Goal: Task Accomplishment & Management: Use online tool/utility

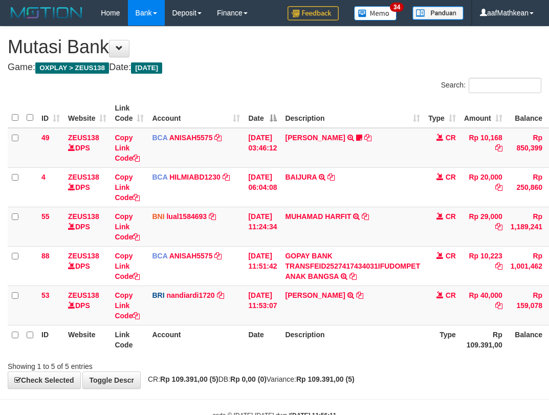
scroll to position [31, 46]
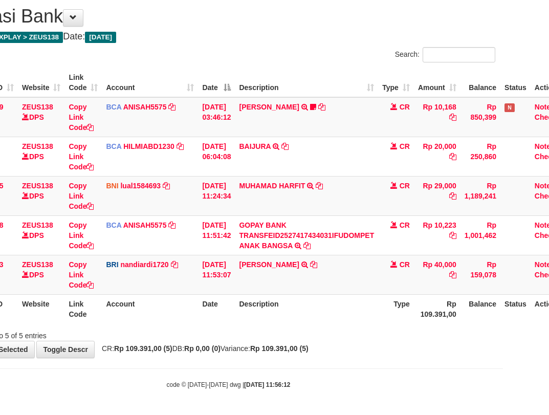
click at [198, 303] on tr "ID Website Link Code Account Date Description Type Rp 109.391,00 Balance Status…" at bounding box center [267, 308] width 611 height 29
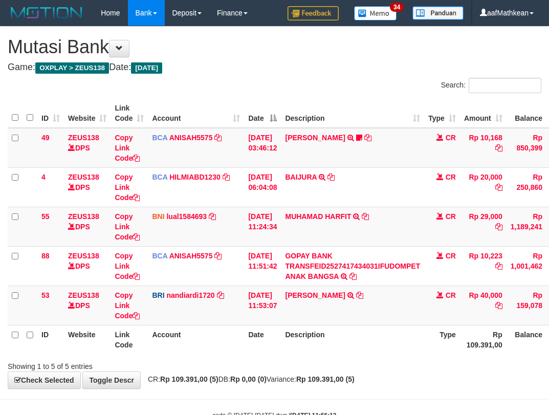
scroll to position [31, 46]
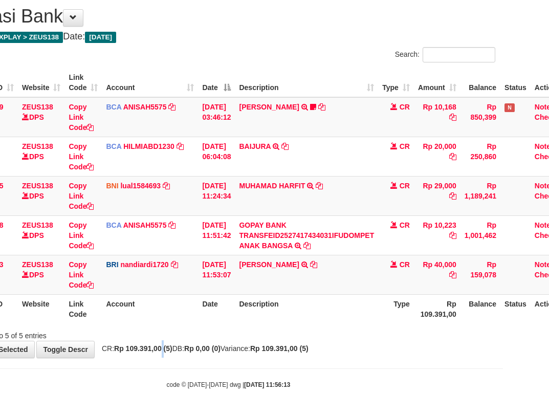
drag, startPoint x: 168, startPoint y: 344, endPoint x: 198, endPoint y: 351, distance: 30.4
click at [168, 346] on div "**********" at bounding box center [228, 177] width 549 height 362
drag, startPoint x: 198, startPoint y: 351, endPoint x: 553, endPoint y: 315, distance: 357.2
click at [472, 329] on div "**********" at bounding box center [228, 177] width 549 height 362
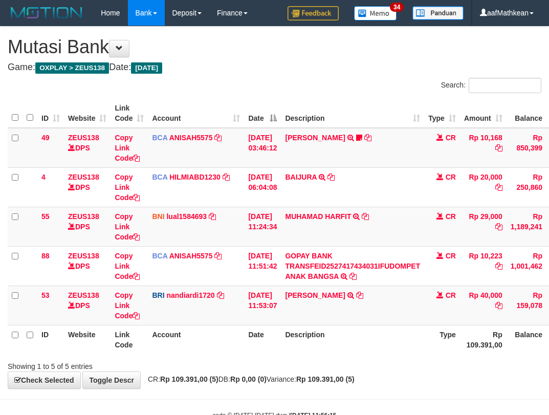
scroll to position [31, 46]
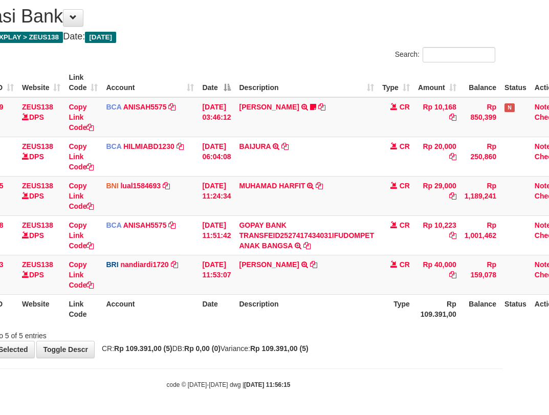
click at [281, 353] on div "**********" at bounding box center [228, 177] width 549 height 362
click at [261, 345] on span "CR: Rp 109.391,00 (5) DB: Rp 0,00 (0) Variance: Rp 109.391,00 (5)" at bounding box center [203, 349] width 212 height 8
click at [346, 338] on div "Showing 1 to 5 of 5 entries" at bounding box center [228, 334] width 549 height 14
drag, startPoint x: 312, startPoint y: 309, endPoint x: 311, endPoint y: 288, distance: 20.5
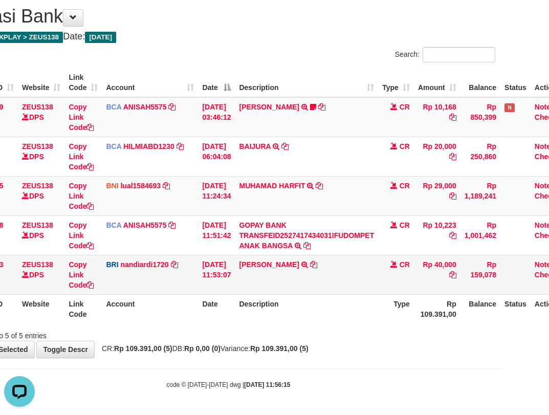
click at [311, 301] on th "Description" at bounding box center [306, 308] width 143 height 29
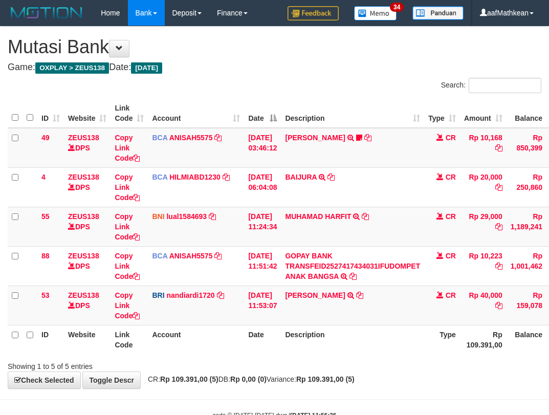
click at [328, 325] on th "Description" at bounding box center [352, 339] width 143 height 29
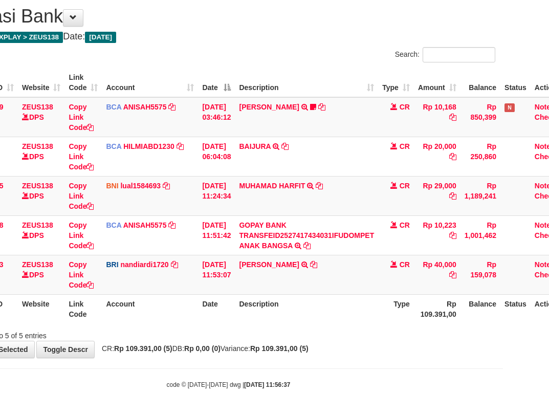
click at [285, 305] on th "Description" at bounding box center [306, 308] width 143 height 29
drag, startPoint x: 286, startPoint y: 301, endPoint x: 340, endPoint y: 304, distance: 54.3
click at [333, 304] on th "Description" at bounding box center [306, 308] width 143 height 29
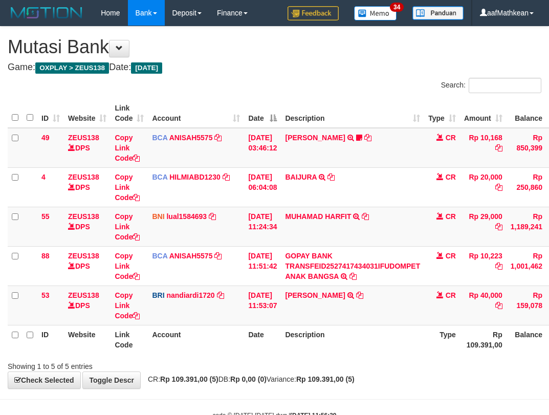
scroll to position [31, 46]
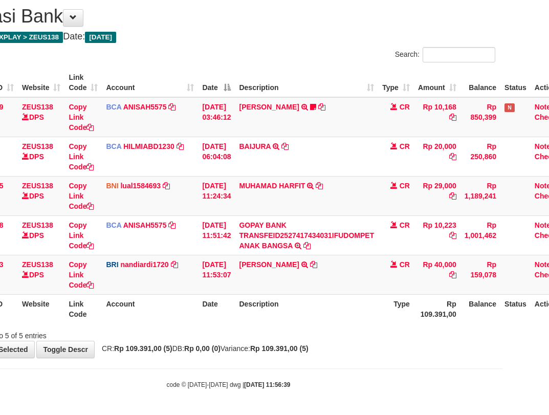
click at [330, 306] on th "Description" at bounding box center [306, 308] width 143 height 29
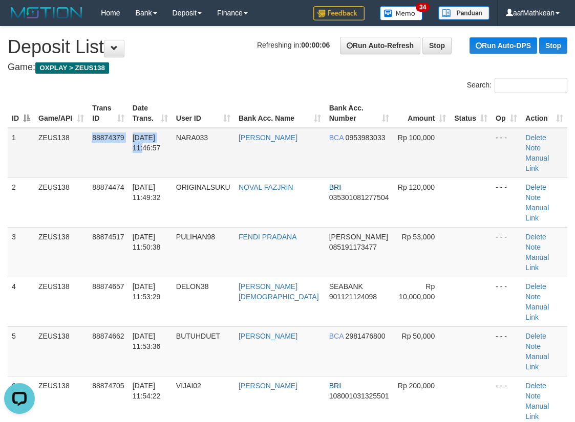
click at [175, 133] on tr "1 ZEUS138 88874379 01/10/2025 11:46:57 NARA033 NENI ARNI BCA 0953983033 Rp 100,…" at bounding box center [288, 153] width 560 height 50
click at [90, 137] on td "88874379" at bounding box center [108, 153] width 40 height 50
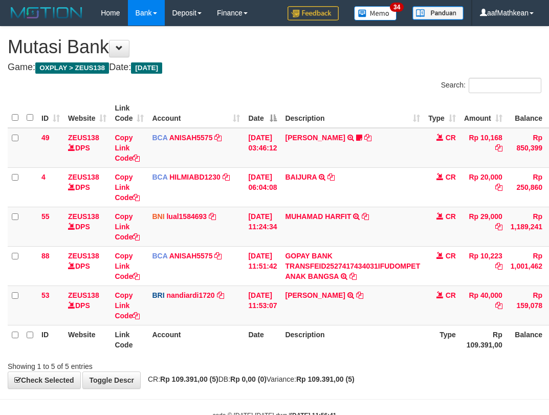
scroll to position [31, 46]
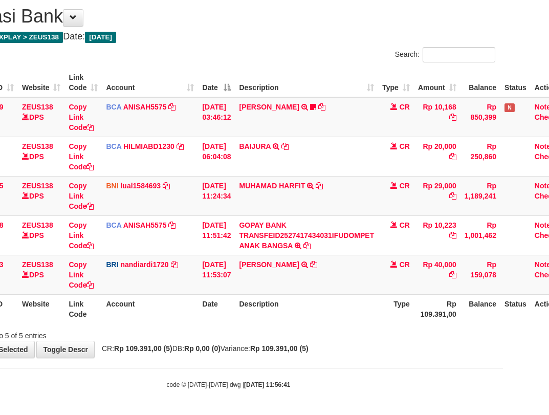
click at [331, 307] on th "Description" at bounding box center [306, 308] width 143 height 29
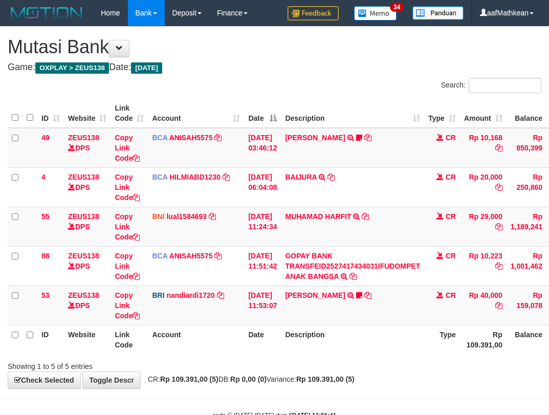
scroll to position [31, 46]
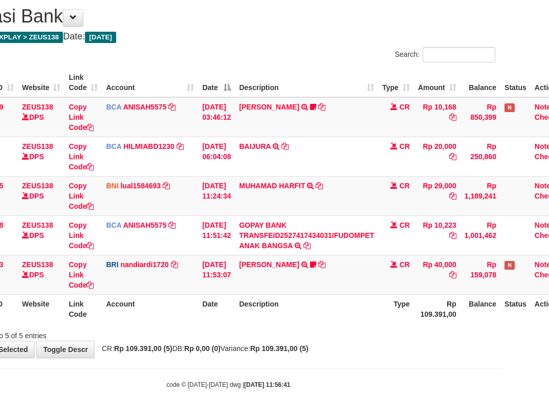
drag, startPoint x: 0, startPoint y: 0, endPoint x: 331, endPoint y: 308, distance: 452.5
click at [331, 308] on th "Description" at bounding box center [306, 308] width 143 height 29
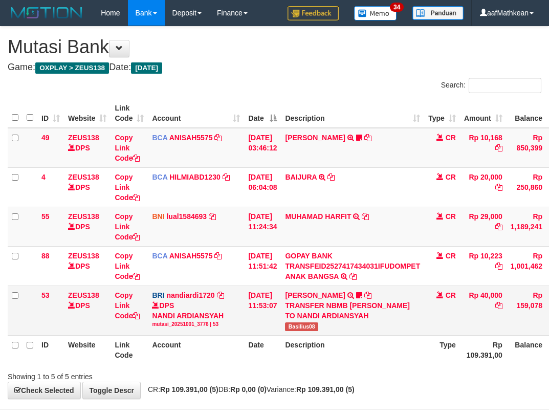
scroll to position [31, 46]
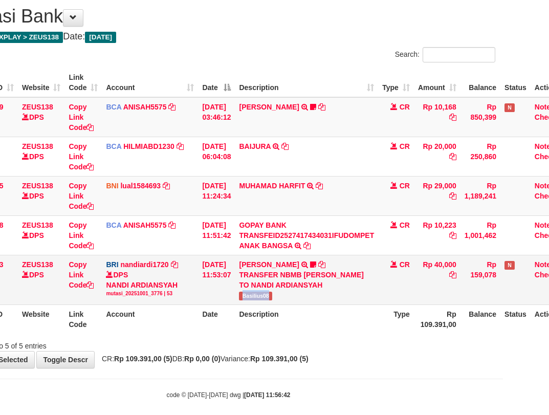
drag, startPoint x: 246, startPoint y: 292, endPoint x: 286, endPoint y: 299, distance: 40.0
click at [286, 299] on td "BASILIUS CHARL TRANSFER NBMB BASILIUS CHARL TO NANDI ARDIANSYAH Basilius08" at bounding box center [306, 280] width 143 height 50
copy span "Basilius08"
click at [235, 299] on td "[DATE] 11:53:07" at bounding box center [216, 280] width 37 height 50
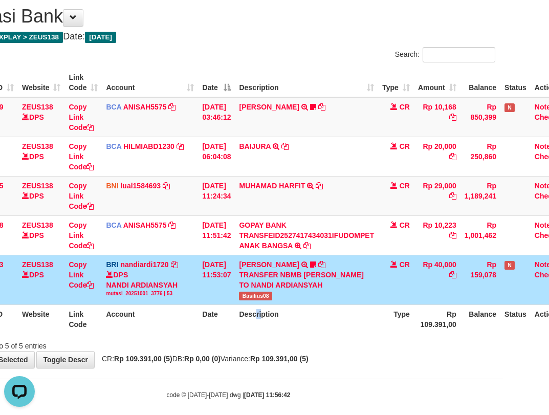
click at [269, 305] on th "Description" at bounding box center [306, 319] width 143 height 29
drag, startPoint x: 244, startPoint y: 304, endPoint x: 290, endPoint y: 290, distance: 48.6
click at [269, 296] on td "BASILIUS CHARL TRANSFER NBMB BASILIUS CHARL TO NANDI ARDIANSYAH Basilius08" at bounding box center [306, 280] width 143 height 50
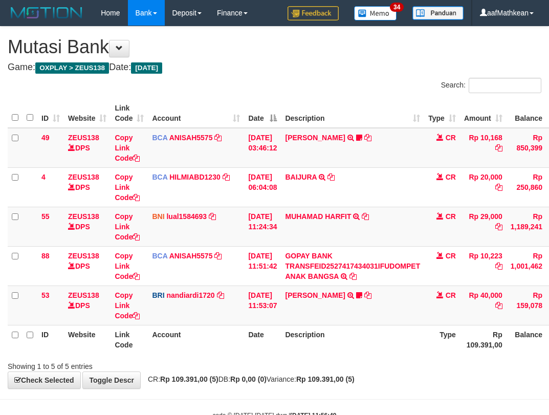
scroll to position [31, 46]
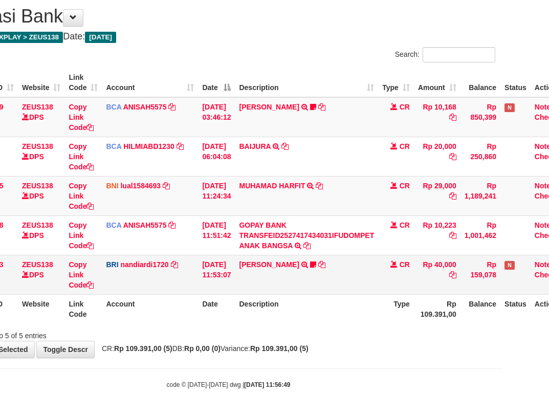
drag, startPoint x: 257, startPoint y: 275, endPoint x: 271, endPoint y: 291, distance: 21.4
click at [260, 281] on td "BASILIUS CHARL TRANSFER NBMB BASILIUS CHARL TO NANDI ARDIANSYAH Basilius08" at bounding box center [306, 274] width 143 height 39
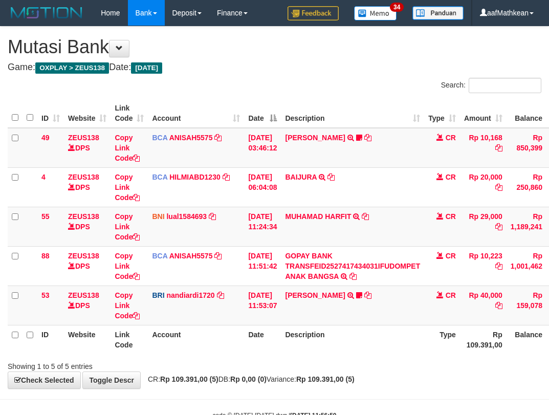
scroll to position [31, 46]
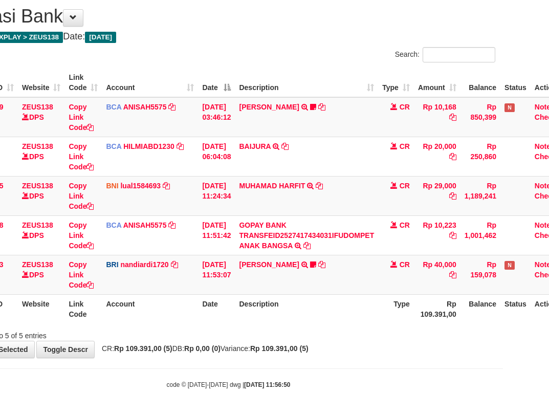
click at [304, 299] on th "Description" at bounding box center [306, 308] width 143 height 29
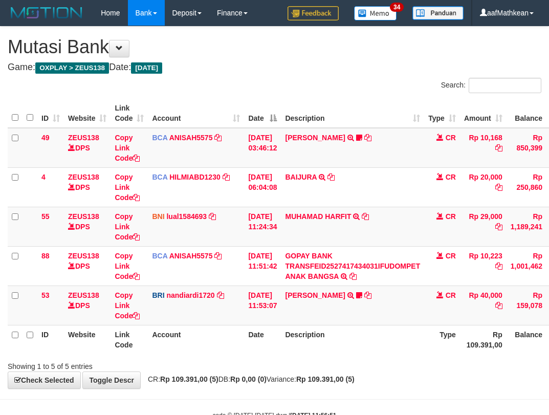
scroll to position [31, 46]
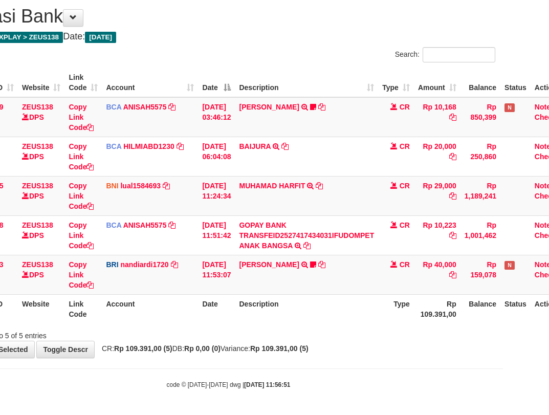
drag, startPoint x: 232, startPoint y: 329, endPoint x: 250, endPoint y: 332, distance: 18.2
click at [237, 331] on div "Showing 1 to 5 of 5 entries" at bounding box center [228, 334] width 549 height 14
drag, startPoint x: 250, startPoint y: 332, endPoint x: 265, endPoint y: 332, distance: 15.4
click at [259, 332] on div "Showing 1 to 5 of 5 entries" at bounding box center [228, 334] width 549 height 14
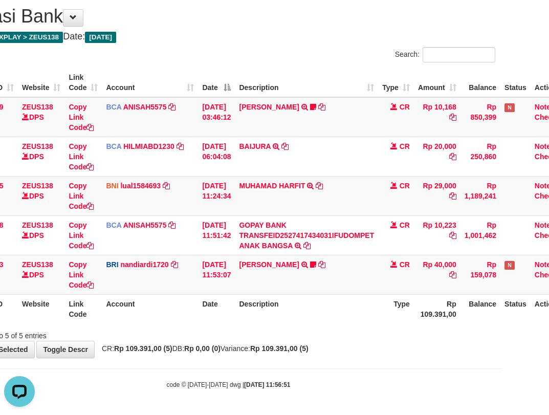
drag, startPoint x: 306, startPoint y: 319, endPoint x: 557, endPoint y: 229, distance: 266.6
click at [428, 278] on div "Search: ID Website Link Code Account Date Description Type Amount Balance Statu…" at bounding box center [229, 194] width 534 height 294
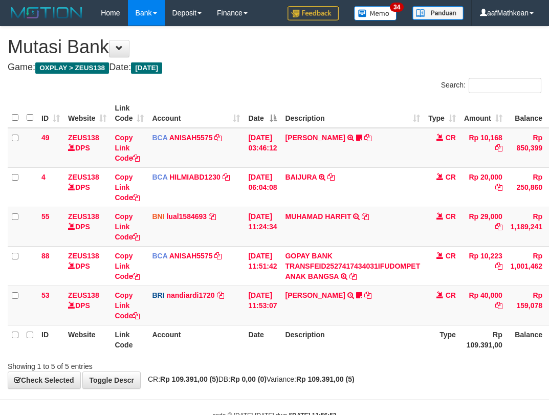
scroll to position [31, 46]
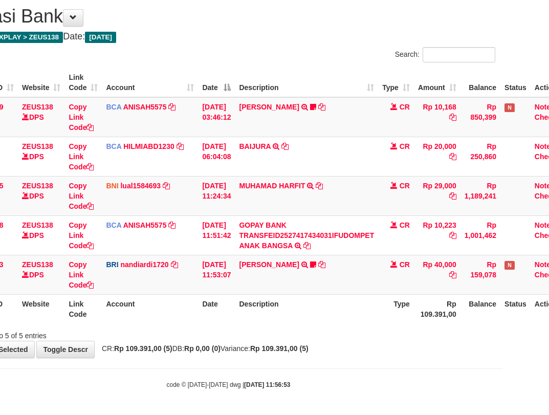
click at [251, 301] on tr "ID Website Link Code Account Date Description Type Rp 109.391,00 Balance Status…" at bounding box center [267, 308] width 611 height 29
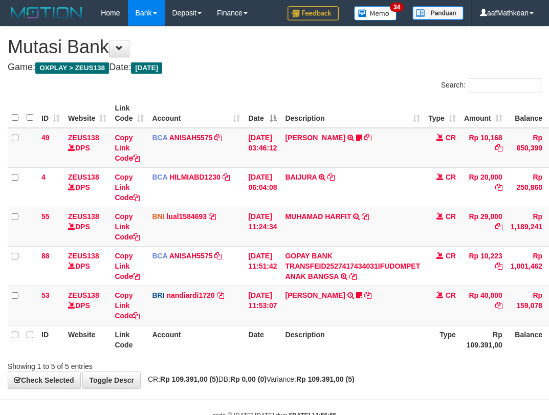
scroll to position [31, 46]
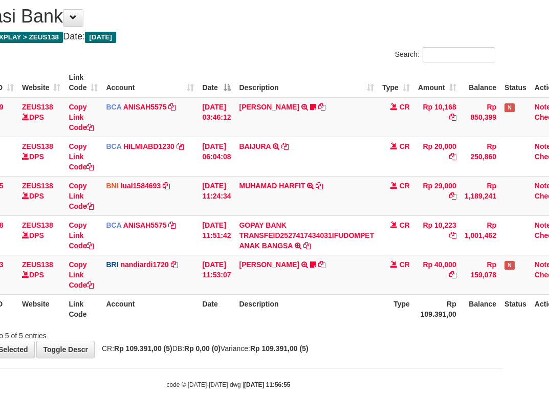
drag, startPoint x: 294, startPoint y: 327, endPoint x: 355, endPoint y: 335, distance: 61.0
click at [303, 329] on div "Showing 1 to 5 of 5 entries" at bounding box center [228, 334] width 549 height 14
drag, startPoint x: 355, startPoint y: 335, endPoint x: 556, endPoint y: 292, distance: 205.4
click at [388, 330] on div "Showing 1 to 5 of 5 entries" at bounding box center [228, 334] width 549 height 14
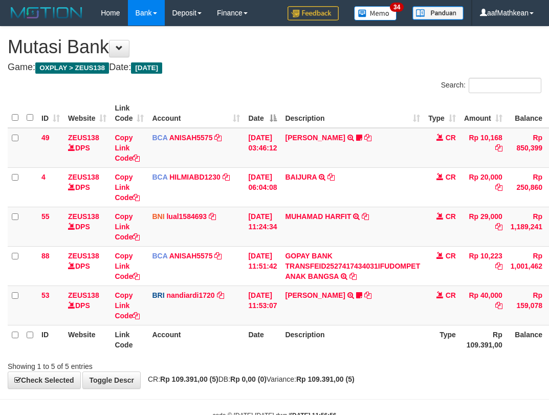
scroll to position [31, 46]
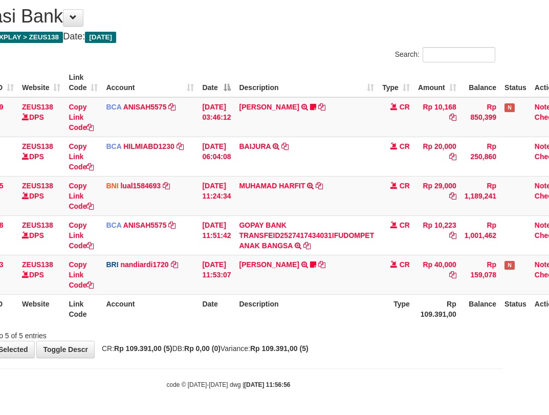
drag, startPoint x: 144, startPoint y: 343, endPoint x: 553, endPoint y: 319, distance: 408.8
click at [158, 345] on div "**********" at bounding box center [228, 177] width 549 height 362
click at [377, 332] on div "**********" at bounding box center [228, 177] width 549 height 362
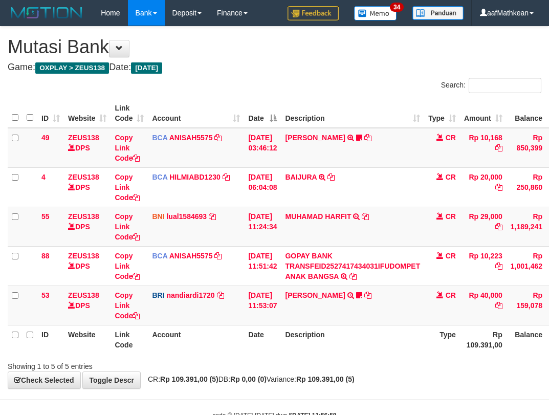
scroll to position [31, 46]
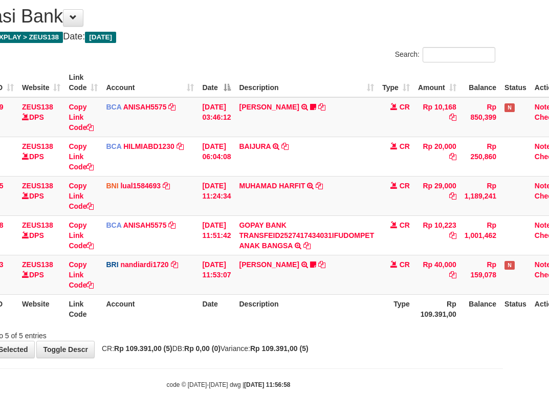
drag, startPoint x: 157, startPoint y: 357, endPoint x: 548, endPoint y: 316, distance: 392.8
click at [161, 357] on div "**********" at bounding box center [228, 177] width 549 height 362
click at [407, 338] on div "**********" at bounding box center [228, 177] width 549 height 362
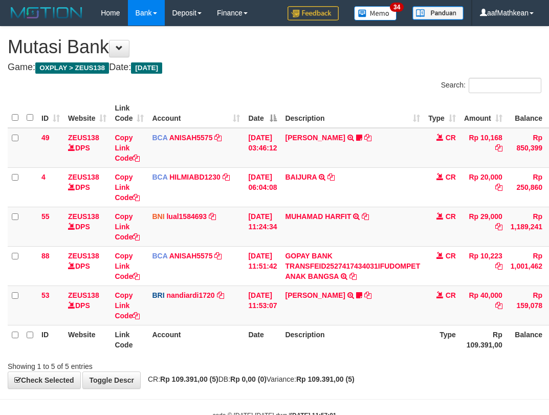
scroll to position [31, 46]
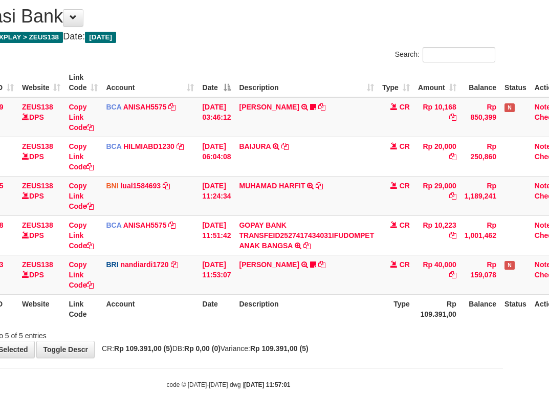
drag, startPoint x: 232, startPoint y: 294, endPoint x: 554, endPoint y: 316, distance: 322.4
click at [238, 295] on table "ID Website Link Code Account Date Description Type Amount Balance Status Action…" at bounding box center [267, 196] width 611 height 256
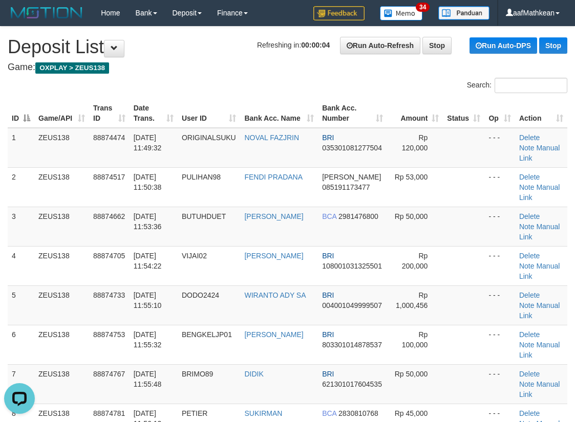
click at [138, 82] on div "Search:" at bounding box center [287, 87] width 575 height 18
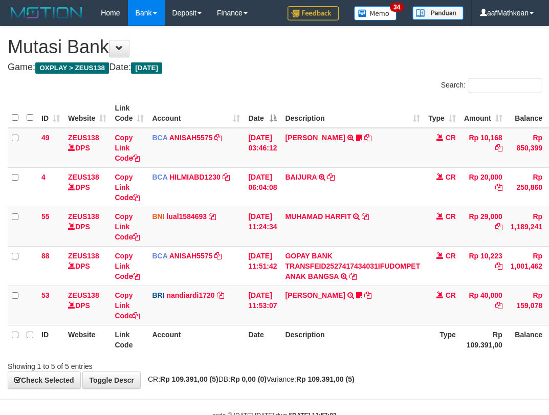
scroll to position [31, 46]
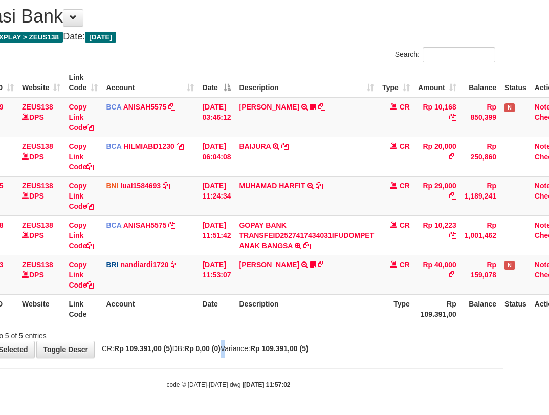
drag, startPoint x: 236, startPoint y: 347, endPoint x: 294, endPoint y: 349, distance: 58.4
click at [245, 348] on span "CR: Rp 109.391,00 (5) DB: Rp 0,00 (0) Variance: Rp 109.391,00 (5)" at bounding box center [203, 349] width 212 height 8
click at [343, 352] on div "**********" at bounding box center [228, 177] width 549 height 362
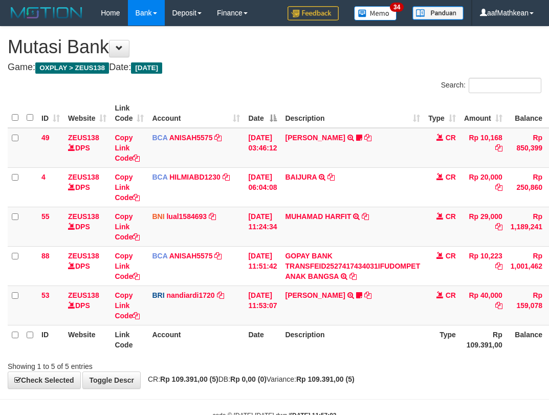
scroll to position [31, 46]
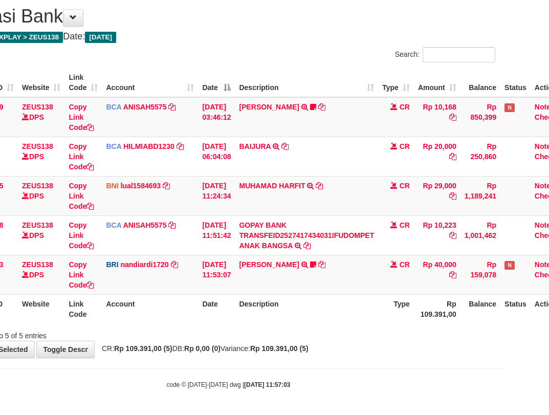
click at [346, 299] on th "Description" at bounding box center [306, 308] width 143 height 29
click at [275, 295] on th "Description" at bounding box center [306, 308] width 143 height 29
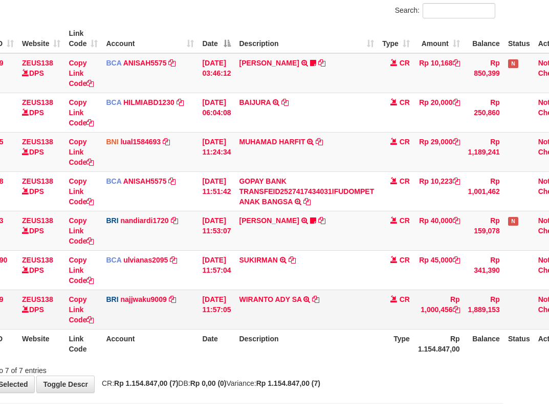
scroll to position [110, 46]
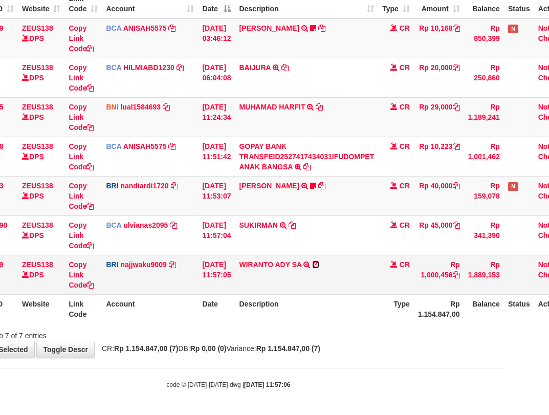
click at [320, 264] on icon at bounding box center [315, 264] width 7 height 7
click at [241, 289] on tr "69 ZEUS138 DPS Copy Link Code BRI najjwaku9009 DPS SITI KURNIA NINGSIH mutasi_2…" at bounding box center [269, 274] width 614 height 39
click at [234, 301] on th "Date" at bounding box center [216, 308] width 37 height 29
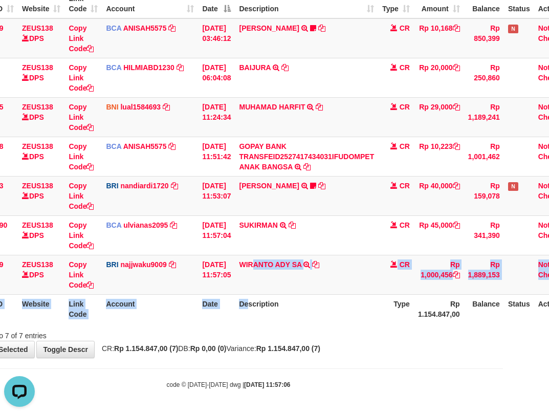
drag, startPoint x: 278, startPoint y: 298, endPoint x: 554, endPoint y: 304, distance: 275.6
click at [339, 300] on th "Description" at bounding box center [306, 308] width 143 height 29
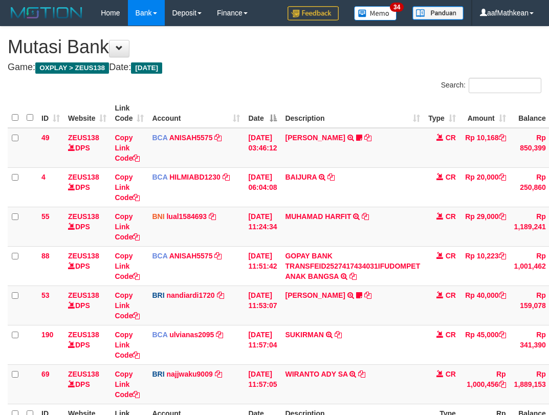
scroll to position [94, 42]
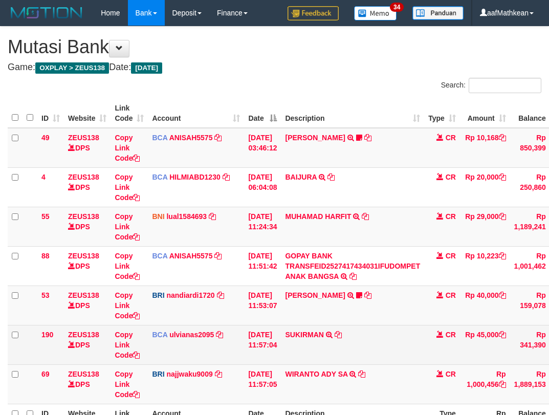
click at [244, 365] on td "[DATE] 11:57:05" at bounding box center [262, 384] width 37 height 39
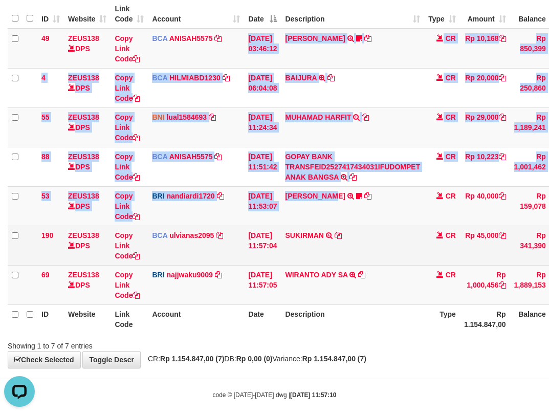
drag, startPoint x: 341, startPoint y: 205, endPoint x: 372, endPoint y: 264, distance: 66.2
click at [375, 256] on tbody "49 ZEUS138 DPS Copy Link Code BCA ANISAH5575 DPS ANISAH mutasi_20251001_3827 | …" at bounding box center [315, 167] width 614 height 277
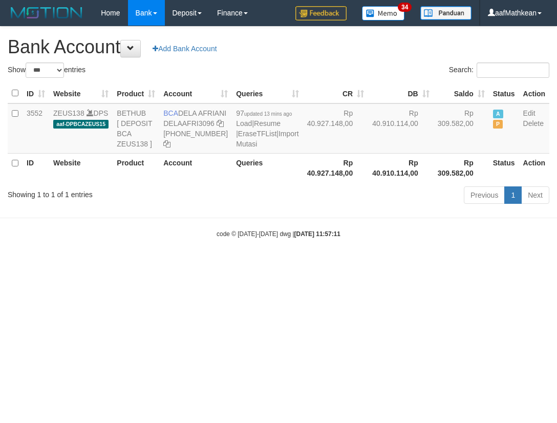
select select "***"
drag, startPoint x: 182, startPoint y: 111, endPoint x: 66, endPoint y: 119, distance: 116.5
click at [201, 125] on td "BCA DELA AFRIANI DELAAFRI3096 869-245-8639" at bounding box center [195, 128] width 73 height 50
copy td "DELA AFRIANI"
drag, startPoint x: 350, startPoint y: 255, endPoint x: 309, endPoint y: 156, distance: 107.3
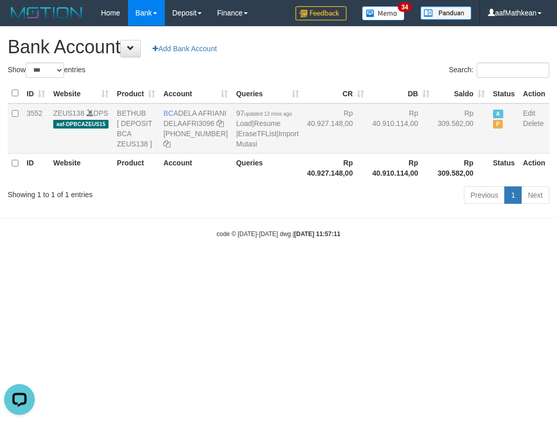
click at [339, 200] on body "Toggle navigation Home Bank Account List Load By Website Group [OXPLAY] ZEUS138…" at bounding box center [278, 132] width 557 height 264
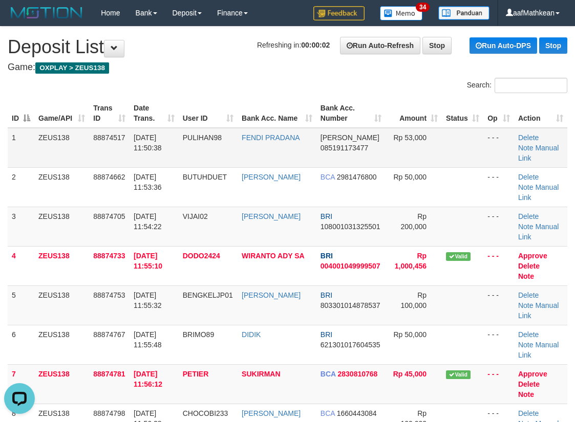
drag, startPoint x: 157, startPoint y: 117, endPoint x: 98, endPoint y: 129, distance: 59.7
click at [142, 122] on table "ID Game/API Trans ID Date Trans. User ID Bank Acc. Name Bank Acc. Number Amount…" at bounding box center [288, 286] width 560 height 374
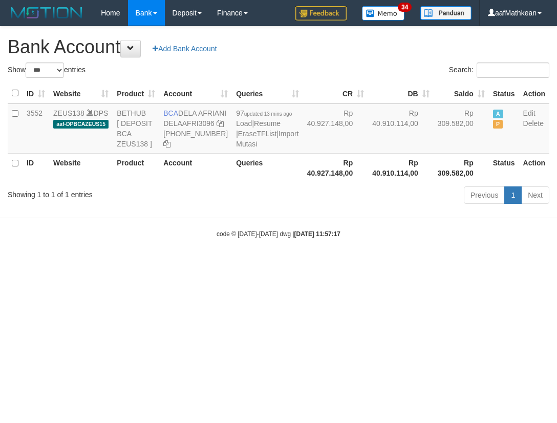
select select "***"
click at [331, 264] on body "Toggle navigation Home Bank Account List Load By Website Group [OXPLAY] ZEUS138…" at bounding box center [278, 132] width 557 height 264
click at [299, 243] on body "Toggle navigation Home Bank Account List Load By Website Group [OXPLAY] ZEUS138…" at bounding box center [278, 132] width 557 height 264
click at [256, 253] on body "Toggle navigation Home Bank Account List Load By Website Group [OXPLAY] ZEUS138…" at bounding box center [278, 132] width 557 height 264
drag, startPoint x: 267, startPoint y: 253, endPoint x: 274, endPoint y: 238, distance: 17.2
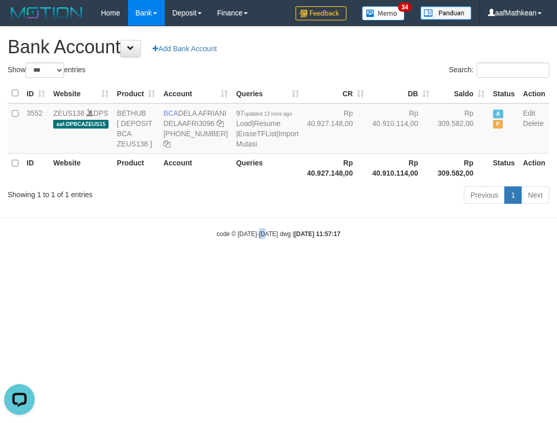
click at [270, 253] on body "Toggle navigation Home Bank Account List Load By Website Group [OXPLAY] ZEUS138…" at bounding box center [278, 132] width 557 height 264
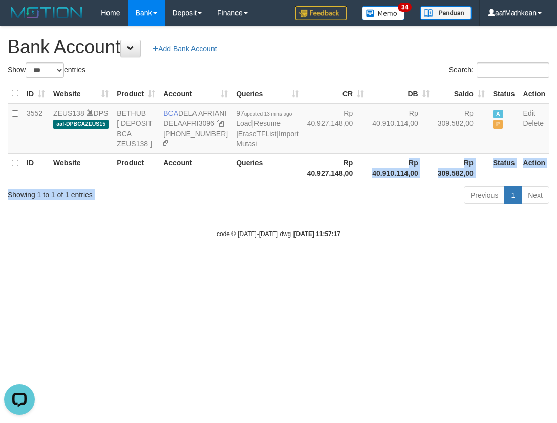
drag, startPoint x: 314, startPoint y: 212, endPoint x: 326, endPoint y: 247, distance: 37.4
click at [322, 207] on div "Show ** ** ** *** *** entries Search: ID Website Product Account Queries CR DB …" at bounding box center [279, 134] width 542 height 145
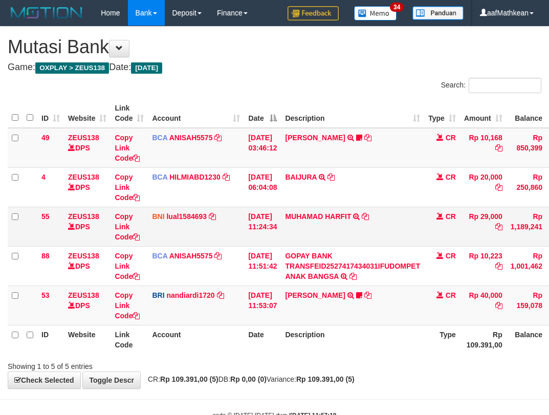
click at [397, 223] on td "MUHAMAD HARFIT TRANSFER DARI SDR MUHAMAD HARFIT" at bounding box center [352, 226] width 143 height 39
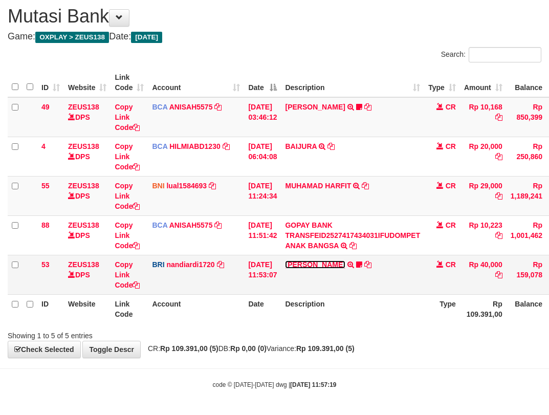
click at [331, 265] on link "[PERSON_NAME]" at bounding box center [315, 265] width 60 height 8
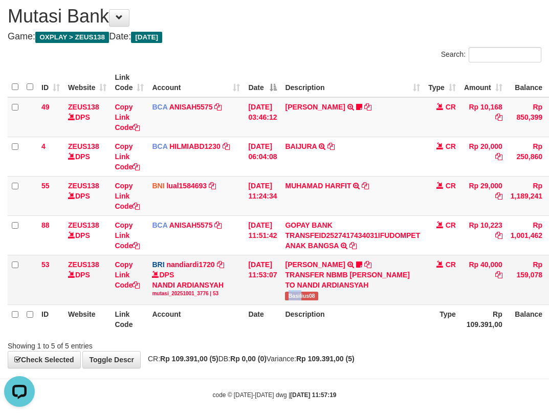
scroll to position [0, 0]
drag, startPoint x: 301, startPoint y: 293, endPoint x: 326, endPoint y: 296, distance: 25.7
click at [326, 296] on td "[PERSON_NAME] TRANSFER NBMB [PERSON_NAME] TO NANDI ARDIANSYAH Basilius08" at bounding box center [352, 280] width 143 height 50
click at [210, 288] on div "DPS NANDI ARDIANSYAH mutasi_20251001_3776 | 53" at bounding box center [196, 284] width 88 height 28
drag, startPoint x: 213, startPoint y: 289, endPoint x: 201, endPoint y: 288, distance: 11.4
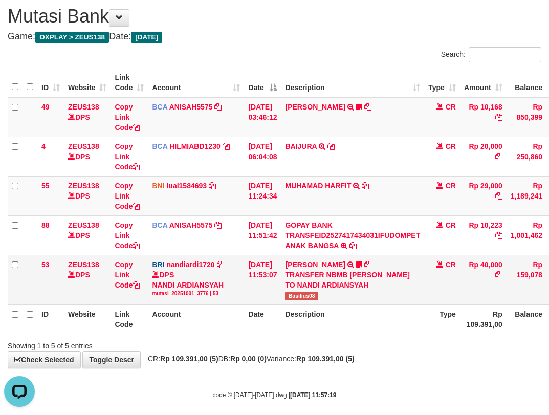
click at [211, 290] on div "DPS NANDI ARDIANSYAH mutasi_20251001_3776 | 53" at bounding box center [196, 284] width 88 height 28
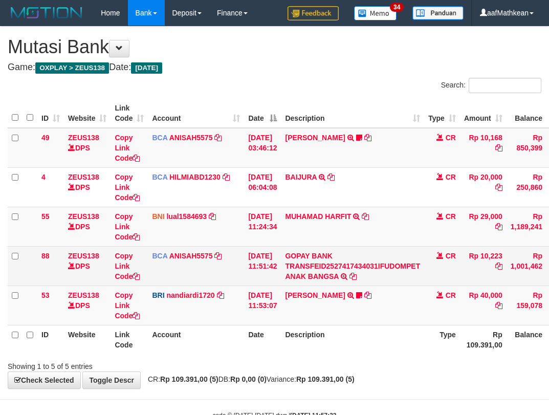
scroll to position [31, 0]
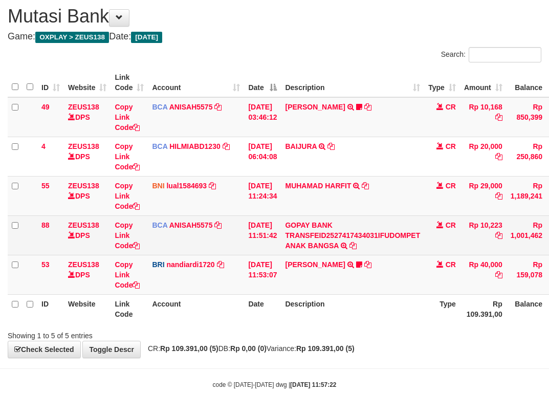
click at [217, 237] on td "BCA ANISAH5575 DPS ANISAH mutasi_20251001_3827 | 88 mutasi_20251001_3827 | 88" at bounding box center [196, 235] width 96 height 39
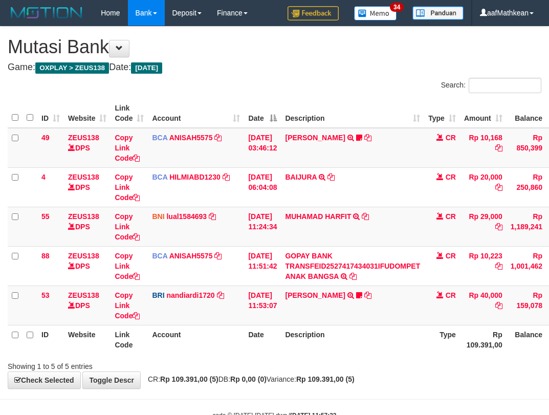
scroll to position [31, 0]
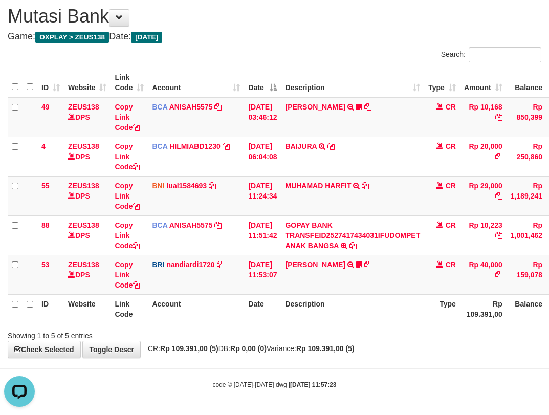
click at [199, 369] on body "Toggle navigation Home Bank Account List Load By Website Group [OXPLAY] ZEUS138…" at bounding box center [274, 192] width 549 height 446
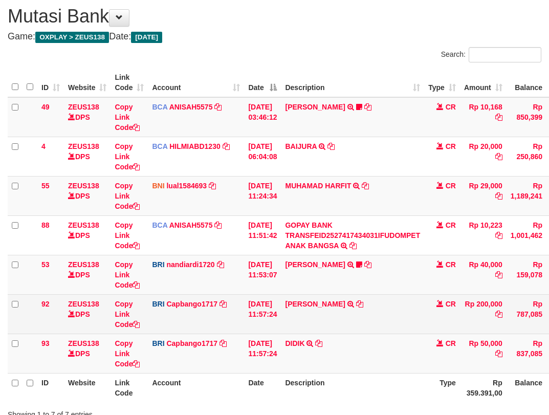
scroll to position [110, 0]
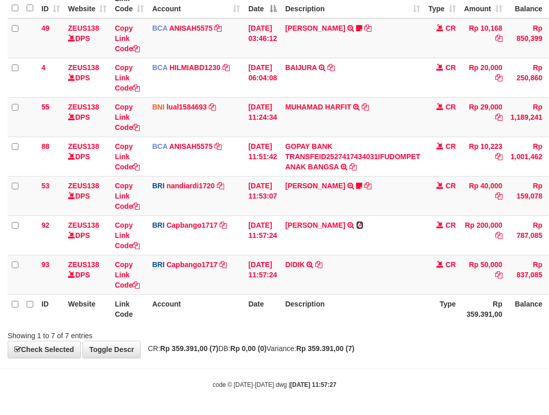
drag, startPoint x: 361, startPoint y: 226, endPoint x: 555, endPoint y: 133, distance: 215.3
click at [361, 226] on icon at bounding box center [359, 225] width 7 height 7
click at [181, 316] on th "Account" at bounding box center [196, 308] width 96 height 29
drag, startPoint x: 194, startPoint y: 331, endPoint x: 202, endPoint y: 320, distance: 14.6
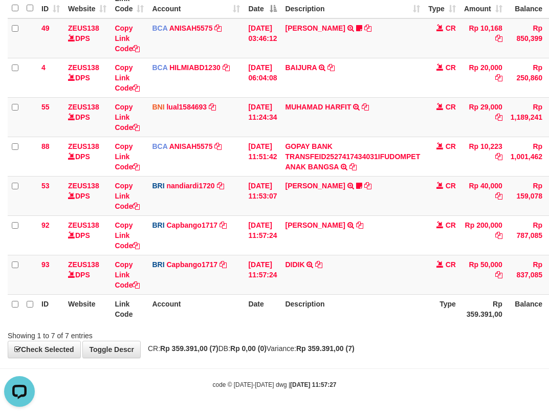
click at [198, 335] on div "Showing 1 to 7 of 7 entries" at bounding box center [115, 334] width 214 height 14
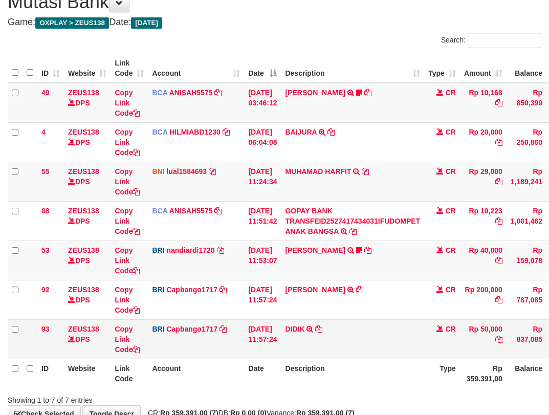
scroll to position [110, 0]
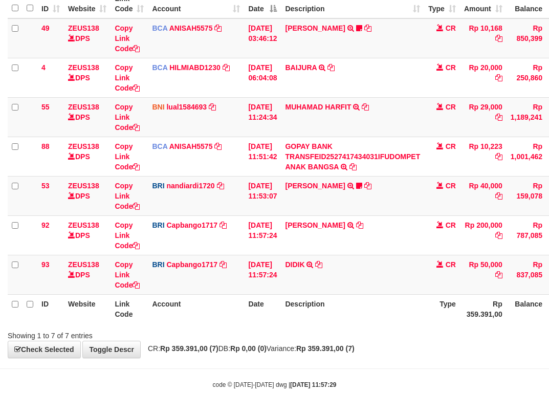
drag, startPoint x: 317, startPoint y: 271, endPoint x: 554, endPoint y: 331, distance: 243.9
click at [351, 283] on td "DIDIK TRANSFER NBMB DIDIK TO HELMI" at bounding box center [352, 274] width 143 height 39
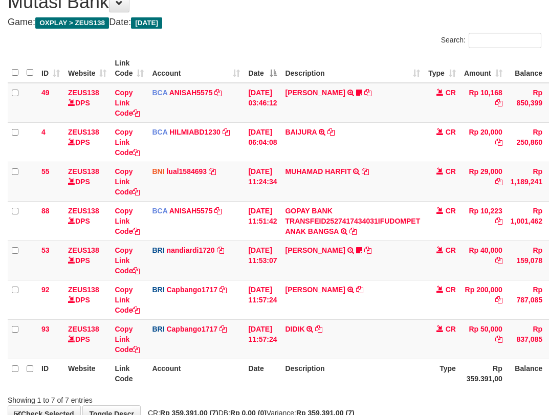
scroll to position [110, 0]
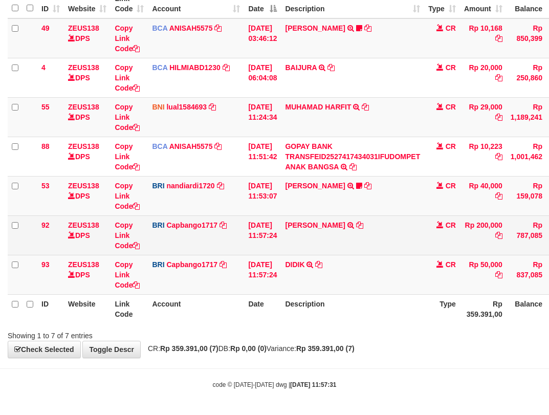
drag, startPoint x: 357, startPoint y: 220, endPoint x: 347, endPoint y: 235, distance: 18.0
click at [358, 230] on td "VIJAI KAIHATU TRANSFER NBMB VIJAI KAIHATU TO HELMI" at bounding box center [352, 235] width 143 height 39
click at [365, 240] on td "VIJAI KAIHATU TRANSFER NBMB VIJAI KAIHATU TO HELMI" at bounding box center [352, 235] width 143 height 39
drag, startPoint x: 386, startPoint y: 241, endPoint x: 472, endPoint y: 239, distance: 86.1
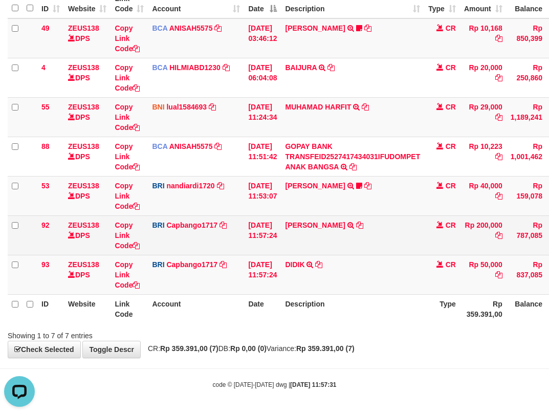
click at [394, 242] on td "VIJAI KAIHATU TRANSFER NBMB VIJAI KAIHATU TO HELMI" at bounding box center [352, 235] width 143 height 39
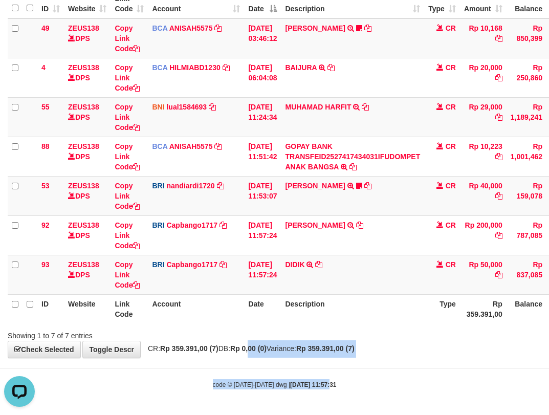
drag, startPoint x: 476, startPoint y: 426, endPoint x: 536, endPoint y: 439, distance: 62.0
click at [536, 415] on html "Toggle navigation Home Bank Account List Load By Website Group [OXPLAY] ZEUS138…" at bounding box center [274, 152] width 549 height 525
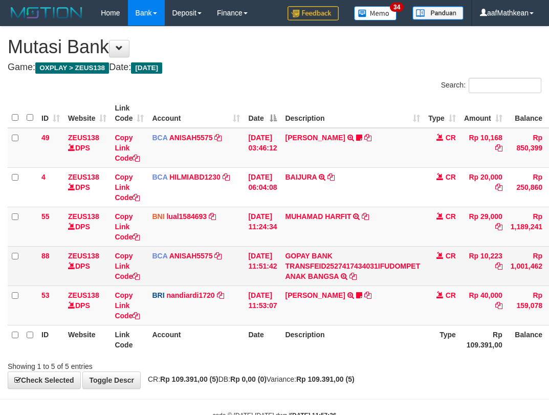
drag, startPoint x: 338, startPoint y: 246, endPoint x: 343, endPoint y: 252, distance: 7.7
click at [341, 249] on tbody "49 ZEUS138 DPS Copy Link Code BCA ANISAH5575 DPS ANISAH mutasi_20251001_3827 | …" at bounding box center [313, 227] width 611 height 198
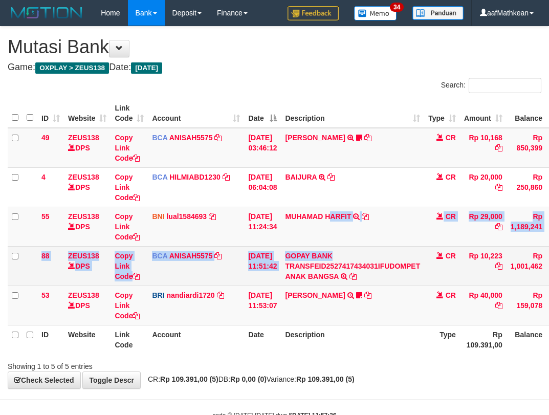
scroll to position [31, 0]
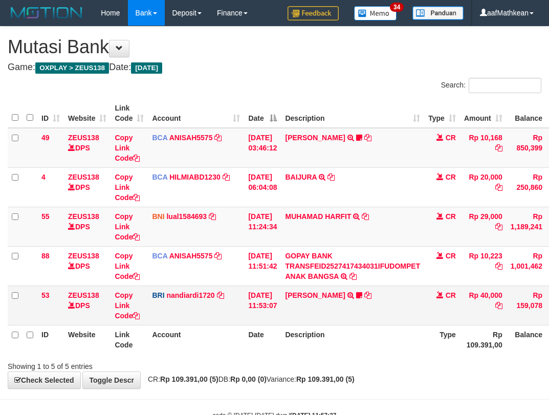
scroll to position [31, 0]
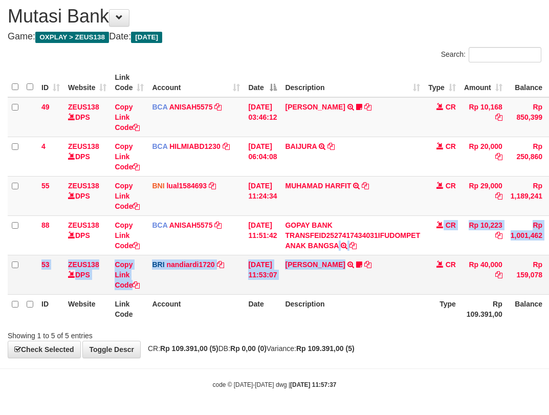
click at [348, 257] on tbody "49 ZEUS138 DPS Copy Link Code BCA ANISAH5575 DPS ANISAH mutasi_20251001_3827 | …" at bounding box center [313, 196] width 611 height 198
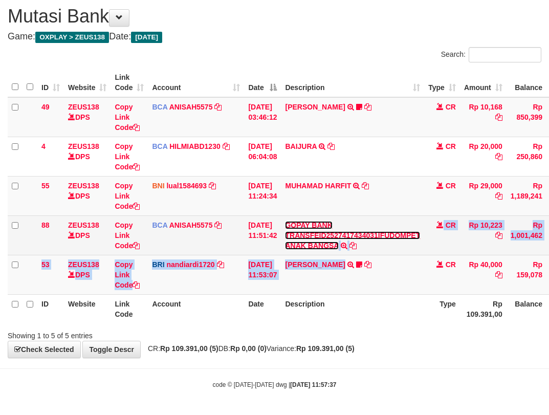
click at [285, 221] on link "GOPAY BANK TRANSFEID2527417434031IFUDOMPET ANAK BANGSA" at bounding box center [352, 235] width 135 height 29
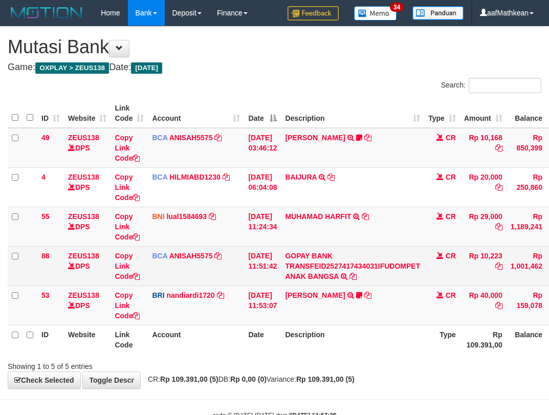
scroll to position [31, 0]
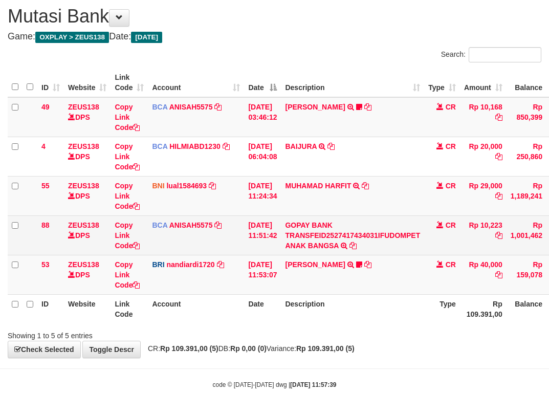
click at [285, 221] on link "GOPAY BANK TRANSFEID2527417434031IFUDOMPET ANAK BANGSA" at bounding box center [352, 235] width 135 height 29
click at [340, 250] on td "GOPAY BANK TRANSFEID2527417434031IFUDOMPET ANAK BANGSA TRSF E-BANKING CR 0110/F…" at bounding box center [352, 235] width 143 height 39
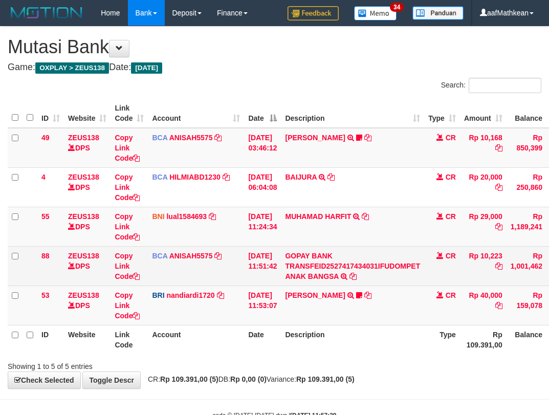
click at [339, 252] on td "GOPAY BANK TRANSFEID2527417434031IFUDOMPET ANAK BANGSA TRSF E-BANKING CR 0110/F…" at bounding box center [352, 265] width 143 height 39
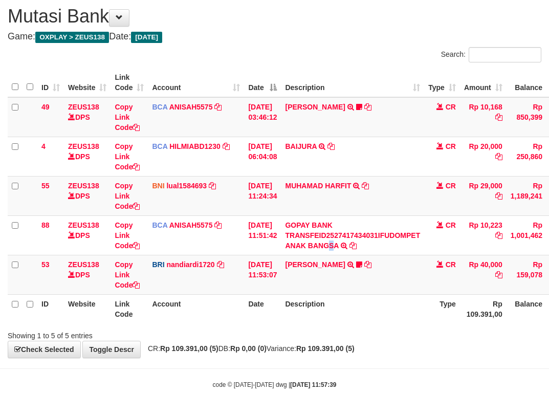
click at [372, 381] on div "code © 2012-2018 dwg | 2025/10/01 11:57:39" at bounding box center [274, 384] width 549 height 10
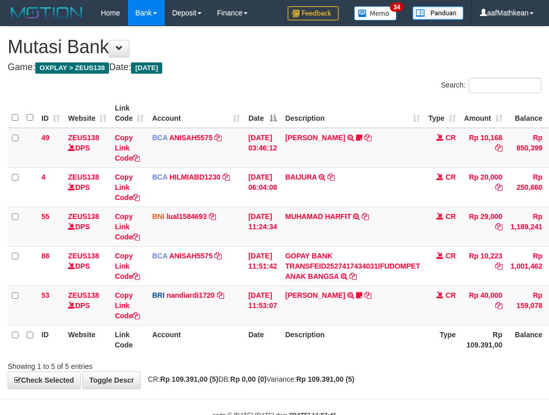
scroll to position [31, 0]
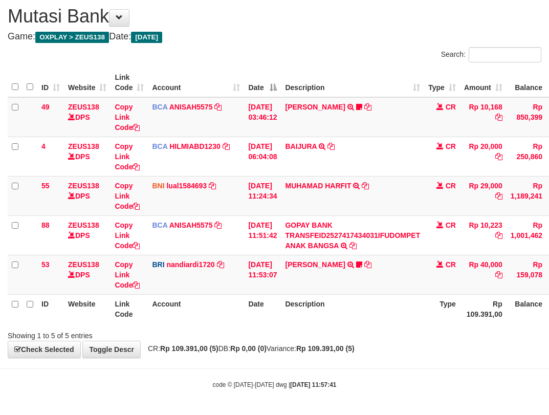
drag, startPoint x: 0, startPoint y: 0, endPoint x: 394, endPoint y: 332, distance: 515.3
click at [394, 332] on div "Showing 1 to 5 of 5 entries" at bounding box center [274, 334] width 549 height 14
click at [393, 332] on div "Showing 1 to 5 of 5 entries" at bounding box center [274, 334] width 549 height 14
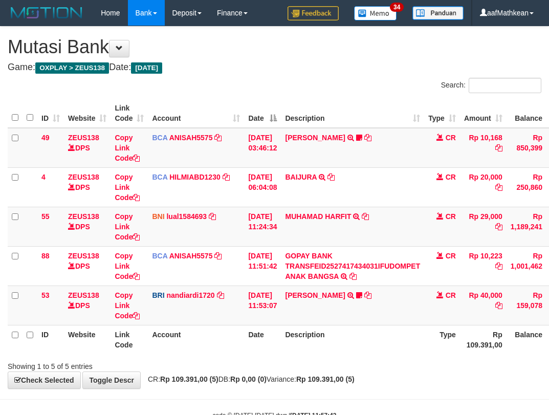
click at [393, 357] on div "Showing 1 to 5 of 5 entries" at bounding box center [274, 364] width 549 height 14
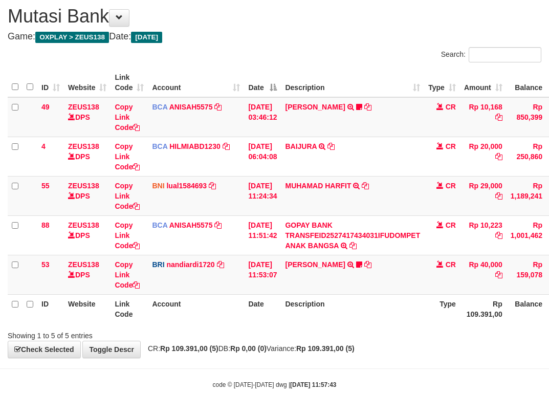
drag, startPoint x: 0, startPoint y: 0, endPoint x: 394, endPoint y: 332, distance: 514.9
click at [394, 332] on div "Showing 1 to 5 of 5 entries" at bounding box center [274, 334] width 549 height 14
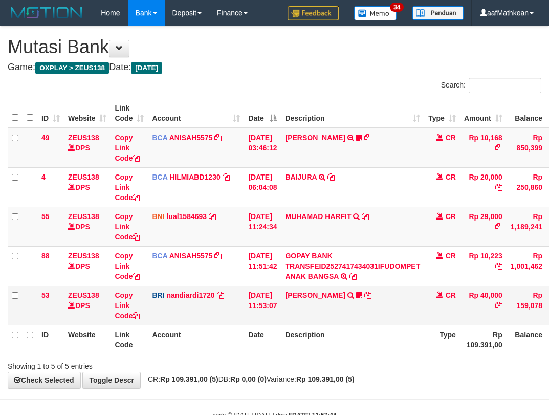
click at [391, 325] on th "Description" at bounding box center [352, 339] width 143 height 29
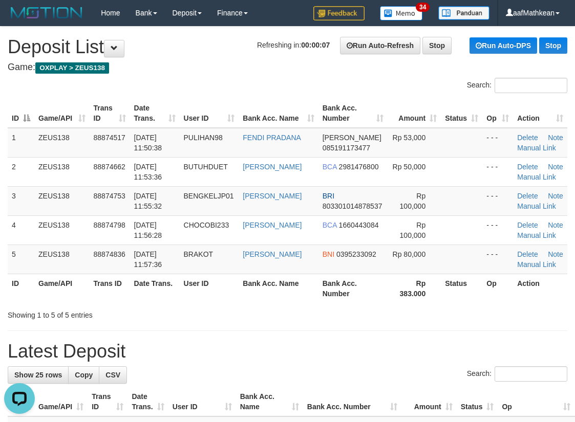
click at [156, 69] on h4 "Game: OXPLAY > ZEUS138" at bounding box center [288, 67] width 560 height 10
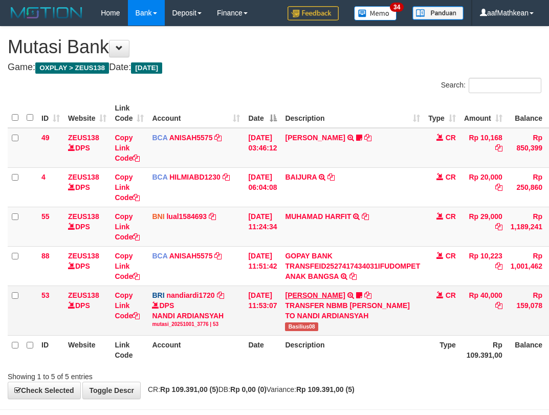
scroll to position [31, 0]
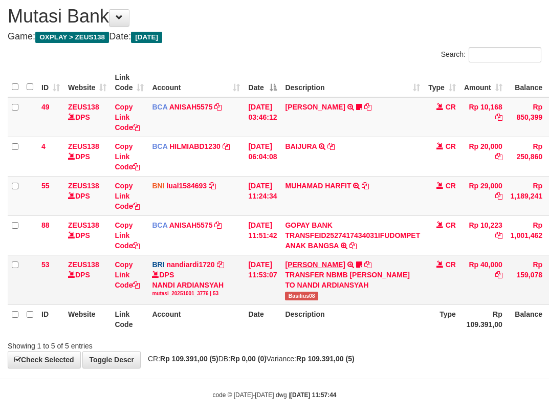
click at [315, 263] on link "[PERSON_NAME]" at bounding box center [315, 265] width 60 height 8
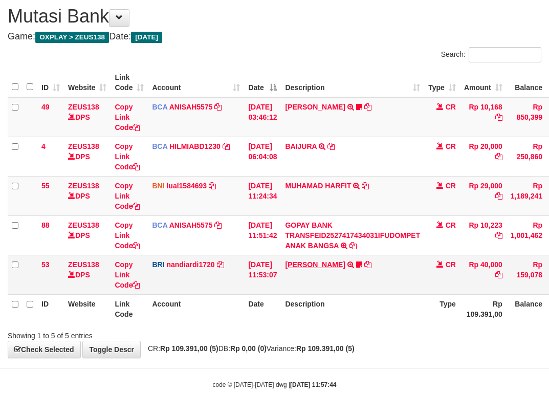
click at [313, 264] on link "[PERSON_NAME]" at bounding box center [315, 265] width 60 height 8
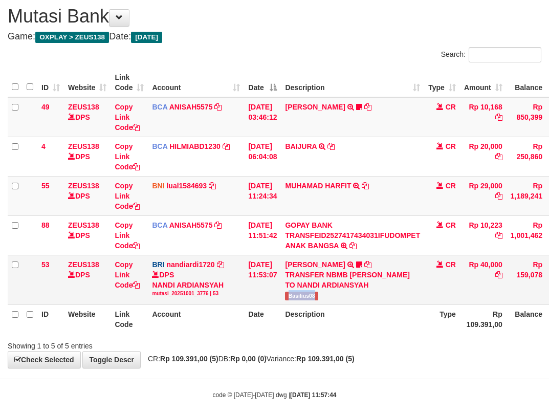
drag, startPoint x: 291, startPoint y: 296, endPoint x: 333, endPoint y: 301, distance: 41.7
click at [333, 301] on td "BASILIUS CHARL TRANSFER NBMB BASILIUS CHARL TO NANDI ARDIANSYAH Basilius08" at bounding box center [352, 280] width 143 height 50
copy span "Basilius08"
click at [243, 290] on td "BRI nandiardi1720 DPS NANDI ARDIANSYAH mutasi_20251001_3776 | 53 mutasi_2025100…" at bounding box center [196, 280] width 96 height 50
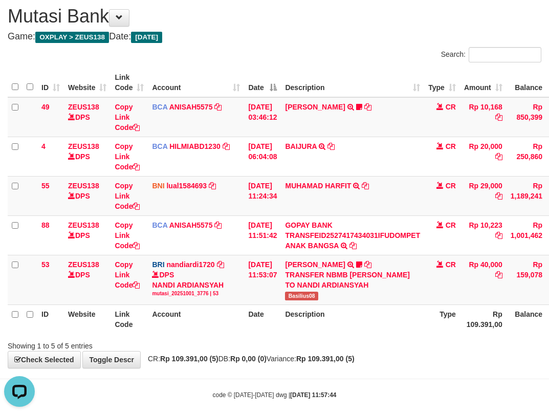
drag, startPoint x: 351, startPoint y: 314, endPoint x: 570, endPoint y: 342, distance: 220.8
click at [549, 342] on html "Toggle navigation Home Bank Account List Load By Website Group [OXPLAY] ZEUS138…" at bounding box center [274, 197] width 549 height 456
click at [219, 268] on td "BRI nandiardi1720 DPS NANDI ARDIANSYAH mutasi_20251001_3776 | 53 mutasi_2025100…" at bounding box center [196, 280] width 96 height 50
click at [253, 277] on td "01/10/2025 11:53:07" at bounding box center [262, 280] width 37 height 50
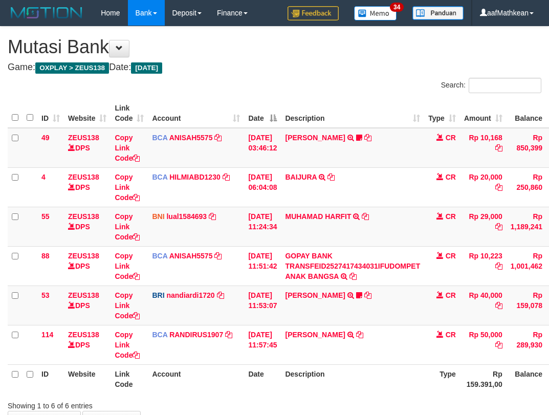
click at [272, 199] on tbody "49 ZEUS138 DPS Copy Link Code BCA ANISAH5575 DPS [PERSON_NAME] mutasi_20251001_…" at bounding box center [313, 246] width 611 height 237
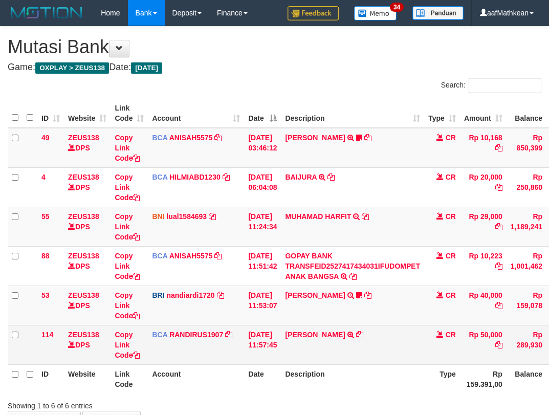
scroll to position [31, 0]
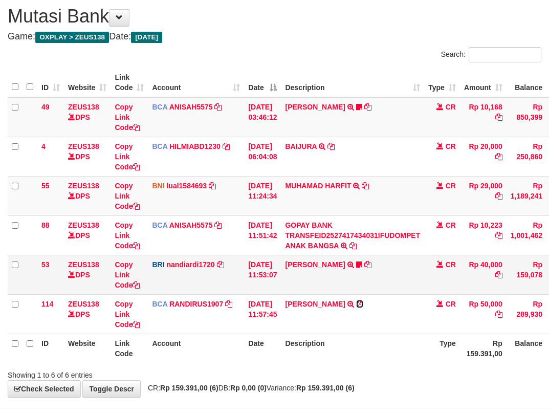
drag, startPoint x: 377, startPoint y: 306, endPoint x: 397, endPoint y: 270, distance: 40.8
click at [364, 306] on icon at bounding box center [359, 304] width 7 height 7
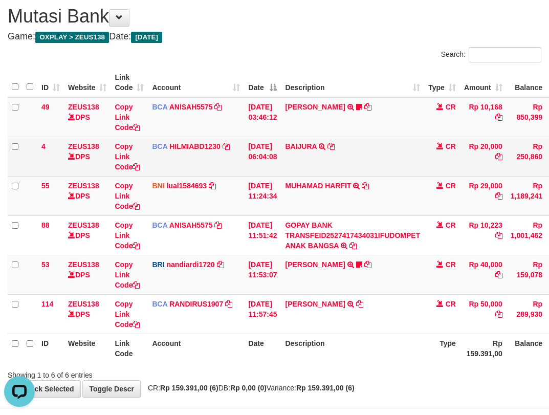
click at [117, 211] on tbody "49 ZEUS138 DPS Copy Link Code BCA ANISAH5575 DPS ANISAH mutasi_20251001_3827 | …" at bounding box center [313, 215] width 611 height 237
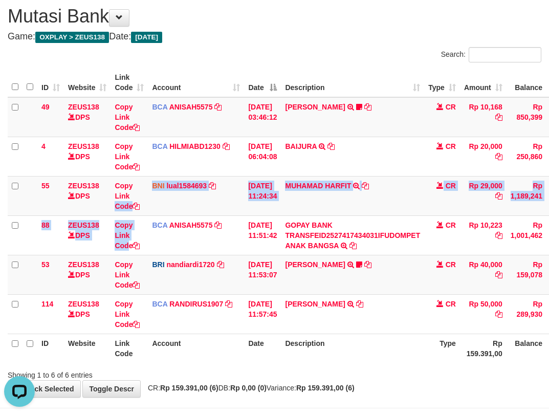
click at [76, 82] on table "ID Website Link Code Account Date Description Type Amount Balance Status Action…" at bounding box center [313, 215] width 611 height 295
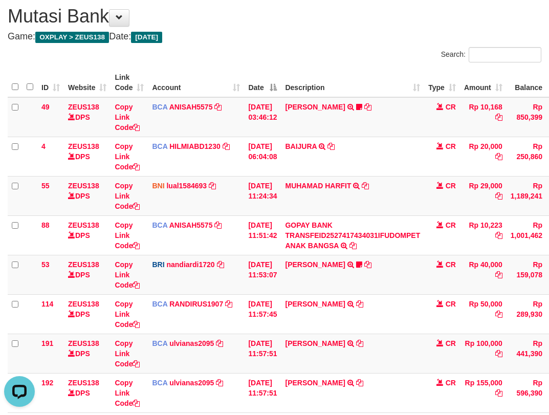
scroll to position [31, 0]
click at [309, 274] on tbody "49 ZEUS138 DPS Copy Link Code BCA ANISAH5575 DPS [PERSON_NAME] mutasi_20251001_…" at bounding box center [313, 255] width 611 height 316
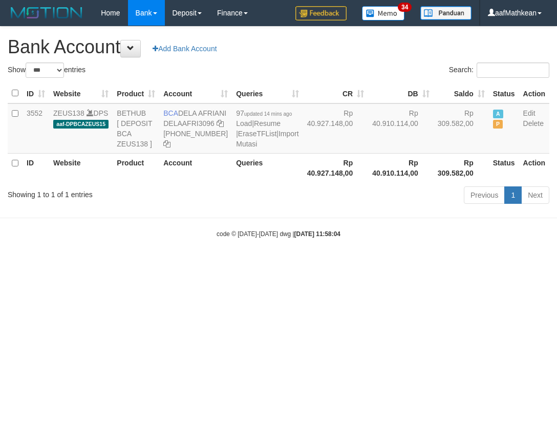
select select "***"
click at [283, 264] on html "Toggle navigation Home Bank Account List Load By Website Group [OXPLAY] ZEUS138…" at bounding box center [278, 132] width 557 height 264
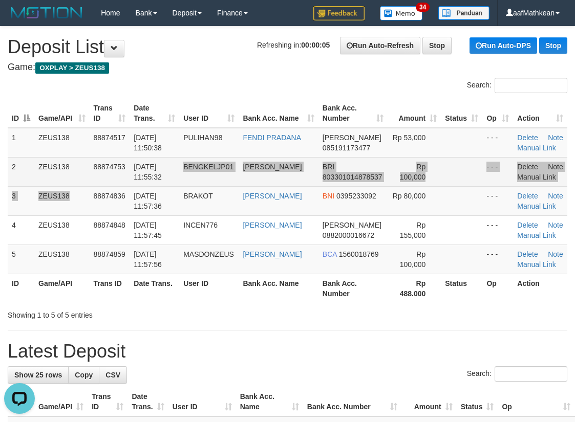
click at [176, 181] on tbody "1 ZEUS138 88874517 [DATE] 11:50:38 PULIHAN98 FENDI PRADANA [PERSON_NAME] 085191…" at bounding box center [288, 201] width 560 height 146
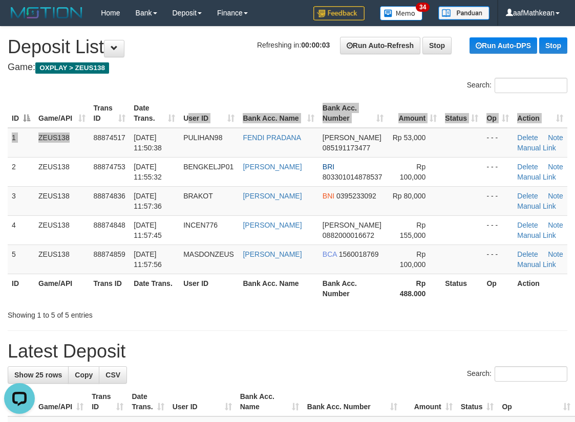
click at [195, 115] on table "ID Game/API Trans ID Date Trans. User ID Bank Acc. Name Bank Acc. Number Amount…" at bounding box center [288, 201] width 560 height 204
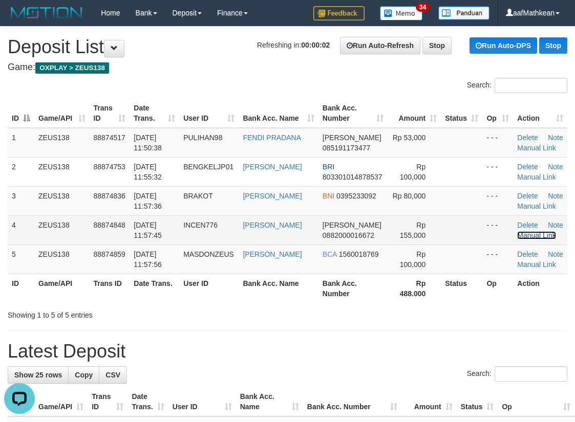
click at [532, 231] on link "Manual Link" at bounding box center [536, 235] width 39 height 8
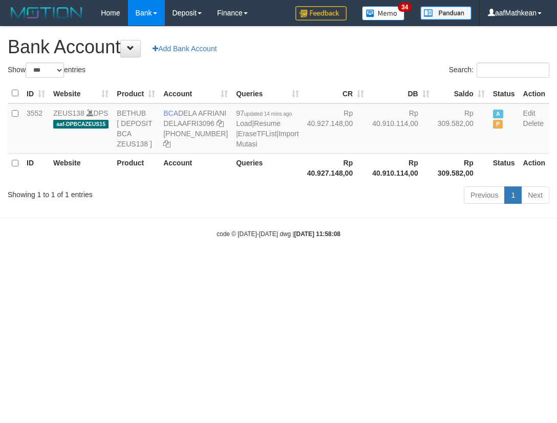
select select "***"
click at [274, 207] on div "Previous 1 Next" at bounding box center [395, 196] width 310 height 22
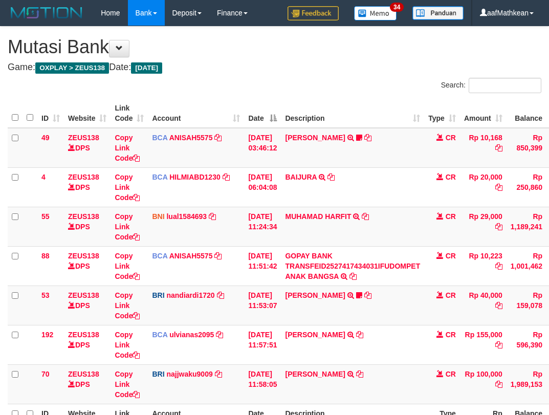
scroll to position [31, 0]
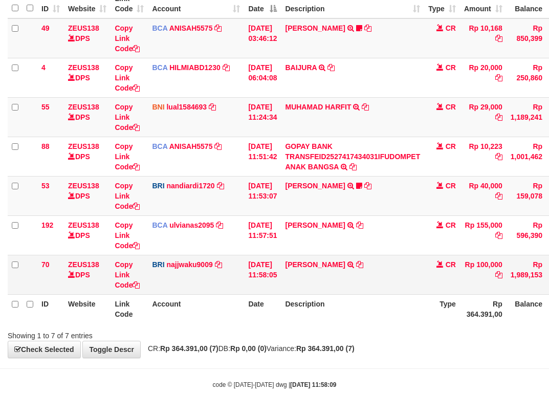
scroll to position [110, 0]
click at [381, 262] on td "MUHAMMAD SOLEH TRANSFER NBMB MUHAMMAD SOLEH TO SITI KURNIA NINGSIH" at bounding box center [352, 274] width 143 height 39
click at [364, 266] on icon at bounding box center [359, 264] width 7 height 7
drag, startPoint x: 291, startPoint y: 304, endPoint x: 314, endPoint y: 315, distance: 25.4
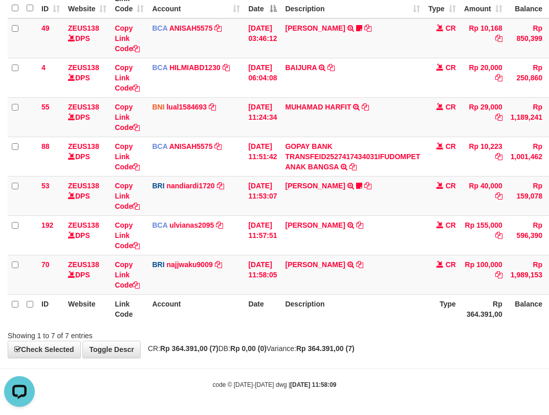
click at [294, 307] on tr "ID Website Link Code Account Date Description Type Rp 364.391,00 Balance Status…" at bounding box center [313, 308] width 611 height 29
drag, startPoint x: 314, startPoint y: 315, endPoint x: 310, endPoint y: 303, distance: 13.0
click at [314, 314] on th "Description" at bounding box center [352, 308] width 143 height 29
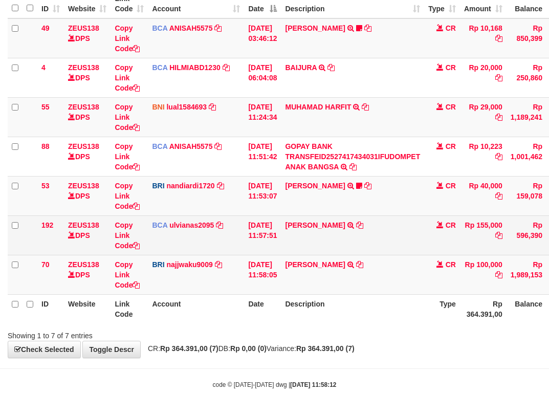
scroll to position [110, 0]
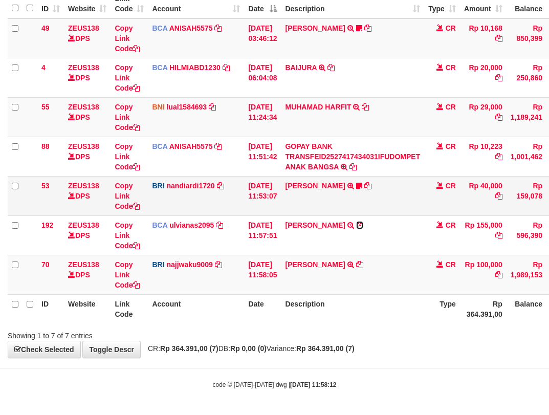
drag, startPoint x: 354, startPoint y: 226, endPoint x: 477, endPoint y: 190, distance: 128.0
click at [356, 225] on icon at bounding box center [359, 225] width 7 height 7
click at [257, 277] on tr "70 ZEUS138 DPS Copy Link Code BRI najjwaku9009 DPS SITI KURNIA NINGSIH mutasi_2…" at bounding box center [313, 274] width 611 height 39
drag, startPoint x: 201, startPoint y: 277, endPoint x: 556, endPoint y: 225, distance: 358.1
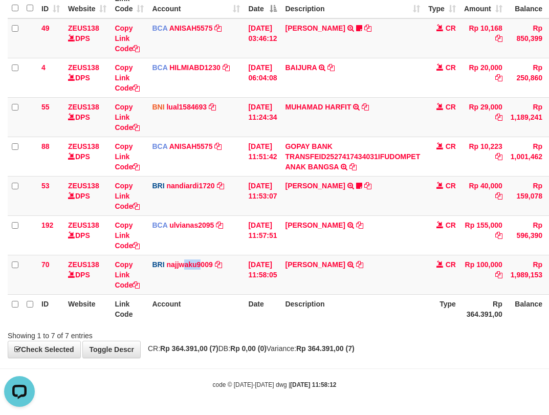
click at [283, 270] on tr "70 ZEUS138 DPS Copy Link Code BRI najjwaku9009 DPS SITI KURNIA NINGSIH mutasi_2…" at bounding box center [313, 274] width 611 height 39
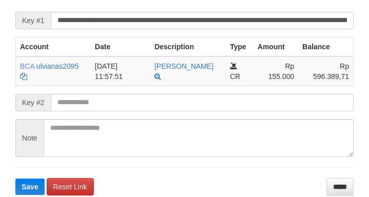
click at [220, 101] on form "**********" at bounding box center [184, 92] width 338 height 205
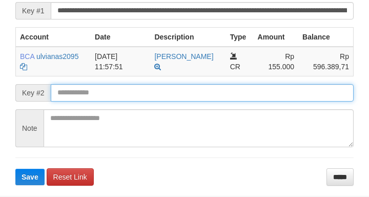
drag, startPoint x: 220, startPoint y: 100, endPoint x: 207, endPoint y: 103, distance: 12.6
click at [220, 101] on input "text" at bounding box center [202, 92] width 303 height 17
click at [15, 168] on button "Save" at bounding box center [29, 176] width 29 height 16
click at [206, 101] on input "text" at bounding box center [202, 92] width 303 height 17
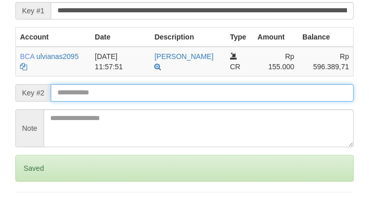
click at [206, 101] on input "text" at bounding box center [202, 92] width 303 height 17
click at [210, 101] on input "text" at bounding box center [202, 92] width 303 height 17
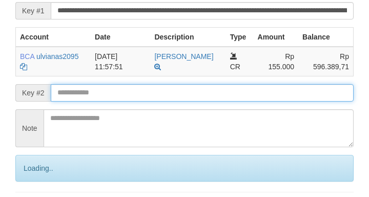
click at [228, 101] on input "text" at bounding box center [202, 92] width 303 height 17
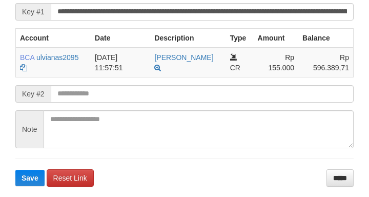
scroll to position [221, 0]
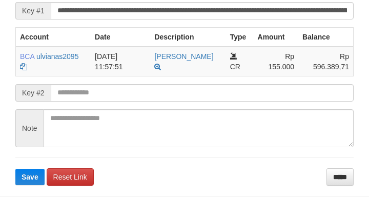
click at [50, 118] on form "**********" at bounding box center [184, 82] width 338 height 205
drag, startPoint x: 77, startPoint y: 114, endPoint x: 96, endPoint y: 105, distance: 20.6
click at [82, 112] on form "**********" at bounding box center [184, 82] width 338 height 205
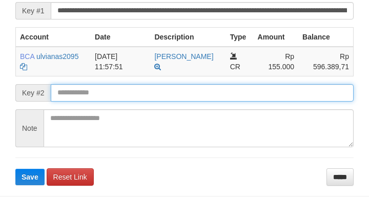
click at [15, 168] on button "Save" at bounding box center [29, 176] width 29 height 16
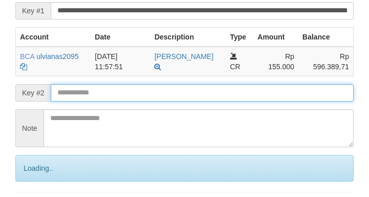
click at [98, 101] on input "text" at bounding box center [202, 92] width 303 height 17
click at [99, 101] on input "text" at bounding box center [202, 92] width 303 height 17
click at [101, 101] on input "text" at bounding box center [202, 92] width 303 height 17
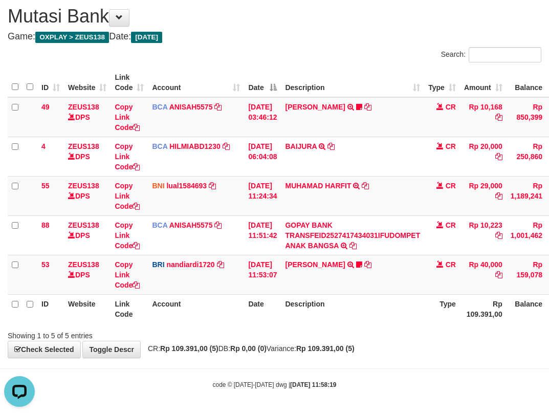
drag, startPoint x: 198, startPoint y: 277, endPoint x: 265, endPoint y: 299, distance: 71.2
click at [199, 281] on td "BRI nandiardi1720 DPS NANDI ARDIANSYAH mutasi_20251001_3776 | 53 mutasi_2025100…" at bounding box center [196, 274] width 96 height 39
click at [281, 290] on td "[DATE] 11:53:07" at bounding box center [262, 274] width 37 height 39
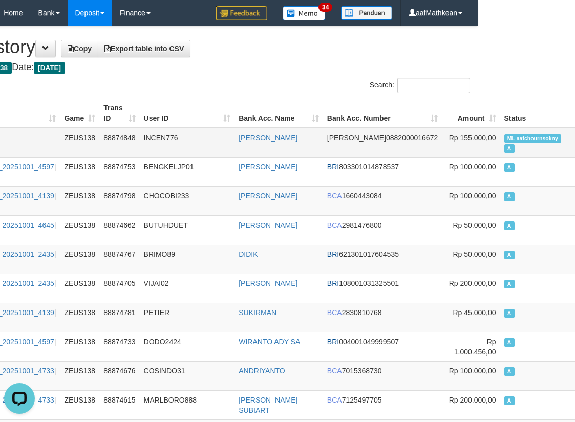
click at [504, 136] on span "ML aafchournsokny" at bounding box center [532, 138] width 57 height 9
copy td "aafchournsokny"
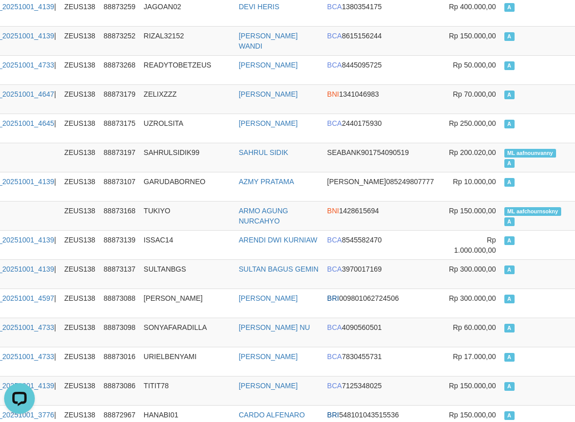
scroll to position [6650, 97]
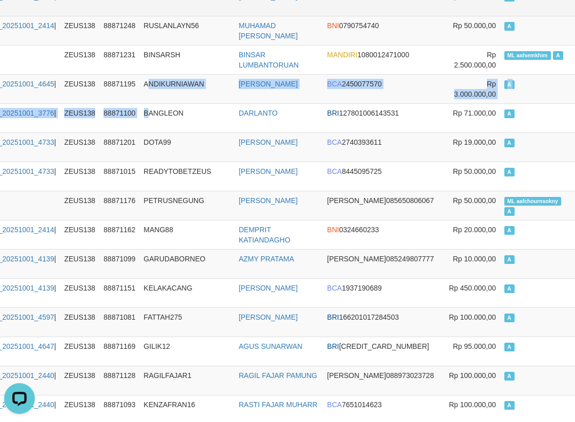
drag, startPoint x: 130, startPoint y: 51, endPoint x: 86, endPoint y: 1, distance: 66.8
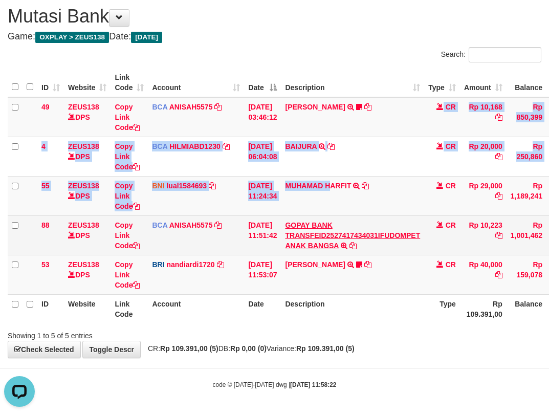
click at [346, 216] on tbody "49 ZEUS138 DPS Copy Link Code BCA ANISAH5575 DPS ANISAH mutasi_20251001_3827 | …" at bounding box center [313, 196] width 611 height 198
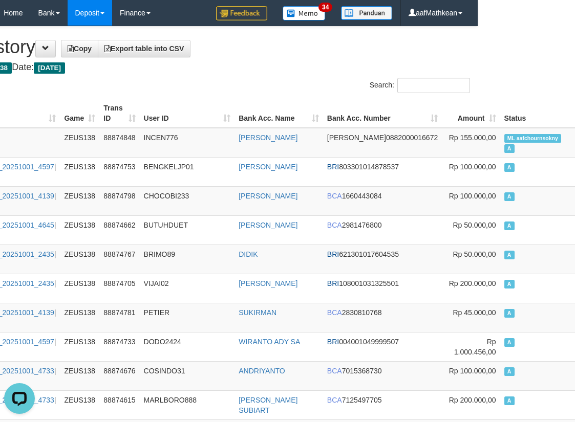
click at [218, 70] on h4 "Game: OXPLAY > ZEUS138 Date: Today" at bounding box center [190, 67] width 560 height 10
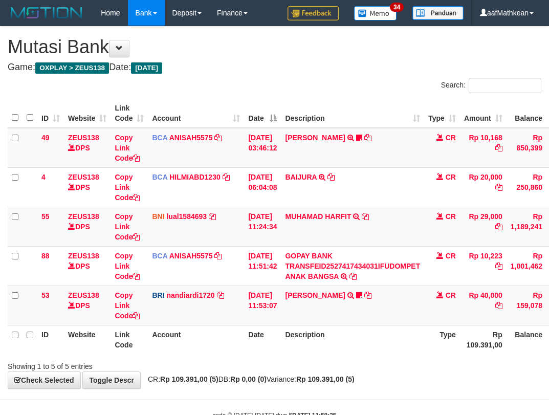
scroll to position [31, 0]
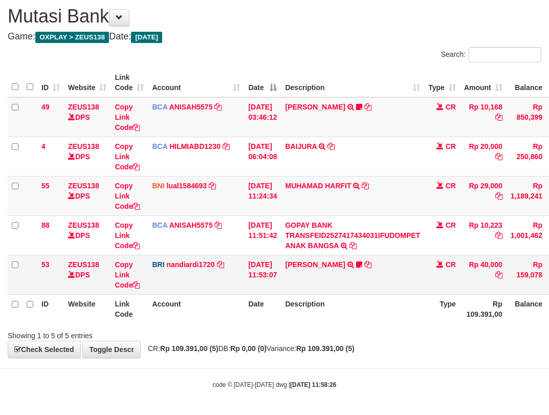
drag, startPoint x: 203, startPoint y: 271, endPoint x: 228, endPoint y: 278, distance: 26.3
click at [209, 273] on td "BRI nandiardi1720 DPS NANDI ARDIANSYAH mutasi_20251001_3776 | 53 mutasi_2025100…" at bounding box center [196, 274] width 96 height 39
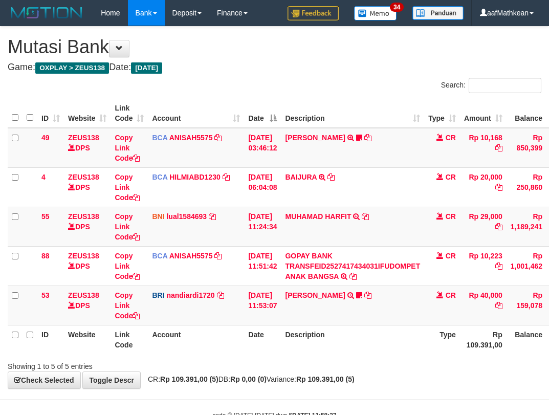
scroll to position [31, 0]
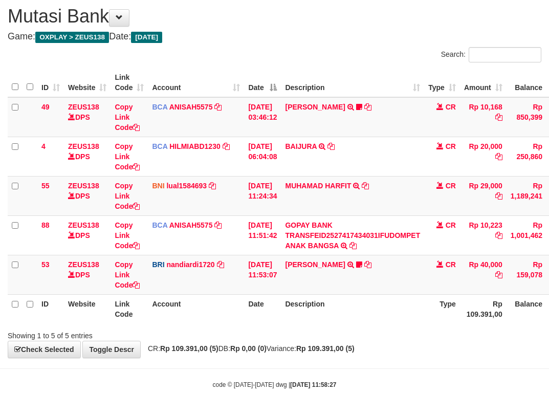
click at [200, 310] on th "Account" at bounding box center [196, 308] width 96 height 29
drag, startPoint x: 226, startPoint y: 320, endPoint x: 266, endPoint y: 316, distance: 40.1
click at [255, 319] on tr "ID Website Link Code Account Date Description Type Rp 109.391,00 Balance Status…" at bounding box center [313, 308] width 611 height 29
drag, startPoint x: 266, startPoint y: 316, endPoint x: 327, endPoint y: 320, distance: 61.0
click at [281, 323] on th "Date" at bounding box center [262, 308] width 37 height 29
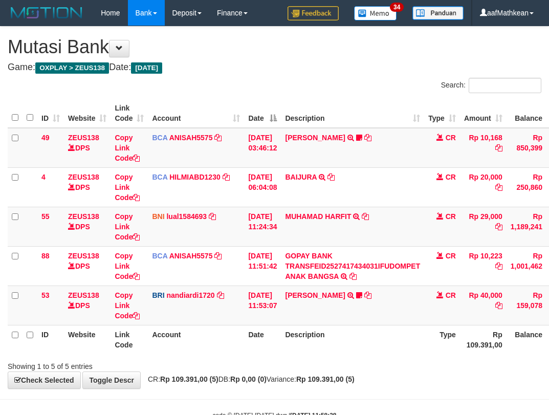
scroll to position [31, 0]
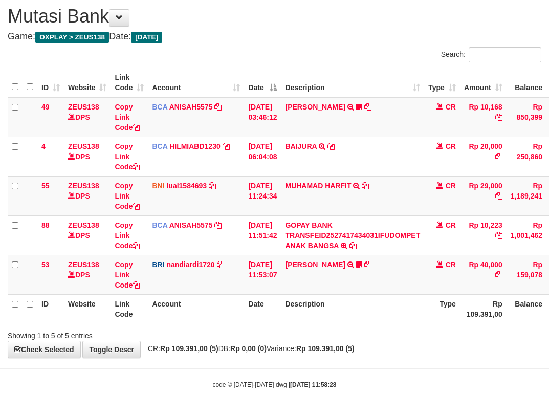
drag, startPoint x: 289, startPoint y: 338, endPoint x: 555, endPoint y: 381, distance: 269.7
click at [322, 343] on div "**********" at bounding box center [274, 177] width 549 height 362
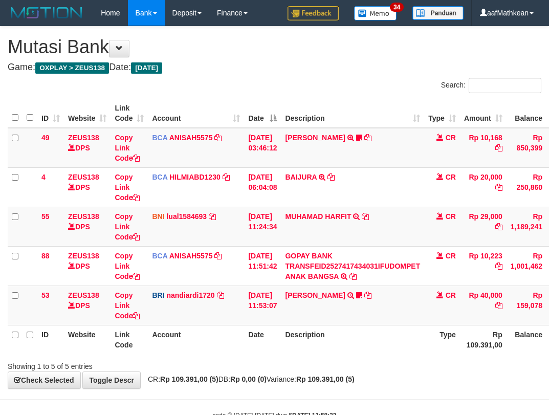
scroll to position [31, 0]
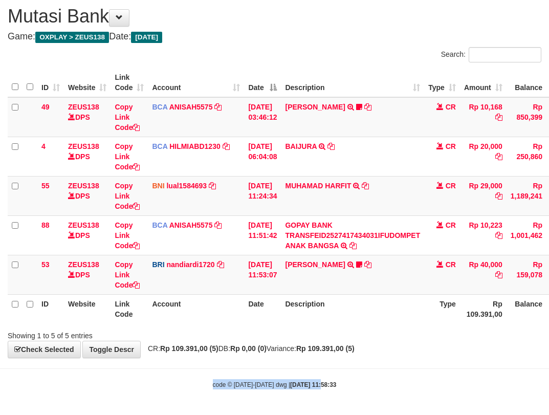
drag, startPoint x: 189, startPoint y: 364, endPoint x: 535, endPoint y: 338, distance: 347.1
click at [320, 378] on body "Toggle navigation Home Bank Account List Load By Website Group [OXPLAY] ZEUS138…" at bounding box center [274, 192] width 549 height 446
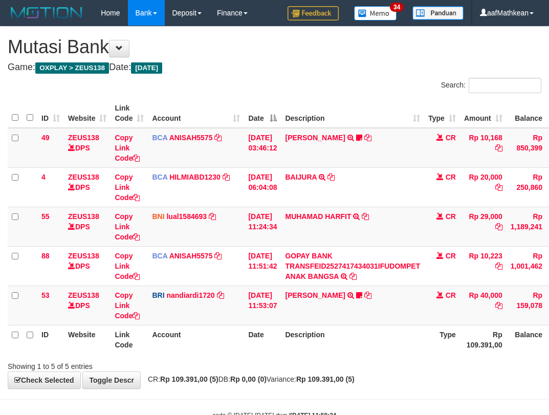
scroll to position [31, 0]
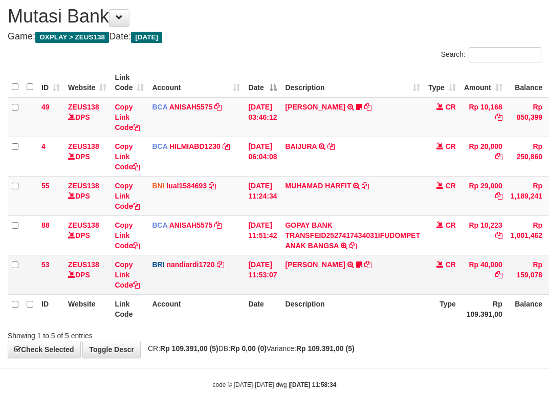
drag, startPoint x: 194, startPoint y: 283, endPoint x: 359, endPoint y: 312, distance: 167.9
click at [206, 285] on tr "53 ZEUS138 DPS Copy Link Code BRI nandiardi1720 DPS NANDI ARDIANSYAH mutasi_202…" at bounding box center [313, 274] width 611 height 39
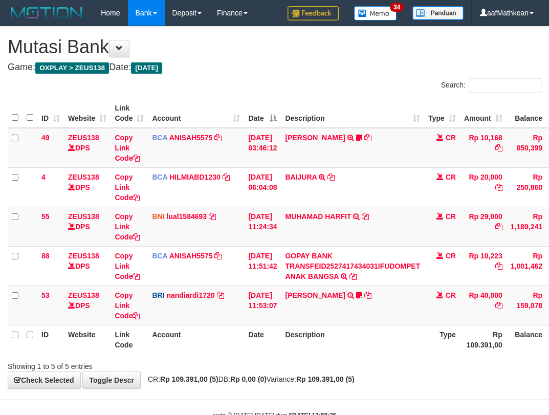
scroll to position [31, 0]
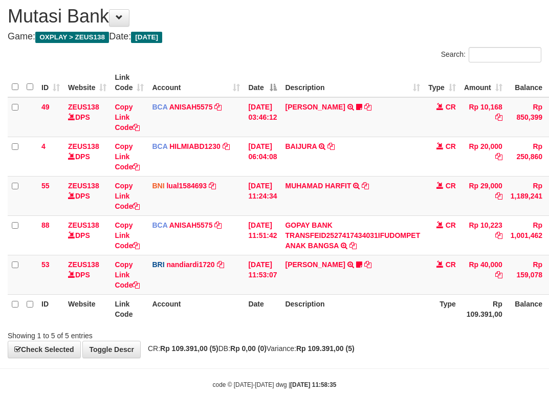
click at [157, 338] on div "Showing 1 to 5 of 5 entries" at bounding box center [115, 334] width 214 height 14
click at [345, 308] on th "Description" at bounding box center [352, 308] width 143 height 29
click at [280, 293] on td "01/10/2025 11:53:07" at bounding box center [262, 274] width 37 height 39
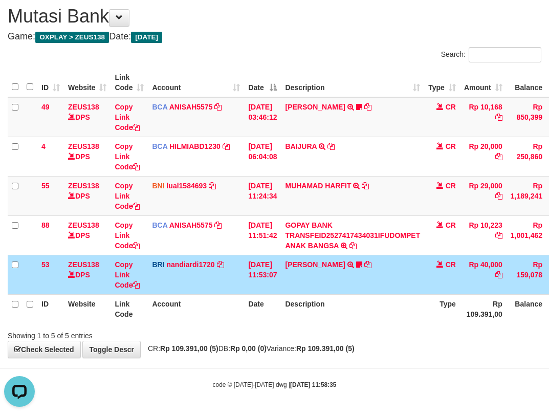
click at [311, 316] on tr "ID Website Link Code Account Date Description Type Rp 109.391,00 Balance Status…" at bounding box center [313, 308] width 611 height 29
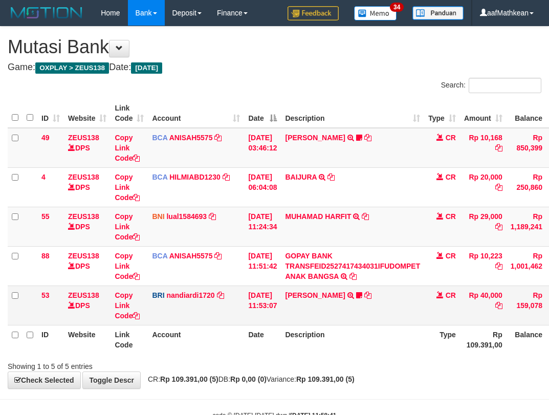
scroll to position [31, 0]
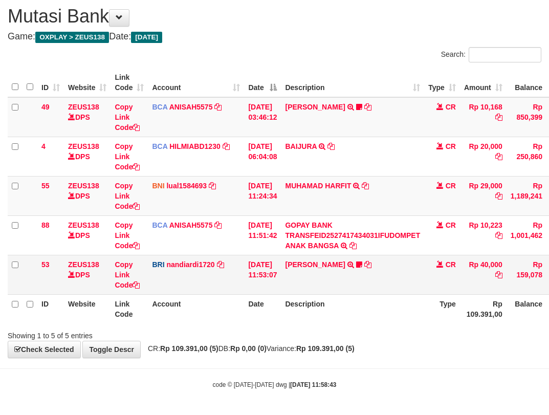
click at [213, 279] on td "BRI nandiardi1720 DPS NANDI ARDIANSYAH mutasi_20251001_3776 | 53 mutasi_2025100…" at bounding box center [196, 274] width 96 height 39
drag, startPoint x: 229, startPoint y: 290, endPoint x: 235, endPoint y: 291, distance: 5.8
click at [231, 292] on td "BRI nandiardi1720 DPS NANDI ARDIANSYAH mutasi_20251001_3776 | 53 mutasi_2025100…" at bounding box center [196, 274] width 96 height 39
click at [259, 303] on th "Date" at bounding box center [262, 308] width 37 height 29
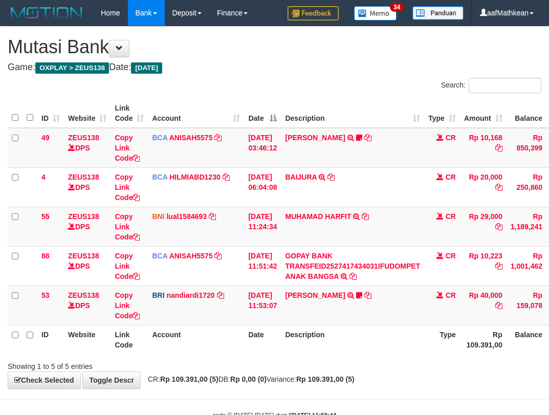
scroll to position [31, 0]
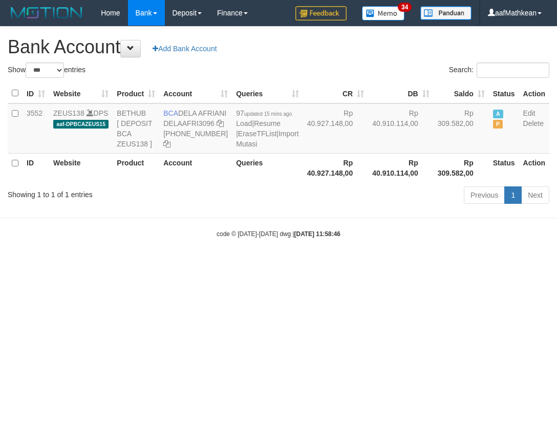
select select "***"
drag, startPoint x: 180, startPoint y: 110, endPoint x: 199, endPoint y: 122, distance: 23.3
click at [199, 122] on td "BCA DELA AFRIANI DELAAFRI3096 869-245-8639" at bounding box center [195, 128] width 73 height 50
copy td "DELA AFRIANI"
click at [320, 207] on div "Previous 1 Next" at bounding box center [395, 196] width 310 height 22
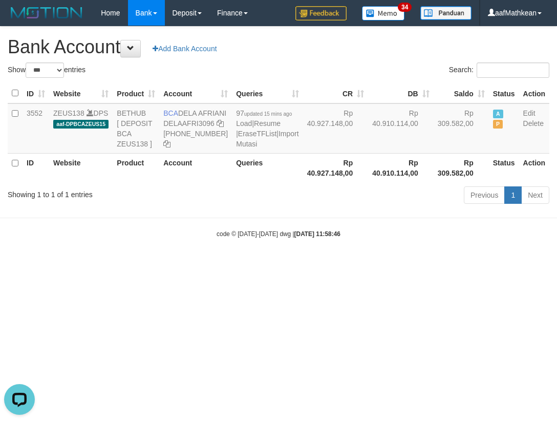
drag, startPoint x: 184, startPoint y: 241, endPoint x: 186, endPoint y: 229, distance: 12.4
click at [185, 235] on body "Toggle navigation Home Bank Account List Load By Website Group [OXPLAY] ZEUS138…" at bounding box center [278, 132] width 557 height 264
click at [217, 127] on icon at bounding box center [220, 123] width 7 height 7
copy body "Previous 1 Next × Import Mutasi Close Import"
drag, startPoint x: 169, startPoint y: 144, endPoint x: 286, endPoint y: 150, distance: 117.4
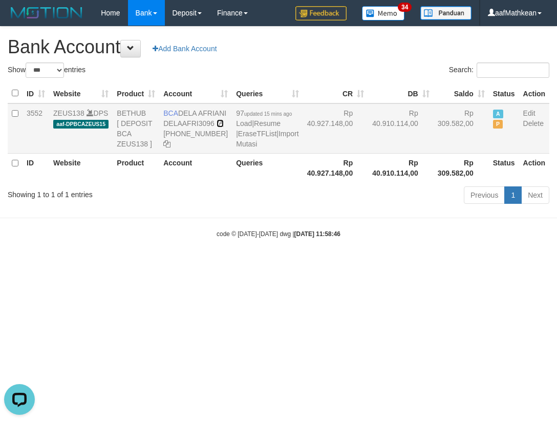
click at [228, 151] on tr "3552 ZEUS138 DPS aaf-DPBCAZEUS15 BETHUB [ DEPOSIT BCA ZEUS138 ] BCA DELA AFRIAN…" at bounding box center [279, 128] width 542 height 50
click at [225, 246] on body "Toggle navigation Home Bank Account List Load By Website Group [OXPLAY] ZEUS138…" at bounding box center [278, 132] width 557 height 264
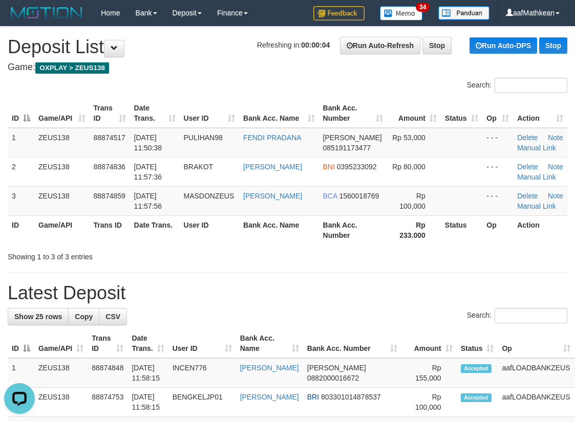
drag, startPoint x: 145, startPoint y: 87, endPoint x: 189, endPoint y: 94, distance: 44.6
click at [157, 90] on div "Search:" at bounding box center [287, 87] width 575 height 18
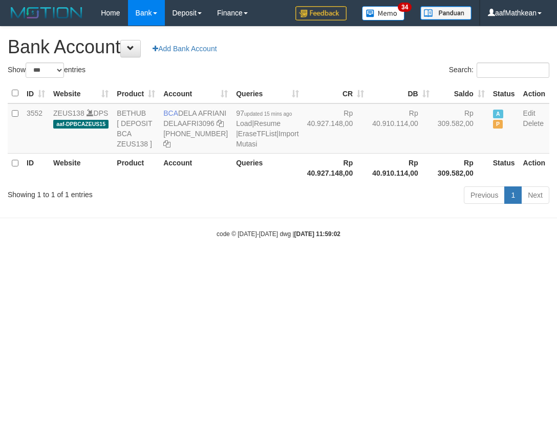
select select "***"
drag, startPoint x: 160, startPoint y: 107, endPoint x: 209, endPoint y: 124, distance: 52.3
click at [209, 124] on td "BCA DELA AFRIANI DELAAFRI3096 869-245-8639" at bounding box center [195, 128] width 73 height 50
click at [288, 207] on div "Previous 1 Next" at bounding box center [395, 196] width 310 height 22
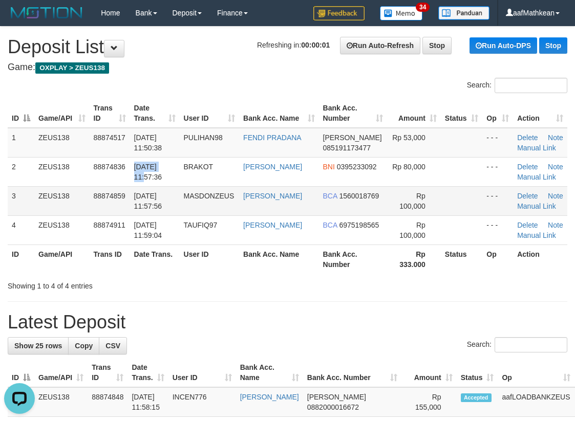
drag, startPoint x: 183, startPoint y: 171, endPoint x: 114, endPoint y: 198, distance: 74.3
click at [179, 175] on tr "2 ZEUS138 88874836 01/10/2025 11:57:36 BRAKOT KRISMAN ZEBUA BNI 0395233092 Rp 8…" at bounding box center [288, 171] width 560 height 29
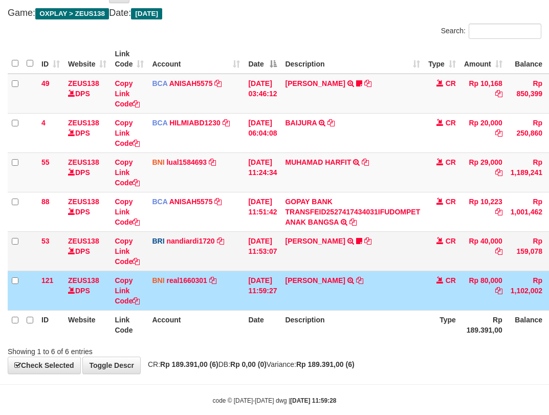
scroll to position [31, 0]
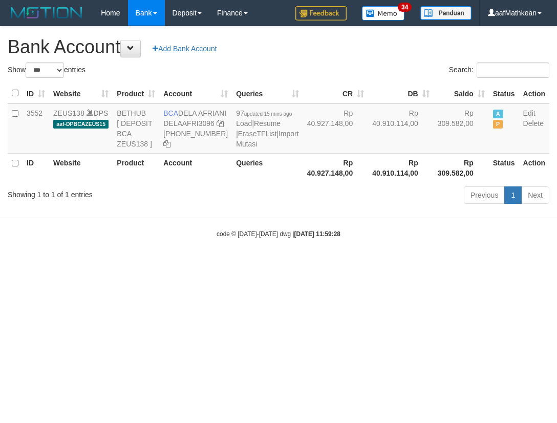
select select "***"
click at [360, 264] on html "Toggle navigation Home Bank Account List Load By Website Group [OXPLAY] ZEUS138…" at bounding box center [278, 132] width 557 height 264
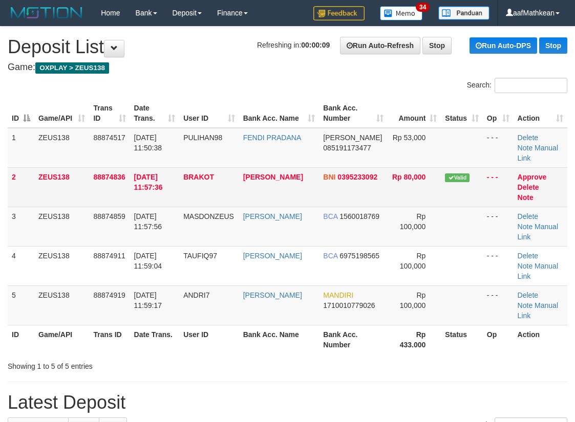
click at [153, 174] on tr "2 ZEUS138 88874836 01/10/2025 11:57:36 BRAKOT KRISMAN ZEBUA BNI 0395233092 Rp 8…" at bounding box center [288, 186] width 560 height 39
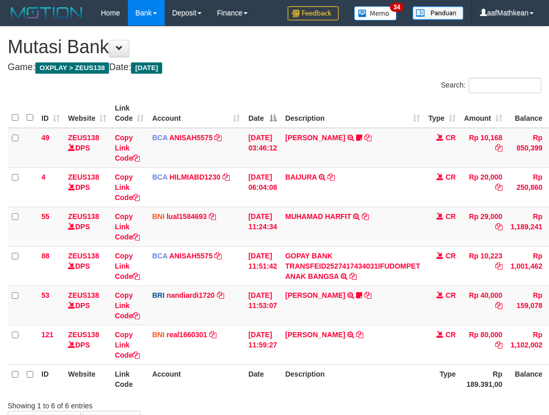
scroll to position [31, 0]
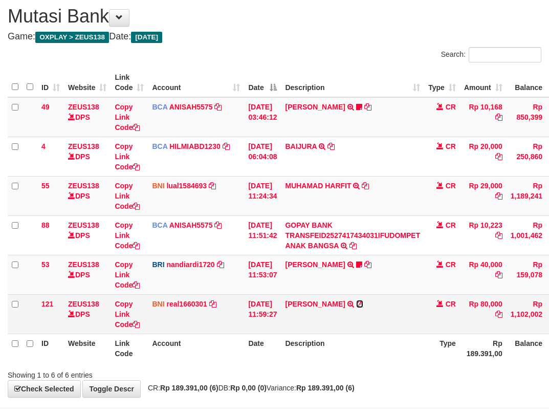
click at [364, 302] on icon at bounding box center [359, 304] width 7 height 7
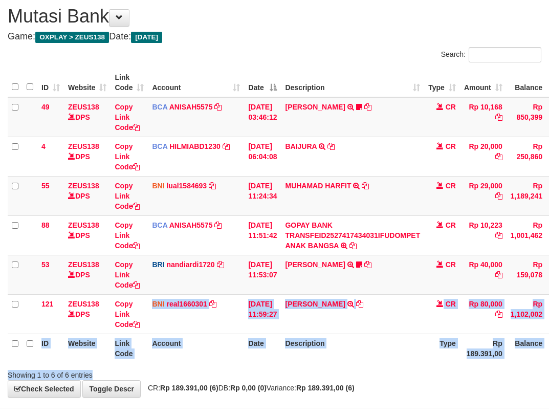
drag, startPoint x: 229, startPoint y: 344, endPoint x: 556, endPoint y: 394, distance: 330.5
click at [478, 398] on body "Toggle navigation Home Bank Account List Load By Website Group [OXPLAY] ZEUS138…" at bounding box center [274, 211] width 549 height 485
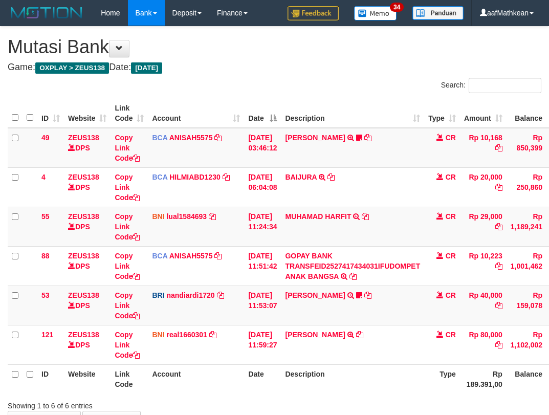
scroll to position [31, 0]
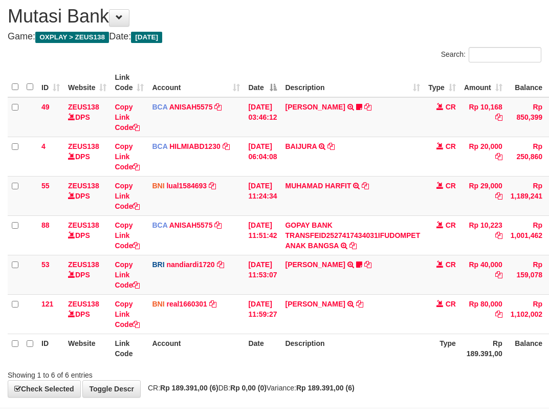
click at [313, 335] on table "ID Website Link Code Account Date Description Type Amount Balance Status Action…" at bounding box center [313, 215] width 611 height 295
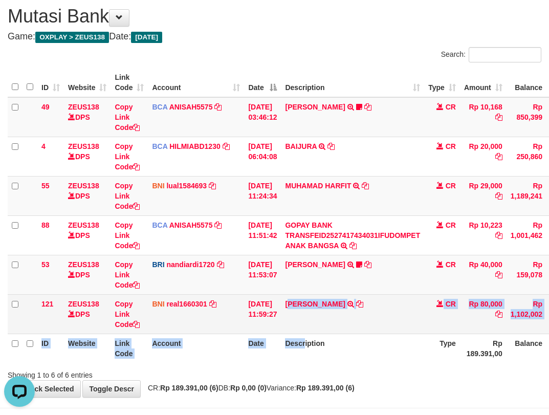
scroll to position [0, 0]
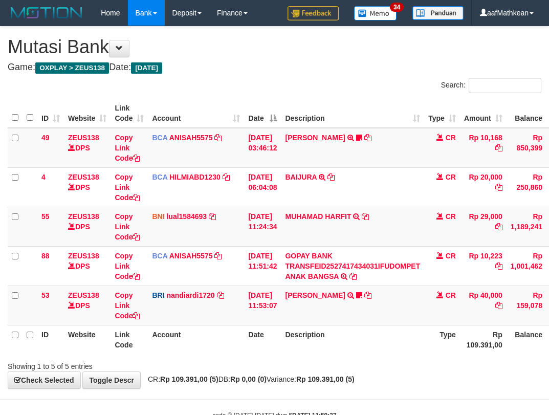
scroll to position [31, 0]
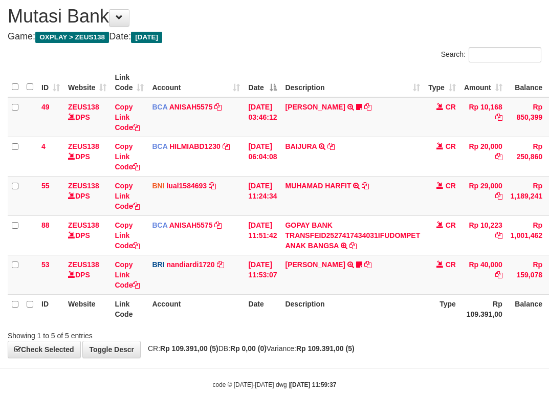
click at [368, 315] on th "Description" at bounding box center [352, 308] width 143 height 29
drag, startPoint x: 366, startPoint y: 314, endPoint x: 556, endPoint y: 333, distance: 190.9
click at [365, 314] on th "Description" at bounding box center [352, 308] width 143 height 29
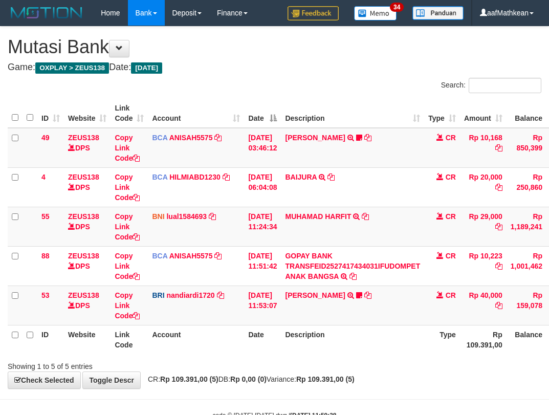
scroll to position [31, 0]
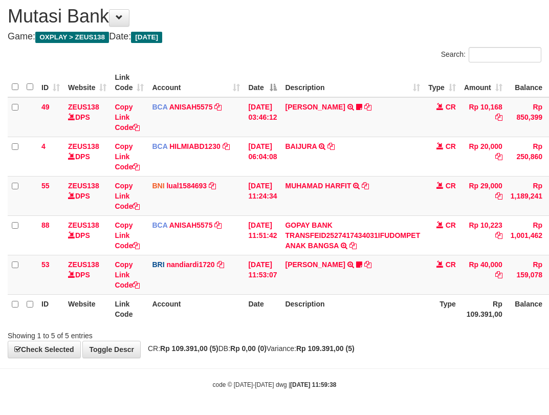
drag, startPoint x: 293, startPoint y: 237, endPoint x: 555, endPoint y: 353, distance: 286.3
click at [313, 247] on tr "88 ZEUS138 DPS Copy Link Code BCA ANISAH5575 DPS ANISAH mutasi_20251001_3827 | …" at bounding box center [313, 235] width 611 height 39
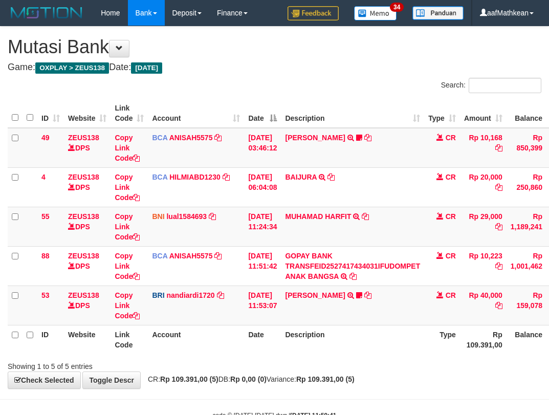
scroll to position [31, 0]
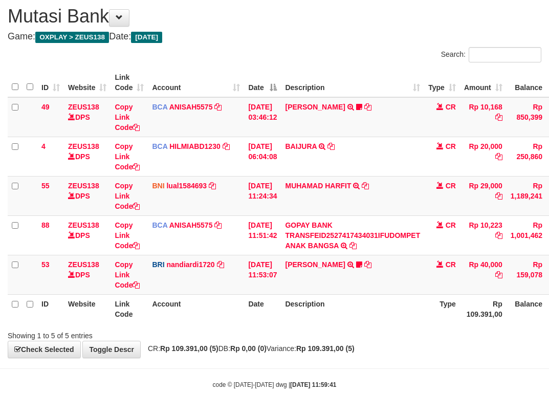
click at [375, 325] on div "Search: ID Website Link Code Account Date Description Type Amount Balance Statu…" at bounding box center [275, 194] width 534 height 294
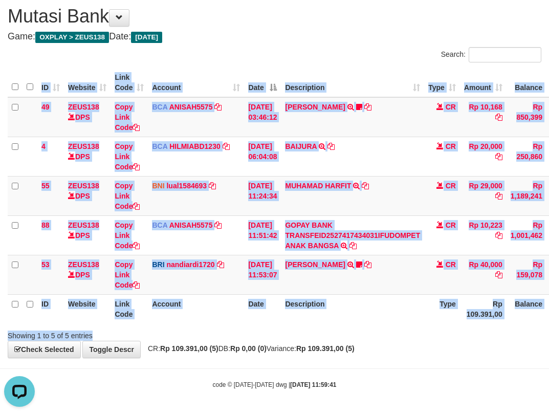
scroll to position [0, 0]
drag, startPoint x: 257, startPoint y: 288, endPoint x: 264, endPoint y: 298, distance: 11.4
click at [262, 293] on td "[DATE] 11:53:07" at bounding box center [262, 274] width 37 height 39
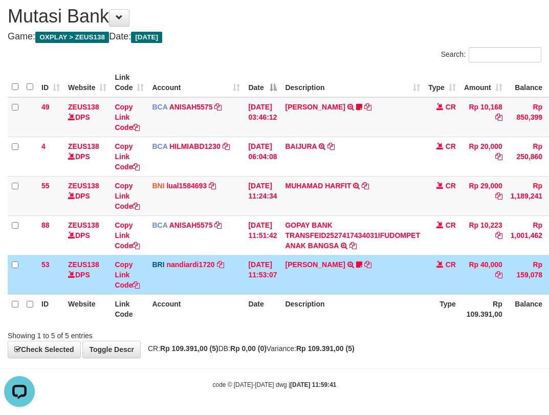
drag, startPoint x: 270, startPoint y: 311, endPoint x: 325, endPoint y: 315, distance: 55.5
click th "Date"
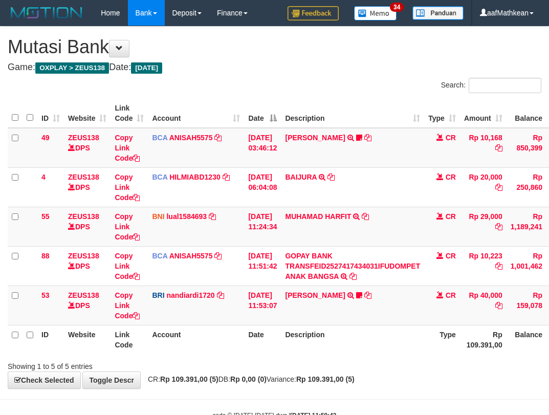
scroll to position [31, 0]
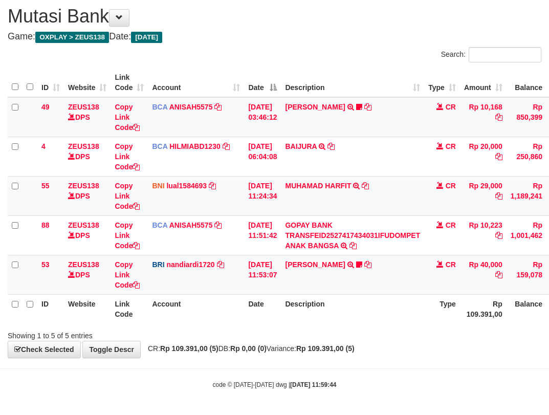
click at [340, 311] on th "Description" at bounding box center [352, 308] width 143 height 29
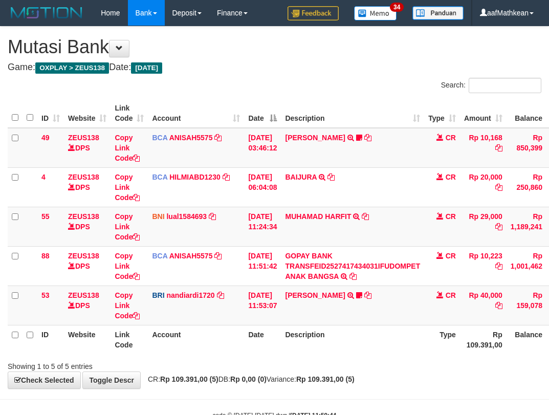
scroll to position [31, 0]
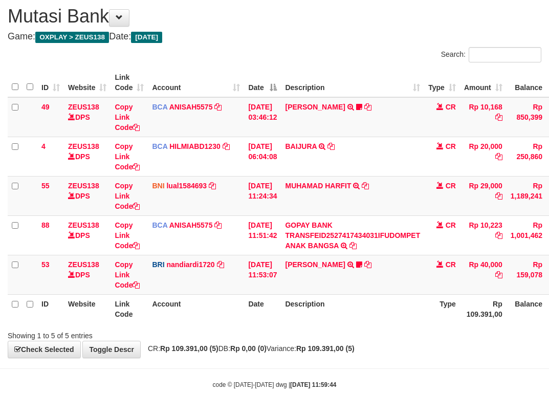
click at [342, 311] on th "Description" at bounding box center [352, 308] width 143 height 29
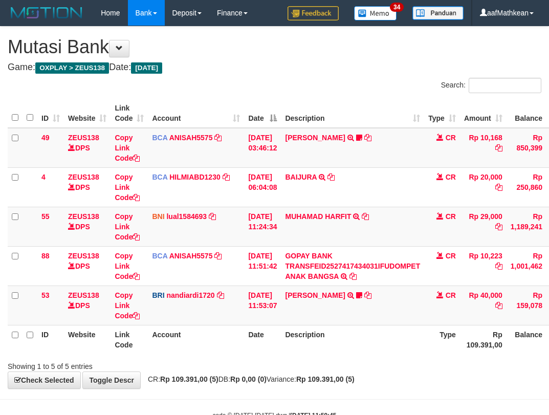
scroll to position [31, 0]
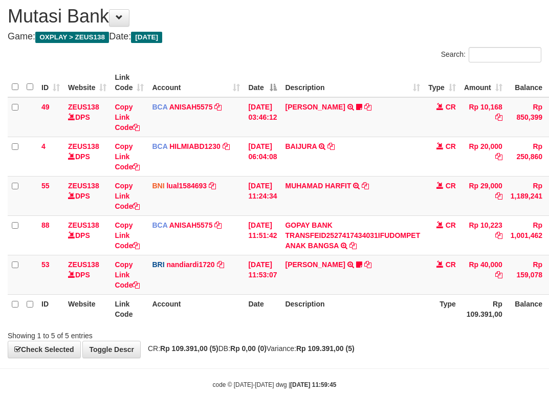
click at [341, 309] on th "Description" at bounding box center [352, 308] width 143 height 29
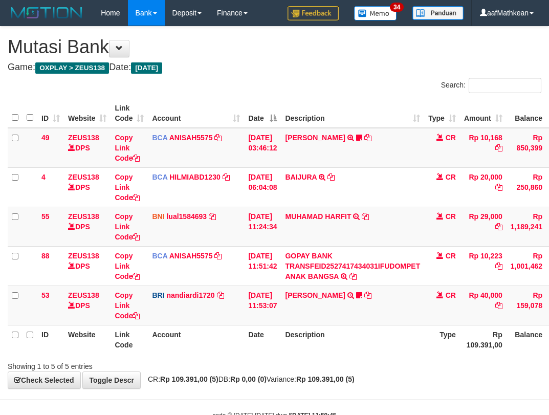
scroll to position [31, 0]
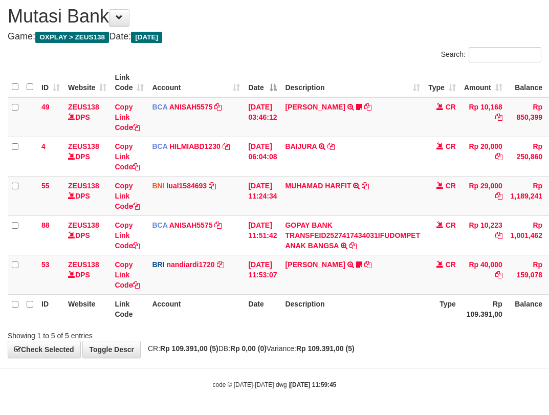
click at [342, 308] on th "Description" at bounding box center [352, 308] width 143 height 29
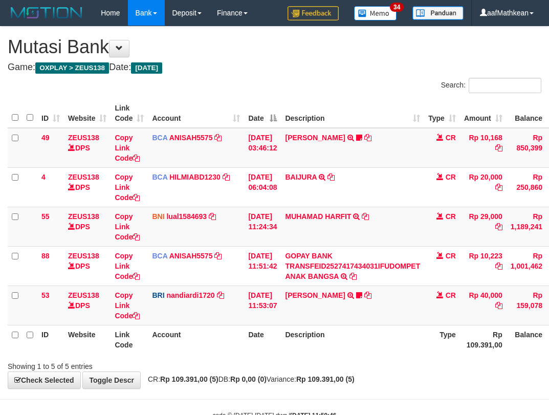
scroll to position [31, 0]
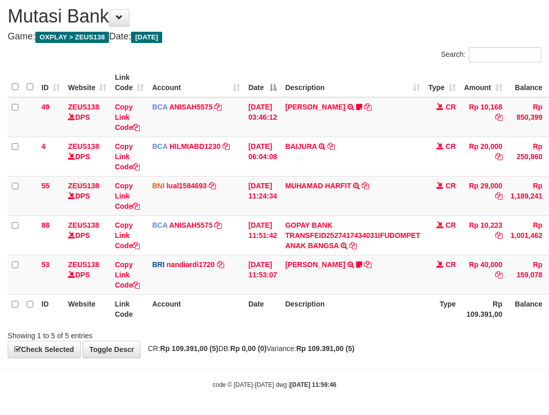
click at [343, 307] on th "Description" at bounding box center [352, 308] width 143 height 29
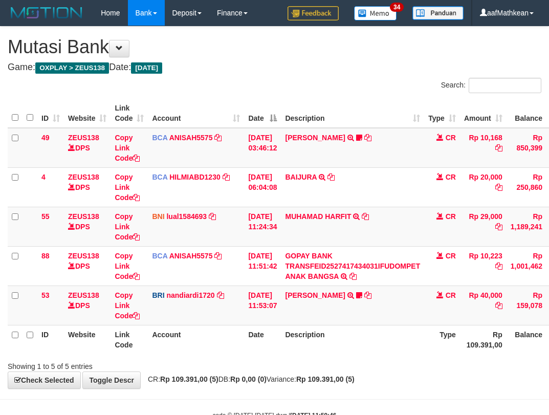
scroll to position [31, 0]
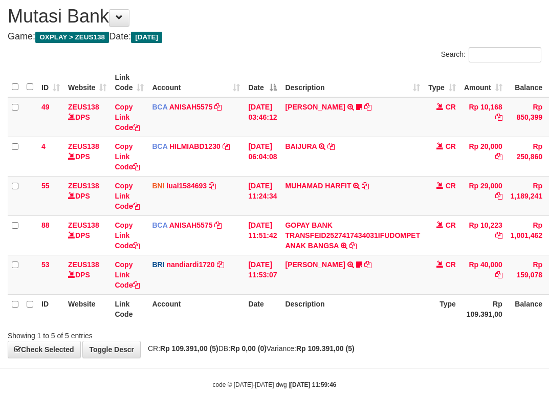
drag, startPoint x: 0, startPoint y: 0, endPoint x: 345, endPoint y: 306, distance: 460.7
click at [345, 306] on th "Description" at bounding box center [352, 308] width 143 height 29
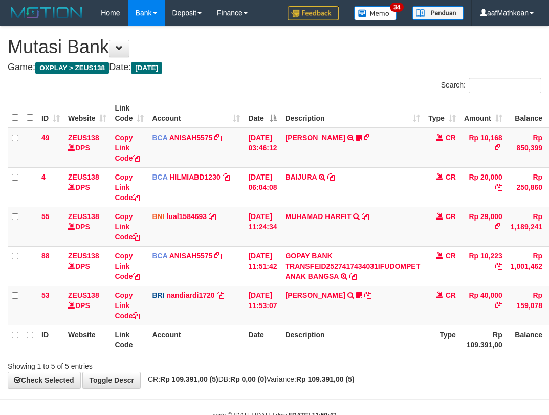
scroll to position [31, 0]
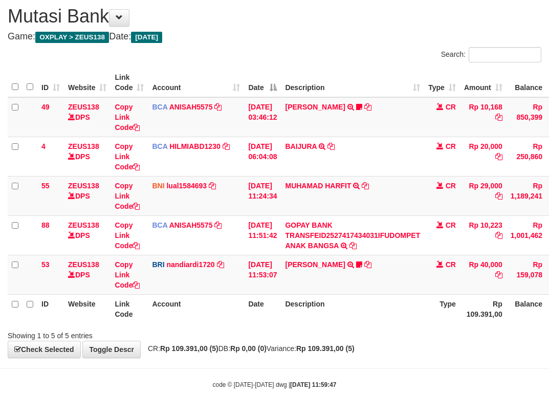
click at [342, 303] on th "Description" at bounding box center [352, 308] width 143 height 29
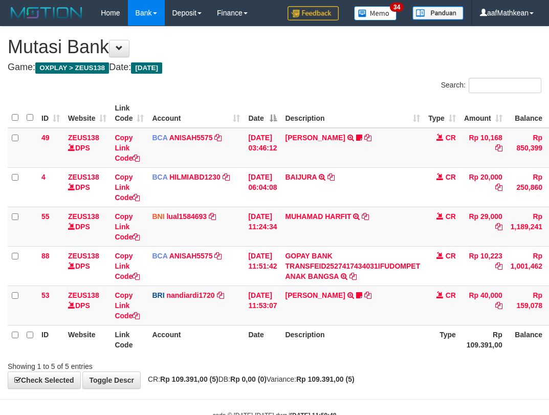
scroll to position [31, 0]
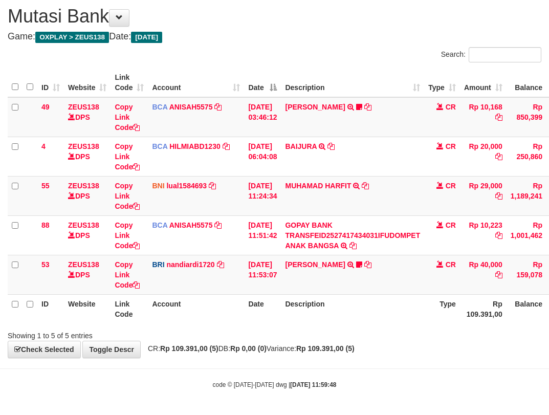
drag, startPoint x: 0, startPoint y: 0, endPoint x: 341, endPoint y: 303, distance: 455.9
click at [341, 303] on th "Description" at bounding box center [352, 308] width 143 height 29
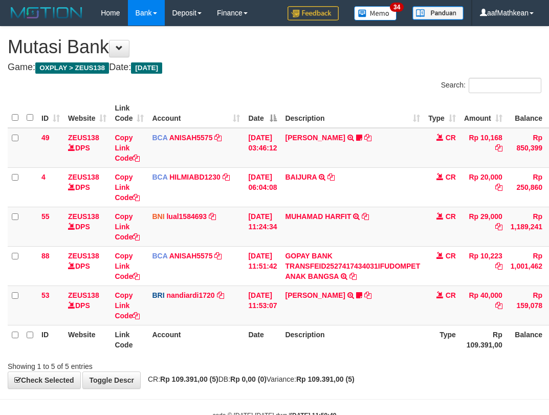
scroll to position [31, 0]
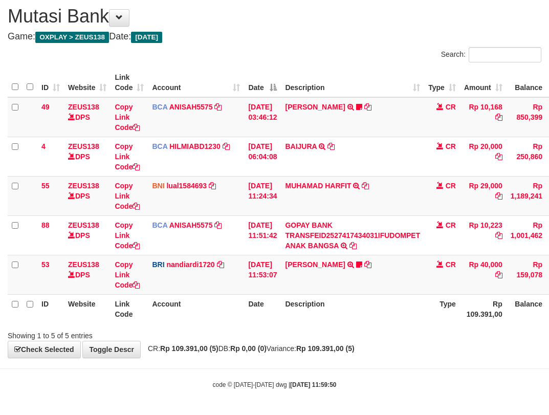
click at [365, 310] on th "Description" at bounding box center [352, 308] width 143 height 29
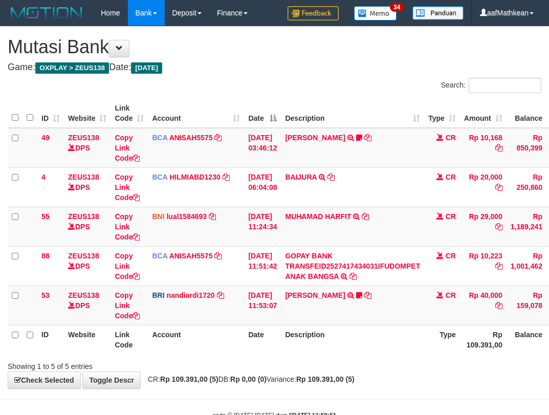
scroll to position [31, 0]
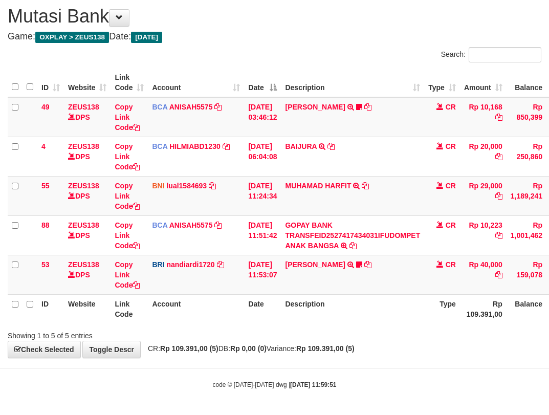
click at [365, 309] on th "Description" at bounding box center [352, 308] width 143 height 29
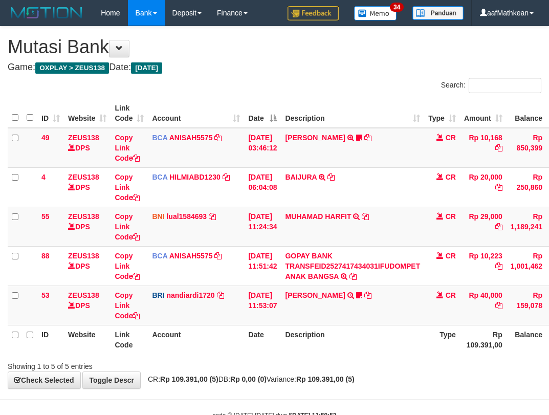
scroll to position [31, 0]
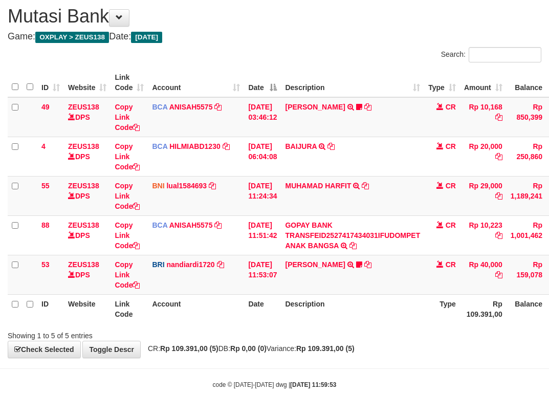
click at [364, 309] on th "Description" at bounding box center [352, 308] width 143 height 29
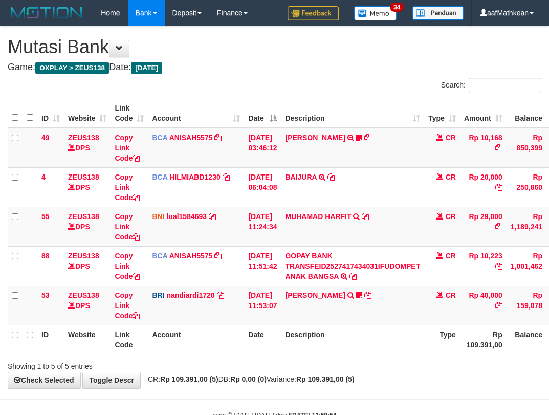
scroll to position [31, 0]
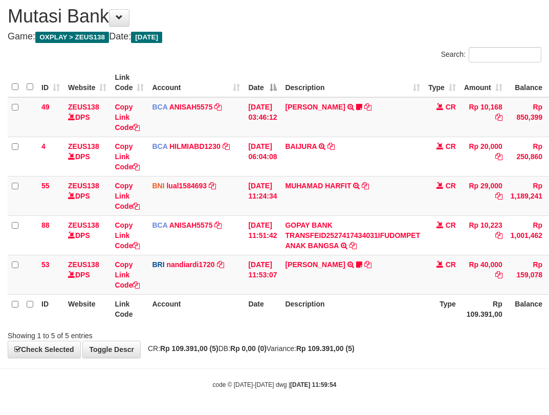
click at [362, 307] on th "Description" at bounding box center [352, 308] width 143 height 29
drag, startPoint x: 0, startPoint y: 0, endPoint x: 363, endPoint y: 307, distance: 475.2
click at [363, 307] on th "Description" at bounding box center [352, 308] width 143 height 29
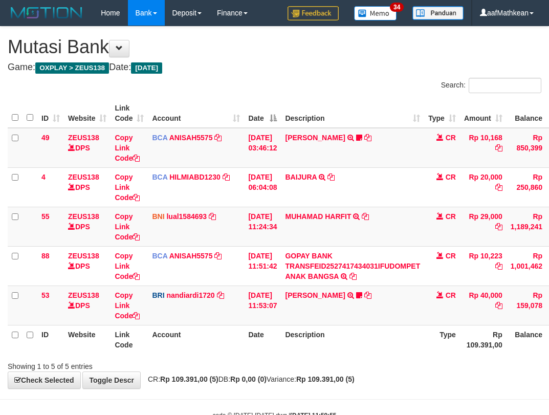
scroll to position [31, 0]
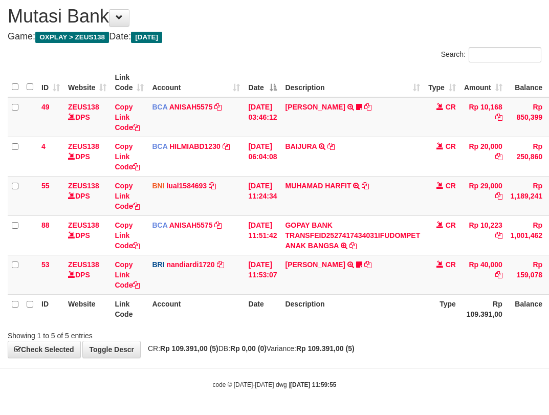
click at [362, 306] on th "Description" at bounding box center [352, 308] width 143 height 29
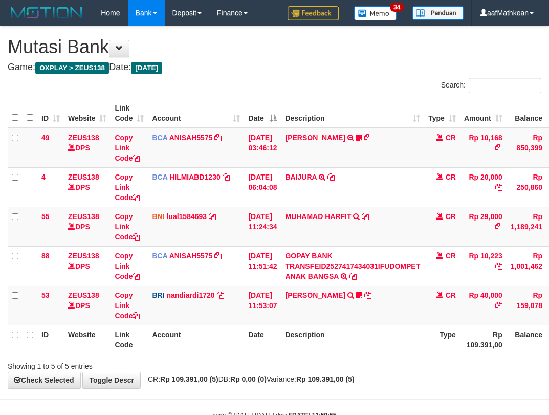
scroll to position [31, 0]
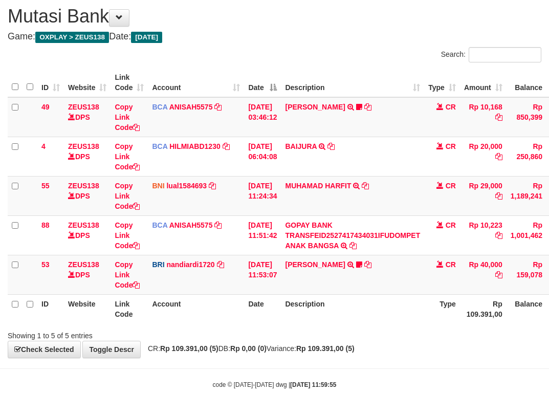
click at [362, 306] on th "Description" at bounding box center [352, 308] width 143 height 29
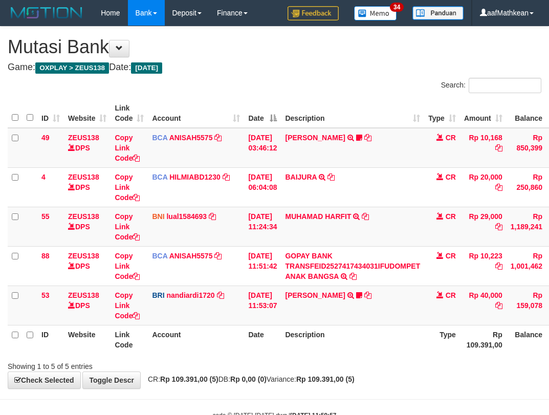
scroll to position [31, 0]
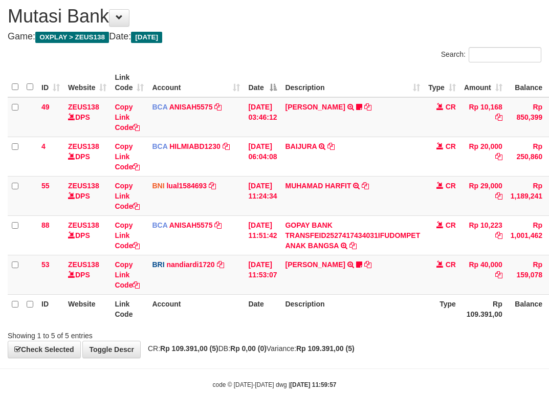
click at [313, 349] on span "CR: Rp 109.391,00 (5) DB: Rp 0,00 (0) Variance: Rp 109.391,00 (5)" at bounding box center [249, 349] width 212 height 8
click at [316, 345] on span "CR: Rp 109.391,00 (5) DB: Rp 0,00 (0) Variance: Rp 109.391,00 (5)" at bounding box center [249, 349] width 212 height 8
click at [333, 328] on div "Showing 1 to 5 of 5 entries" at bounding box center [274, 334] width 549 height 14
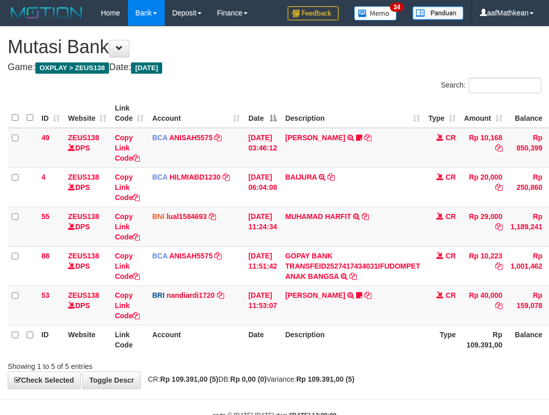
scroll to position [31, 0]
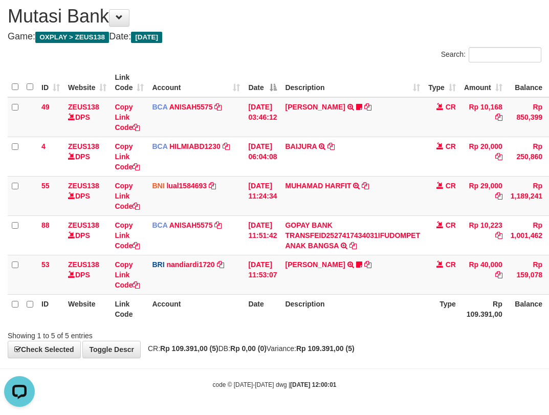
drag, startPoint x: 146, startPoint y: 316, endPoint x: 556, endPoint y: 296, distance: 410.7
click at [163, 318] on tr "ID Website Link Code Account Date Description Type Rp 109.391,00 Balance Status…" at bounding box center [313, 308] width 611 height 29
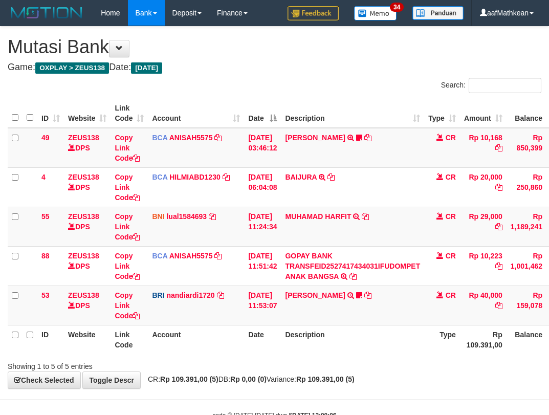
scroll to position [31, 0]
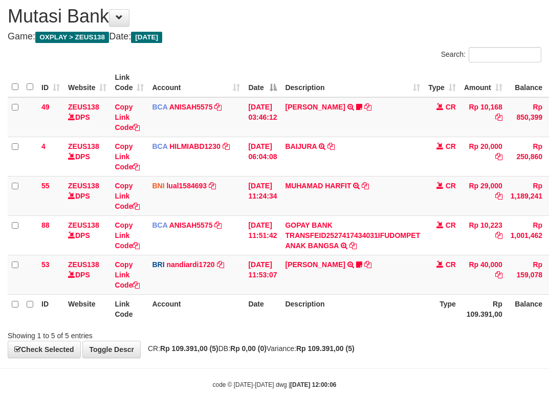
drag, startPoint x: 277, startPoint y: 341, endPoint x: 292, endPoint y: 347, distance: 15.9
click at [281, 344] on div "**********" at bounding box center [274, 177] width 549 height 362
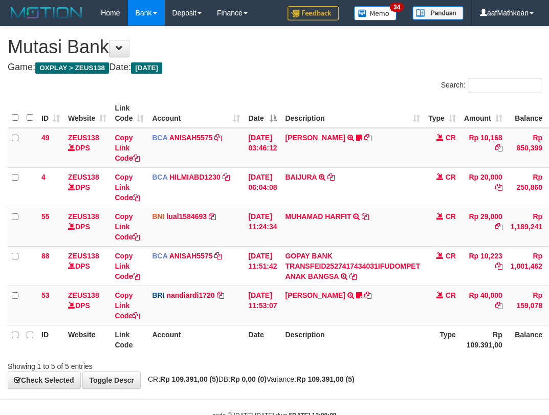
scroll to position [31, 0]
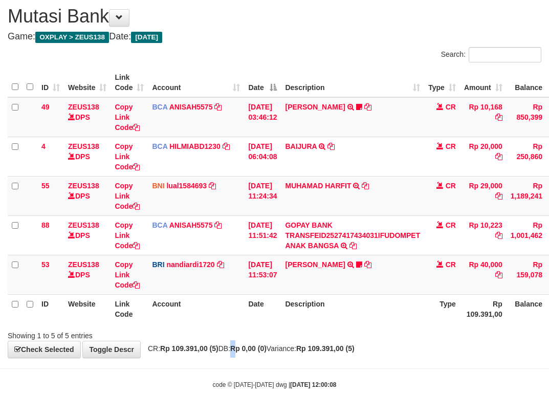
drag, startPoint x: 251, startPoint y: 343, endPoint x: 281, endPoint y: 335, distance: 30.2
click at [255, 343] on div "**********" at bounding box center [274, 177] width 549 height 362
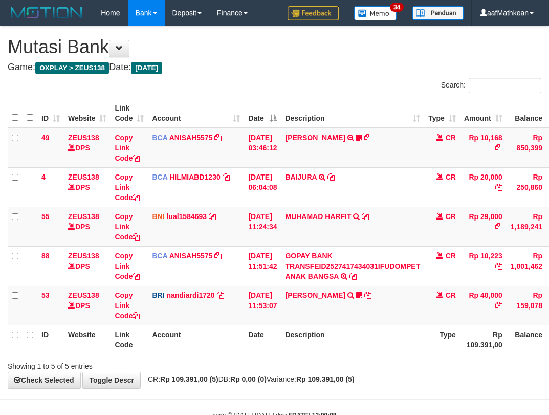
scroll to position [31, 0]
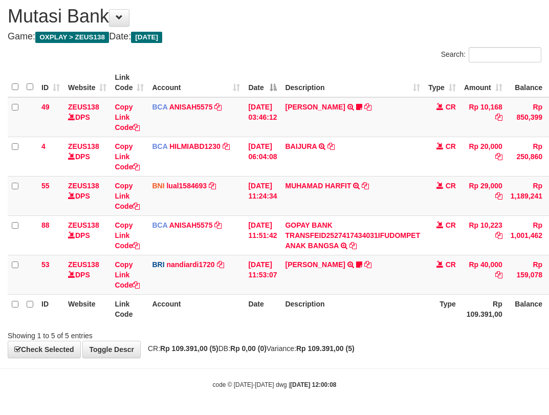
click at [284, 331] on div "Showing 1 to 5 of 5 entries" at bounding box center [274, 334] width 549 height 14
drag, startPoint x: 291, startPoint y: 328, endPoint x: 299, endPoint y: 327, distance: 7.2
click at [294, 328] on div "Showing 1 to 5 of 5 entries" at bounding box center [274, 334] width 549 height 14
click at [313, 341] on div "**********" at bounding box center [274, 177] width 549 height 362
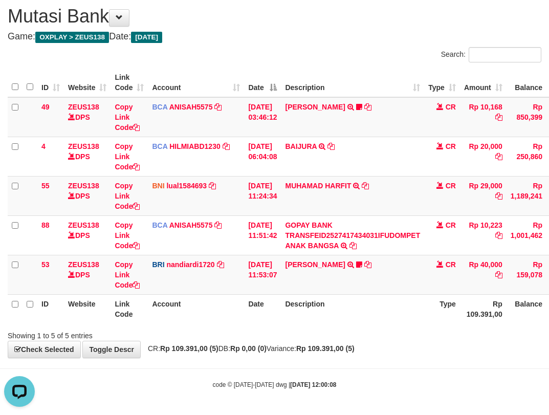
click at [314, 343] on div "**********" at bounding box center [274, 177] width 549 height 362
click at [324, 332] on div "Showing 1 to 5 of 5 entries" at bounding box center [274, 334] width 549 height 14
click at [351, 314] on th "Description" at bounding box center [352, 308] width 143 height 29
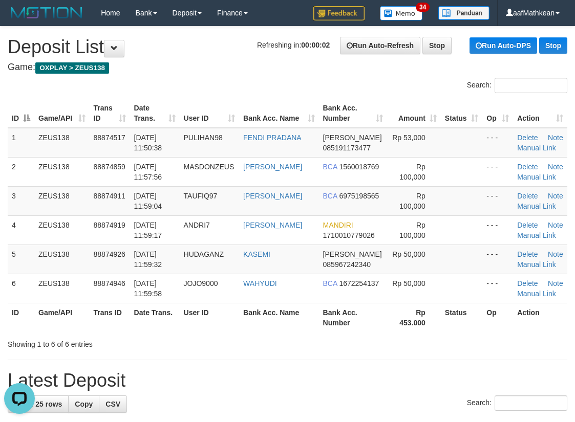
click at [72, 121] on table "ID Game/API Trans ID Date Trans. User ID Bank Acc. Name Bank Acc. Number Amount…" at bounding box center [288, 216] width 560 height 234
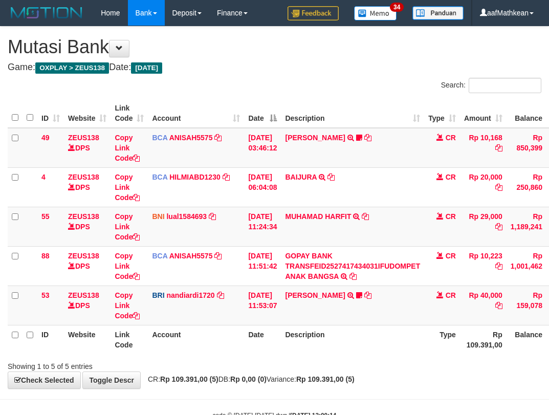
scroll to position [31, 0]
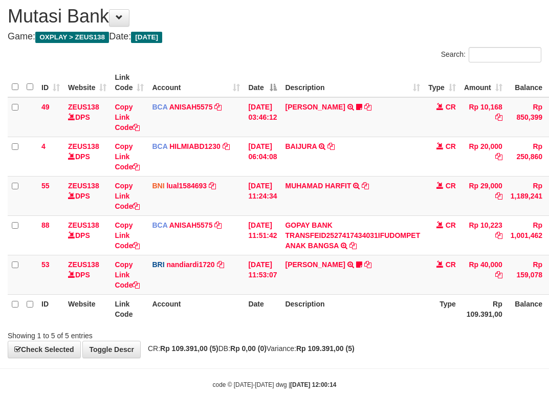
drag, startPoint x: 0, startPoint y: 0, endPoint x: 384, endPoint y: 306, distance: 490.5
click at [384, 306] on th "Description" at bounding box center [352, 308] width 143 height 29
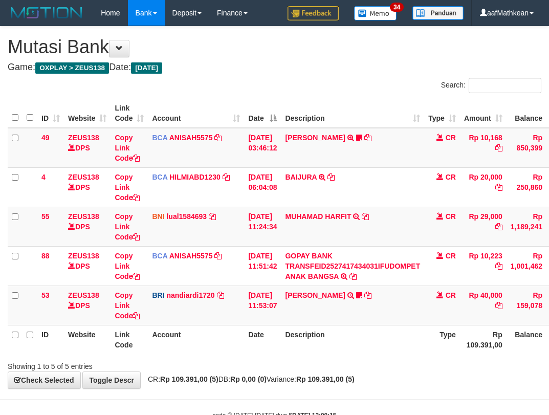
scroll to position [31, 0]
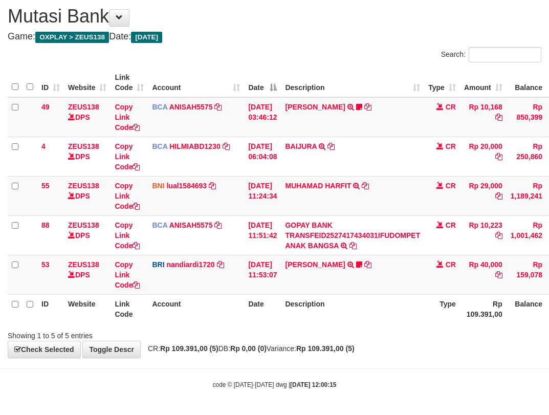
drag, startPoint x: 0, startPoint y: 0, endPoint x: 386, endPoint y: 309, distance: 494.4
click at [386, 309] on th "Description" at bounding box center [352, 308] width 143 height 29
click at [387, 310] on th "Description" at bounding box center [352, 308] width 143 height 29
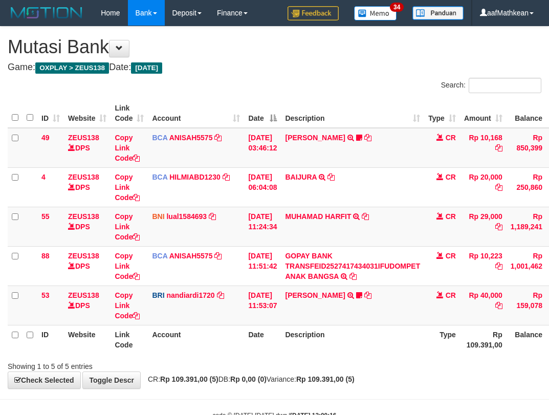
scroll to position [31, 0]
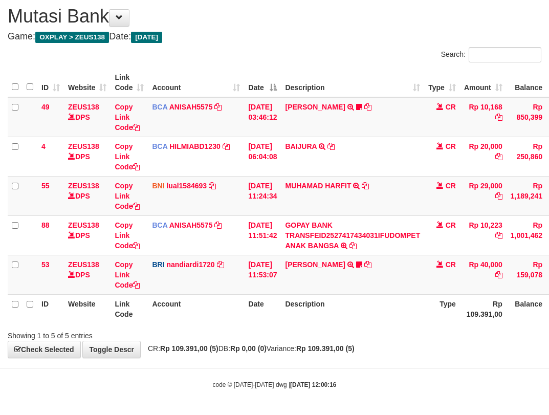
click at [386, 309] on th "Description" at bounding box center [352, 308] width 143 height 29
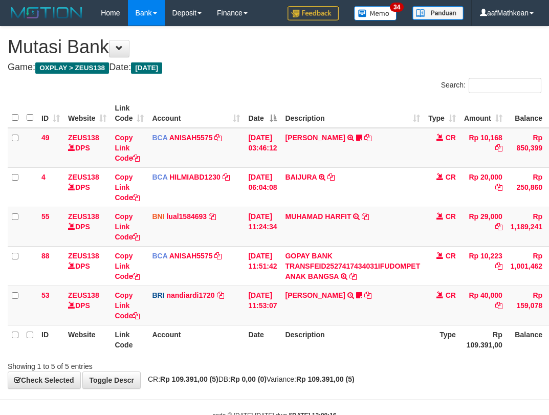
scroll to position [31, 0]
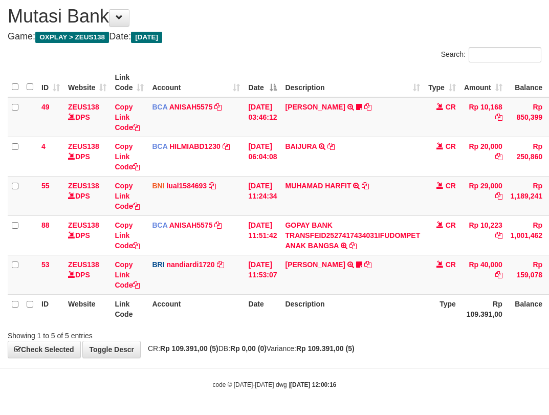
click at [389, 313] on th "Description" at bounding box center [352, 308] width 143 height 29
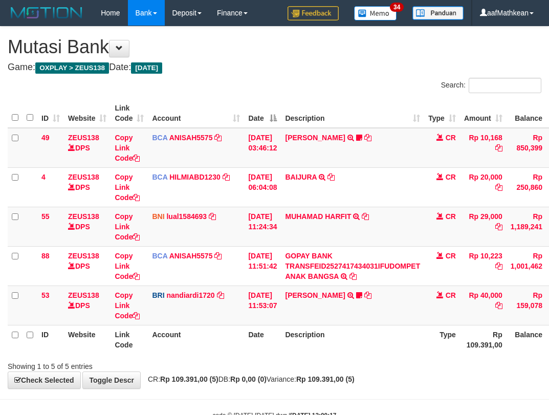
scroll to position [31, 0]
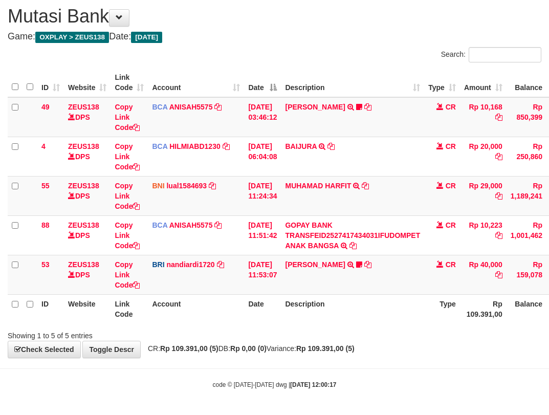
click at [388, 314] on th "Description" at bounding box center [352, 308] width 143 height 29
click at [389, 313] on th "Description" at bounding box center [352, 308] width 143 height 29
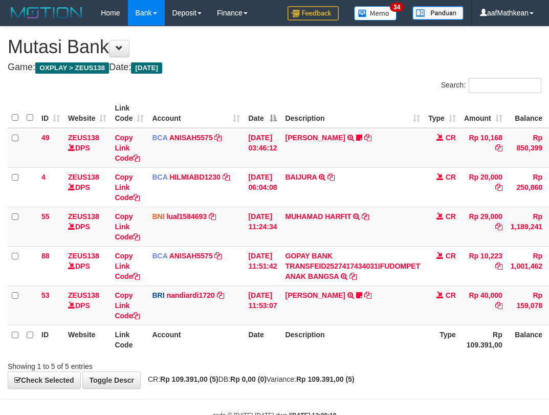
scroll to position [31, 0]
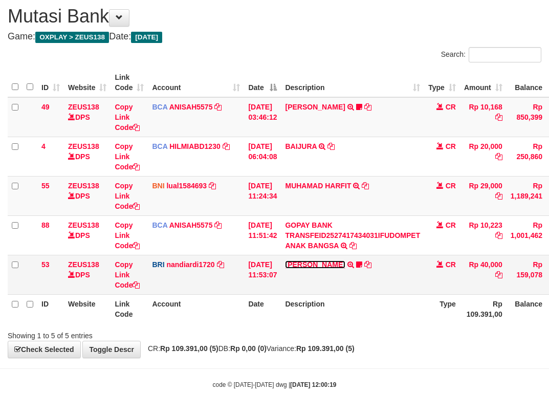
click at [313, 261] on link "[PERSON_NAME]" at bounding box center [315, 265] width 60 height 8
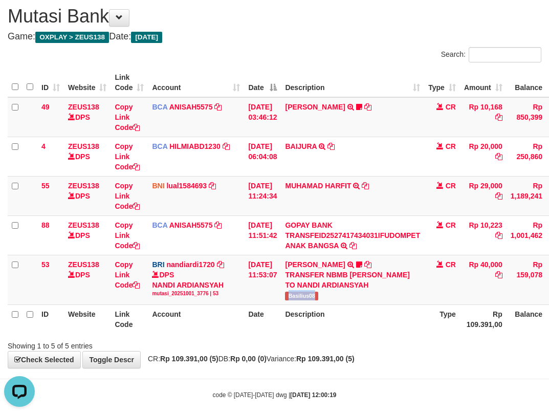
drag, startPoint x: 302, startPoint y: 298, endPoint x: 554, endPoint y: 173, distance: 281.4
click at [324, 296] on td "[PERSON_NAME] TRANSFER NBMB [PERSON_NAME] TO NANDI ARDIANSYAH Basilius08" at bounding box center [352, 280] width 143 height 50
copy span "Basilius08"
click at [234, 328] on th "Account" at bounding box center [196, 319] width 96 height 29
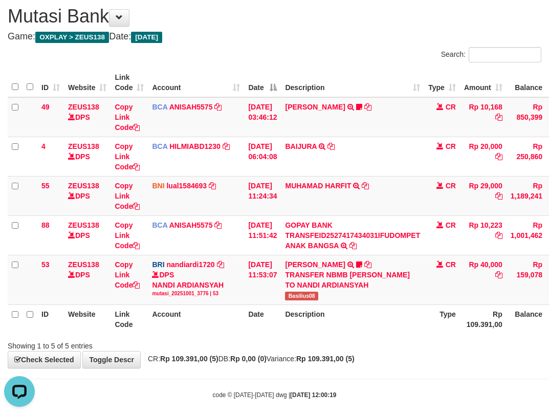
drag, startPoint x: 654, startPoint y: 430, endPoint x: 800, endPoint y: 449, distance: 146.7
click at [549, 415] on html "Toggle navigation Home Bank Account List Load By Website Group [OXPLAY] ZEUS138…" at bounding box center [274, 197] width 549 height 456
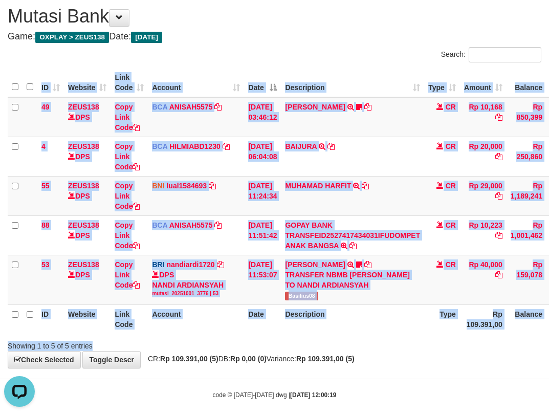
drag, startPoint x: 188, startPoint y: 335, endPoint x: 447, endPoint y: 307, distance: 260.1
click at [333, 330] on div "ID Website Link Code Account Date Description Type Amount Balance Status Action…" at bounding box center [274, 201] width 549 height 272
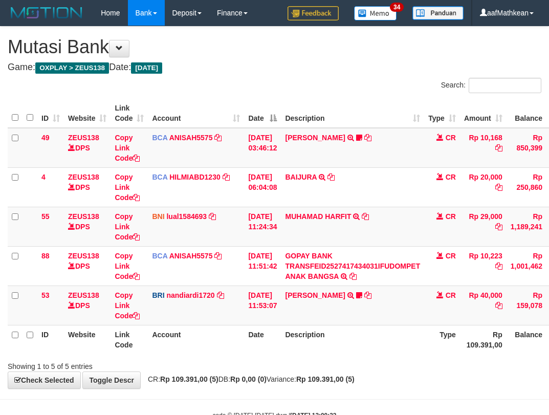
scroll to position [31, 0]
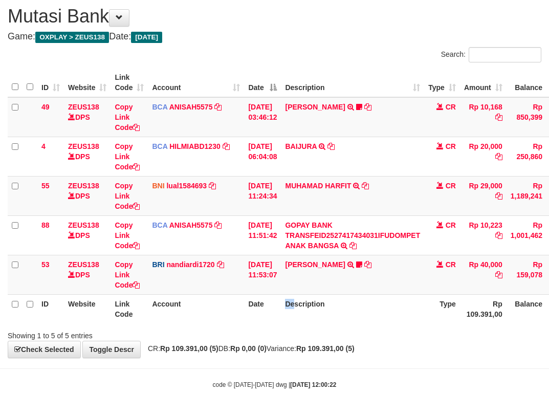
drag, startPoint x: 281, startPoint y: 292, endPoint x: 299, endPoint y: 310, distance: 25.4
click at [310, 323] on tr "ID Website Link Code Account Date Description Type Rp 109.391,00 Balance Status…" at bounding box center [313, 308] width 611 height 29
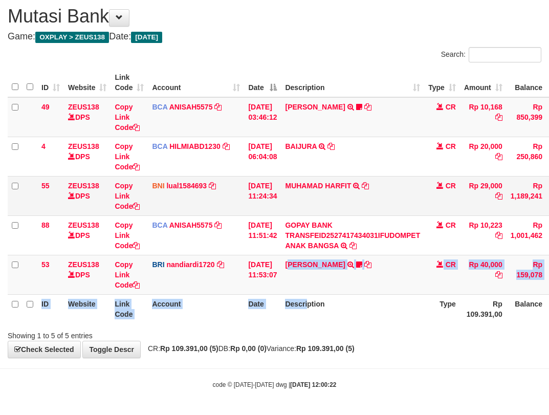
click at [284, 272] on table "ID Website Link Code Account Date Description Type Amount Balance Status Action…" at bounding box center [313, 196] width 611 height 256
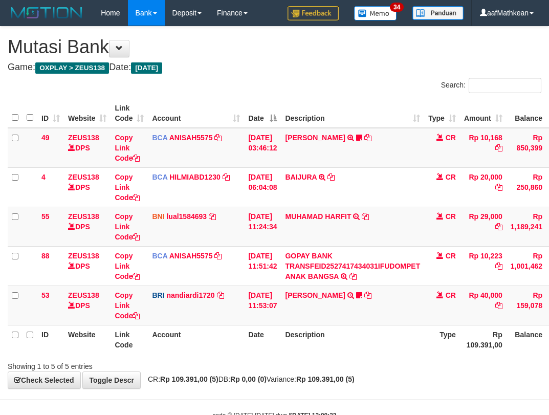
scroll to position [31, 0]
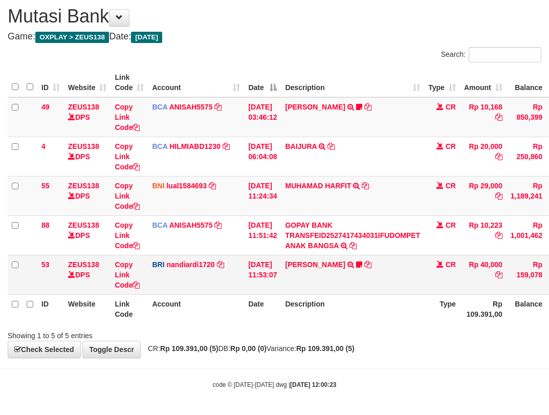
click at [395, 278] on td "[PERSON_NAME] TRANSFER NBMB [PERSON_NAME] TO NANDI ARDIANSYAH Basilius08" at bounding box center [352, 274] width 143 height 39
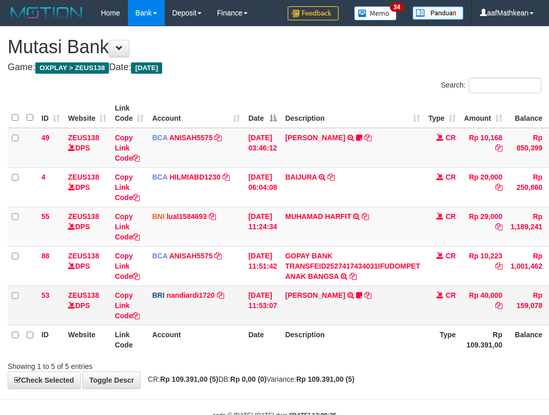
scroll to position [31, 0]
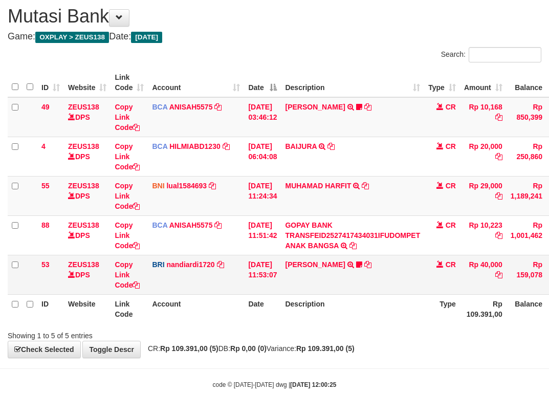
click at [339, 275] on td "[PERSON_NAME] TRANSFER NBMB [PERSON_NAME] TO NANDI ARDIANSYAH Basilius08" at bounding box center [352, 274] width 143 height 39
click at [336, 299] on th "Description" at bounding box center [352, 308] width 143 height 29
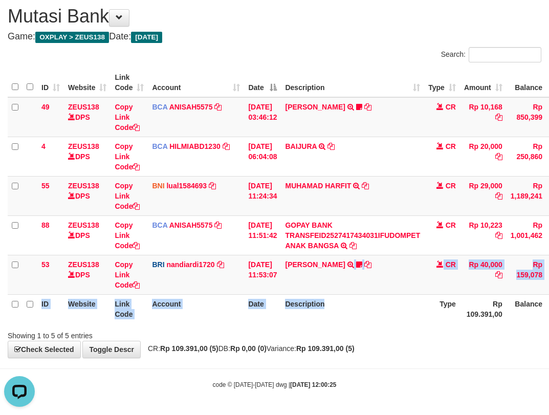
click at [360, 299] on table "ID Website Link Code Account Date Description Type Amount Balance Status Action…" at bounding box center [313, 196] width 611 height 256
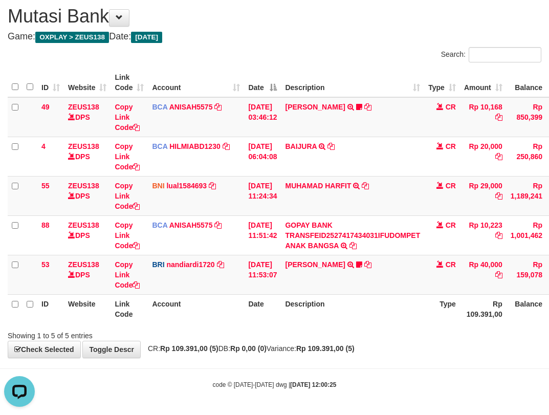
click at [316, 340] on div "Showing 1 to 5 of 5 entries" at bounding box center [274, 334] width 549 height 14
click at [316, 337] on div "Showing 1 to 5 of 5 entries" at bounding box center [274, 334] width 549 height 14
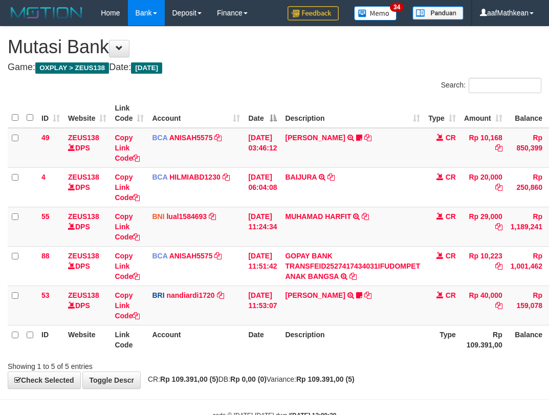
scroll to position [31, 0]
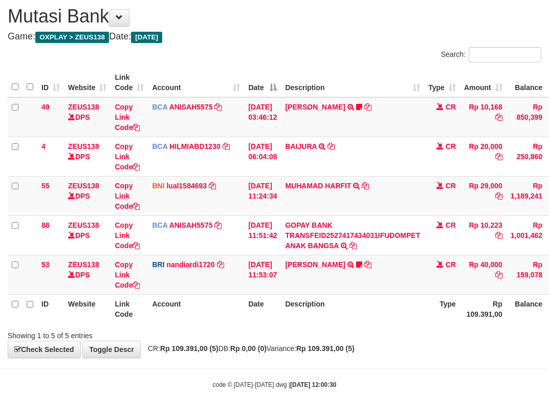
click at [313, 381] on strong "[DATE] 12:00:30" at bounding box center [313, 384] width 46 height 7
click at [315, 377] on body "Toggle navigation Home Bank Account List Load By Website Group [OXPLAY] ZEUS138…" at bounding box center [274, 192] width 549 height 446
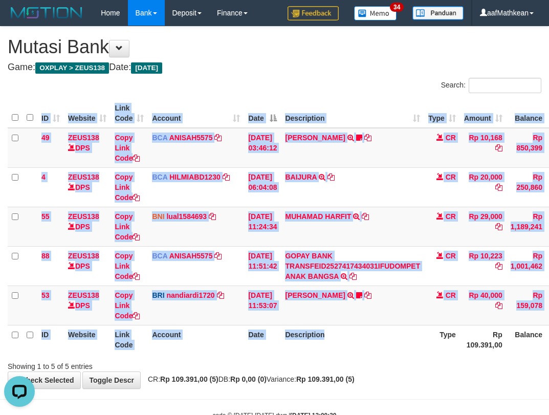
click at [405, 356] on div "ID Website Link Code Account Date Description Type Amount Balance Status Action…" at bounding box center [274, 227] width 549 height 262
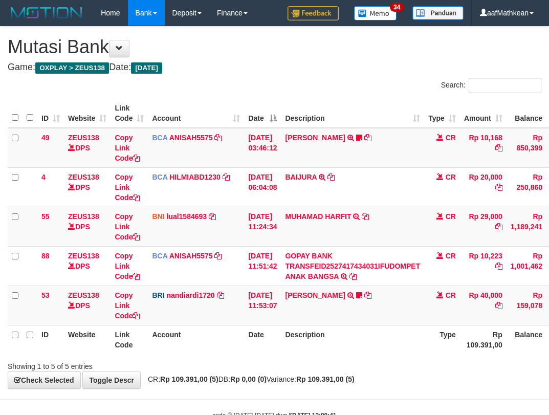
click at [374, 365] on div "Showing 1 to 5 of 5 entries" at bounding box center [274, 364] width 549 height 14
click at [391, 343] on th "Description" at bounding box center [352, 339] width 143 height 29
click at [385, 342] on th "Description" at bounding box center [352, 339] width 143 height 29
drag, startPoint x: 243, startPoint y: 190, endPoint x: 299, endPoint y: 357, distance: 175.9
click at [286, 325] on tbody "49 ZEUS138 DPS Copy Link Code BCA ANISAH5575 DPS ANISAH mutasi_20251001_3827 | …" at bounding box center [313, 227] width 611 height 198
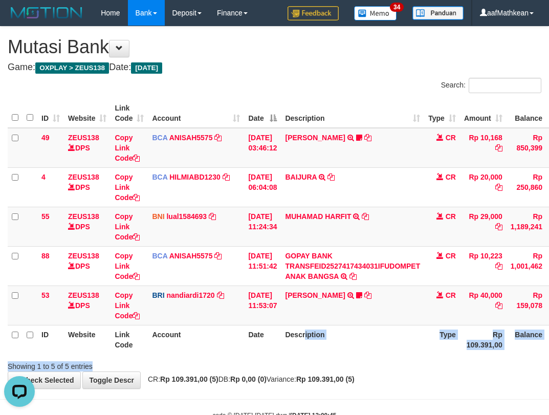
click at [313, 349] on div "Search: ID Website Link Code Account Date Description Type Amount Balance Statu…" at bounding box center [275, 225] width 534 height 294
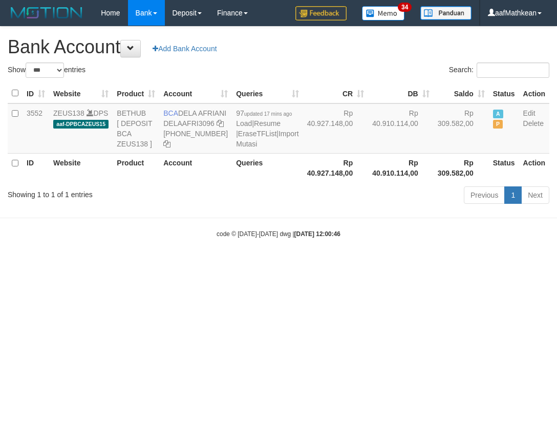
select select "***"
click at [293, 114] on div "**********" at bounding box center [278, 117] width 557 height 181
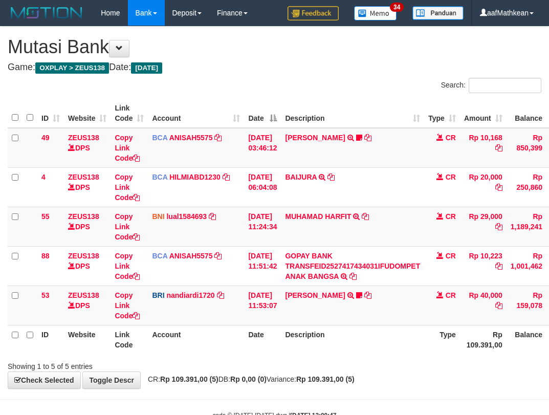
click at [364, 361] on div "Showing 1 to 5 of 5 entries" at bounding box center [274, 364] width 549 height 14
click at [363, 359] on div "Showing 1 to 5 of 5 entries" at bounding box center [274, 364] width 549 height 14
click at [362, 359] on div "Showing 1 to 5 of 5 entries" at bounding box center [274, 364] width 549 height 14
click at [361, 355] on div "ID Website Link Code Account Date Description Type Amount Balance Status Action…" at bounding box center [274, 227] width 549 height 262
click at [360, 355] on div "ID Website Link Code Account Date Description Type Amount Balance Status Action…" at bounding box center [274, 227] width 549 height 262
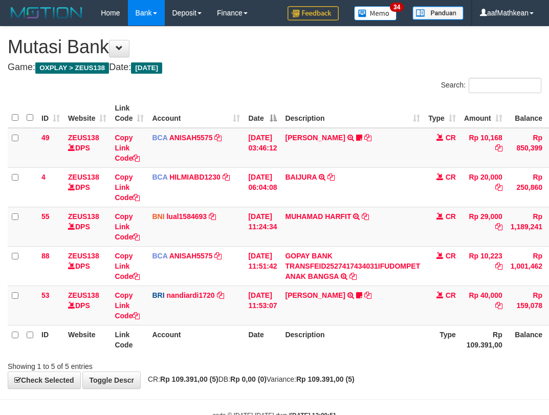
click at [362, 348] on th "Description" at bounding box center [352, 339] width 143 height 29
drag, startPoint x: 0, startPoint y: 0, endPoint x: 363, endPoint y: 351, distance: 505.2
click at [363, 351] on th "Description" at bounding box center [352, 339] width 143 height 29
click at [307, 297] on link "BASILIUS CHARL" at bounding box center [315, 295] width 60 height 8
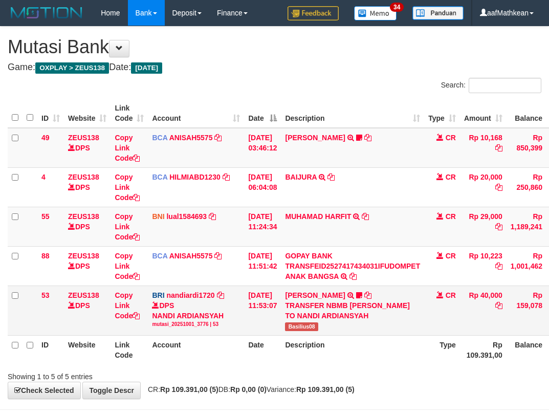
click at [295, 324] on span "Basilius08" at bounding box center [301, 327] width 33 height 9
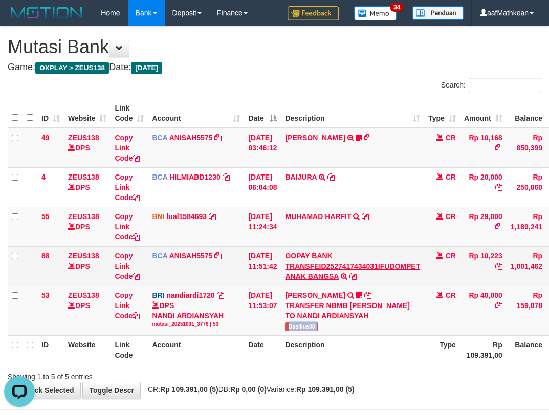
copy tr "Basilius08"
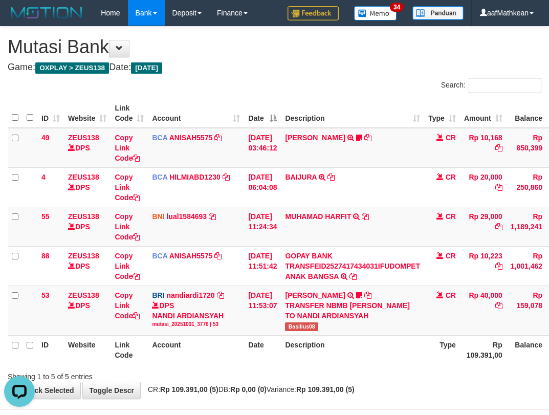
drag, startPoint x: 264, startPoint y: 380, endPoint x: 279, endPoint y: 380, distance: 15.4
click at [274, 381] on div "**********" at bounding box center [274, 213] width 549 height 372
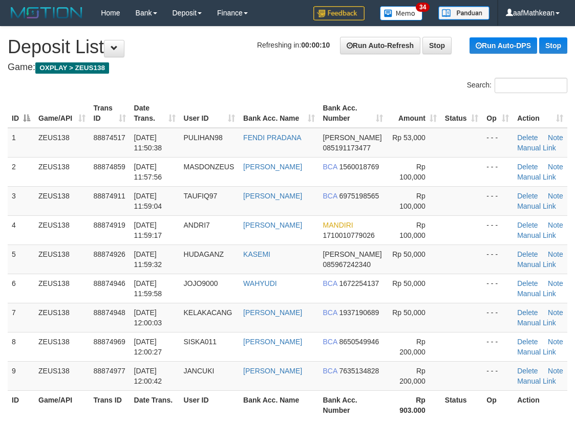
click at [78, 100] on th "Game/API" at bounding box center [61, 113] width 55 height 29
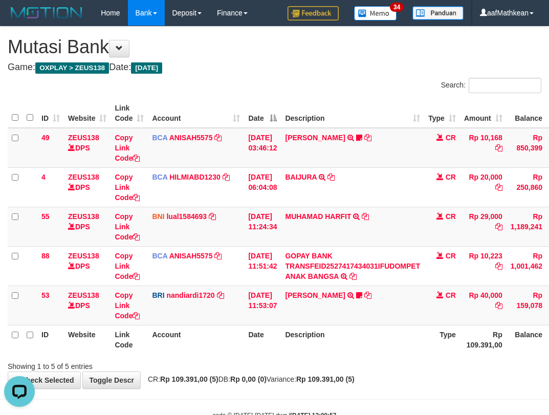
click at [359, 324] on tbody "49 ZEUS138 DPS Copy Link Code BCA ANISAH5575 DPS ANISAH mutasi_20251001_3827 | …" at bounding box center [313, 227] width 611 height 198
click at [381, 332] on th "Description" at bounding box center [352, 339] width 143 height 29
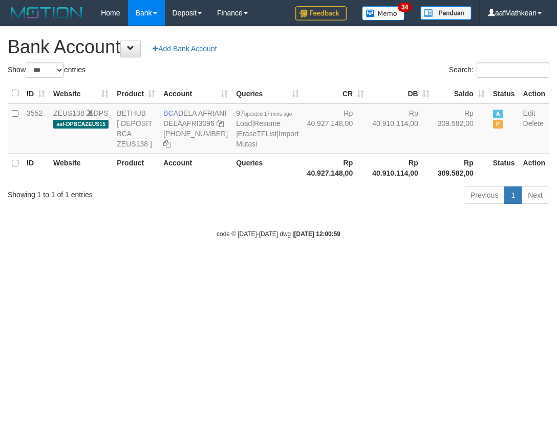
select select "***"
click at [238, 264] on html "Toggle navigation Home Bank Account List Load By Website Group [OXPLAY] ZEUS138…" at bounding box center [278, 132] width 557 height 264
select select "***"
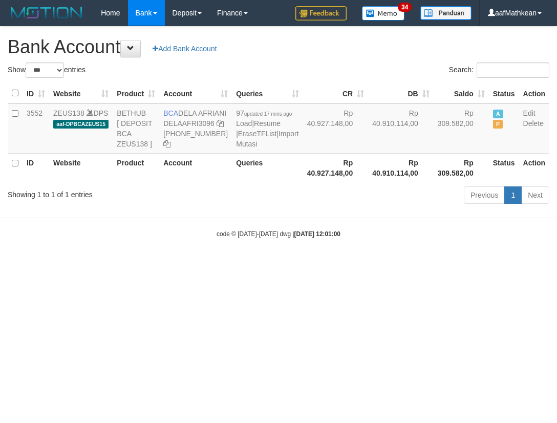
drag, startPoint x: 201, startPoint y: 253, endPoint x: 206, endPoint y: 258, distance: 7.0
click at [205, 257] on body "Toggle navigation Home Bank Account List Load By Website Group [OXPLAY] ZEUS138…" at bounding box center [278, 132] width 557 height 264
select select "***"
drag, startPoint x: 182, startPoint y: 113, endPoint x: 202, endPoint y: 126, distance: 24.2
click at [202, 126] on td "BCA DELA AFRIANI DELAAFRI3096 [PHONE_NUMBER]" at bounding box center [195, 128] width 73 height 50
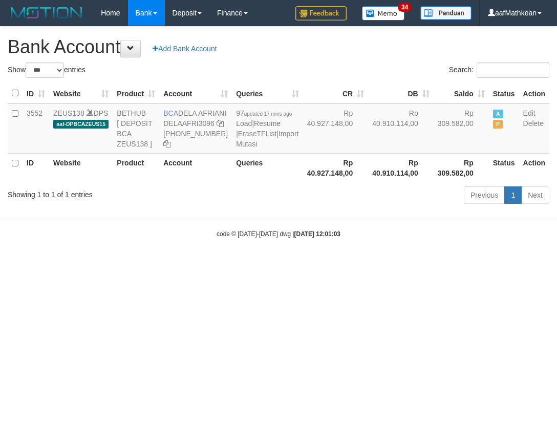
copy td "DELA AFRIANI"
drag, startPoint x: 391, startPoint y: 293, endPoint x: 443, endPoint y: 298, distance: 52.4
click at [392, 264] on body "Toggle navigation Home Bank Account List Load By Website Group [OXPLAY] ZEUS138…" at bounding box center [278, 132] width 557 height 264
click at [308, 264] on html "Toggle navigation Home Bank Account List Load By Website Group [OXPLAY] ZEUS138…" at bounding box center [278, 132] width 557 height 264
click at [196, 264] on html "Toggle navigation Home Bank Account List Load By Website Group [OXPLAY] ZEUS138…" at bounding box center [278, 132] width 557 height 264
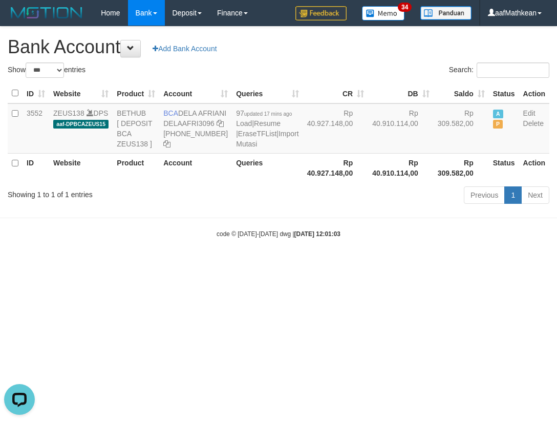
click at [215, 264] on html "Toggle navigation Home Bank Account List Load By Website Group [OXPLAY] ZEUS138…" at bounding box center [278, 132] width 557 height 264
click at [217, 264] on html "Toggle navigation Home Bank Account List Load By Website Group [OXPLAY] ZEUS138…" at bounding box center [278, 132] width 557 height 264
click at [260, 264] on html "Toggle navigation Home Bank Account List Load By Website Group [OXPLAY] ZEUS138…" at bounding box center [278, 132] width 557 height 264
select select "***"
click at [236, 148] on link "Import Mutasi" at bounding box center [267, 139] width 62 height 18
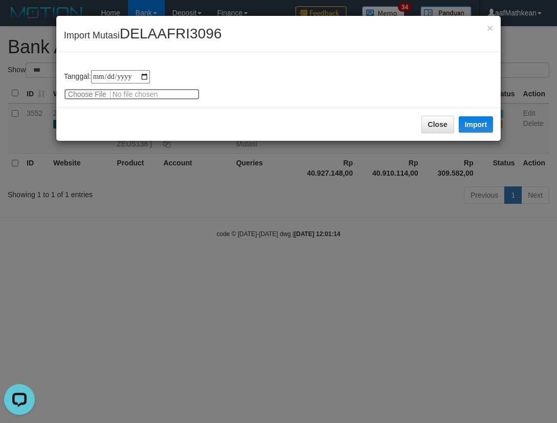
click at [96, 95] on input "file" at bounding box center [132, 94] width 136 height 11
type input "**********"
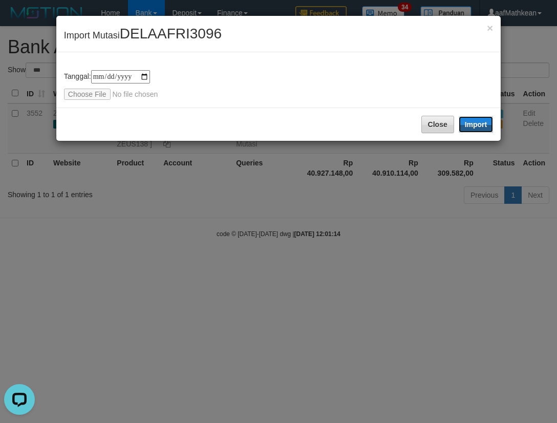
drag, startPoint x: 474, startPoint y: 123, endPoint x: 438, endPoint y: 157, distance: 48.5
click at [475, 125] on button "Import" at bounding box center [476, 124] width 35 height 16
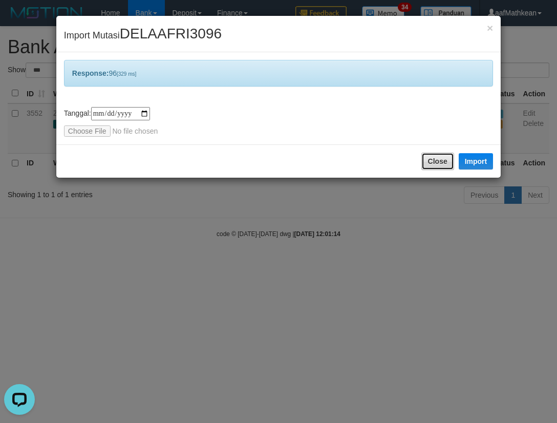
drag, startPoint x: 438, startPoint y: 157, endPoint x: 336, endPoint y: 95, distance: 119.4
click at [438, 157] on button "Close" at bounding box center [437, 161] width 33 height 17
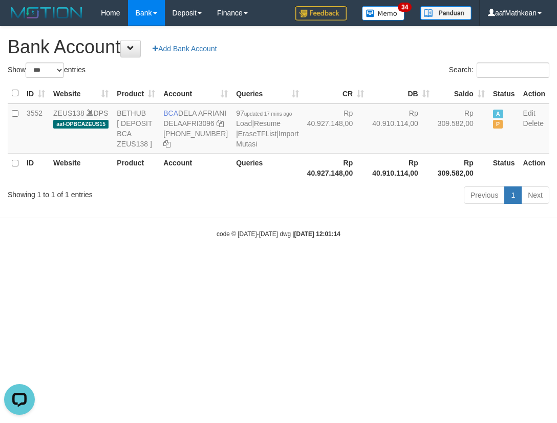
click at [344, 264] on body "Toggle navigation Home Bank Account List Load By Website Group [OXPLAY] ZEUS138…" at bounding box center [278, 132] width 557 height 264
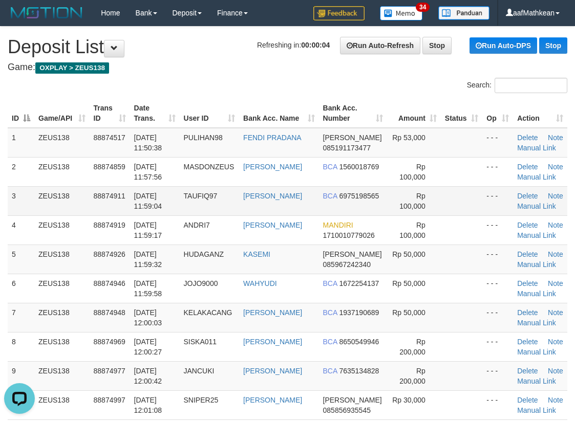
drag, startPoint x: 44, startPoint y: 209, endPoint x: 24, endPoint y: 209, distance: 20.5
click at [46, 208] on tbody "1 ZEUS138 88874517 [DATE] 11:50:38 PULIHAN98 FENDI PRADANA [PERSON_NAME] 085191…" at bounding box center [288, 274] width 560 height 292
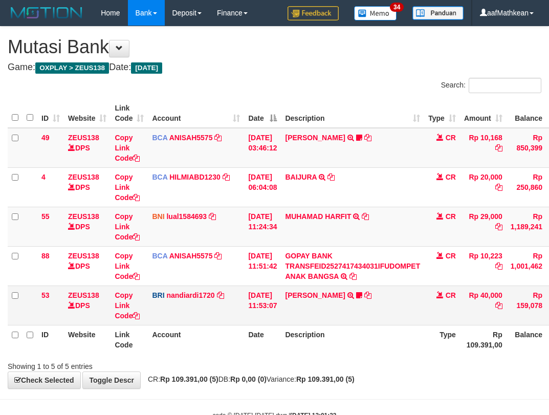
click at [279, 309] on td "[DATE] 11:53:07" at bounding box center [262, 305] width 37 height 39
click at [350, 272] on link at bounding box center [353, 276] width 7 height 8
click at [338, 291] on link "[PERSON_NAME]" at bounding box center [315, 295] width 60 height 8
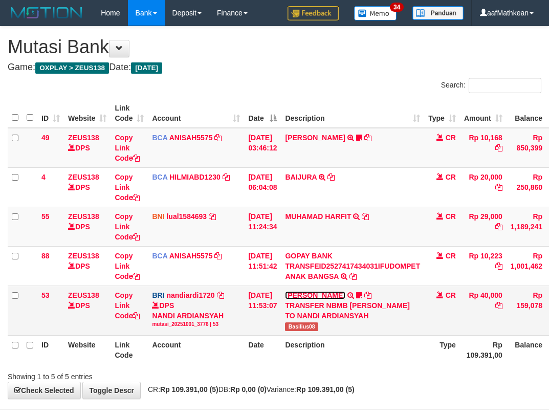
click at [285, 291] on link "[PERSON_NAME]" at bounding box center [315, 295] width 60 height 8
click at [342, 299] on link "[PERSON_NAME]" at bounding box center [315, 295] width 60 height 8
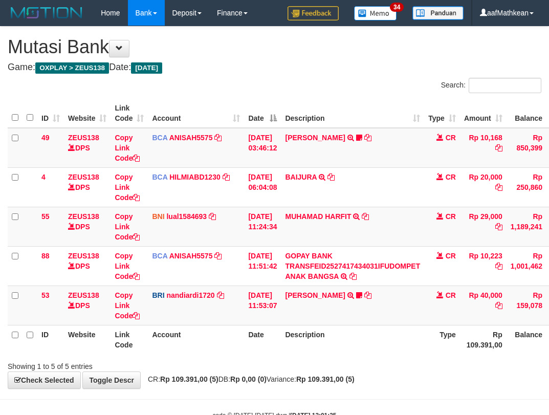
scroll to position [31, 0]
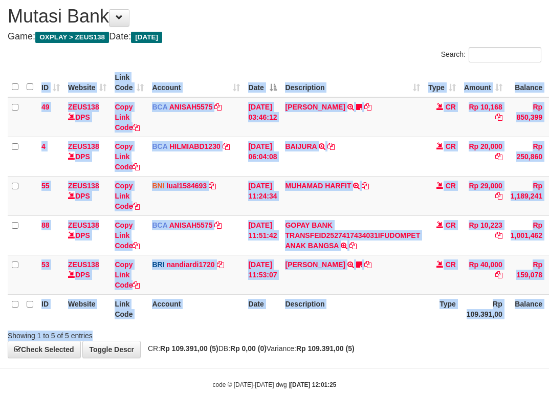
click at [371, 330] on div "Search: ID Website Link Code Account Date Description Type Amount Balance Statu…" at bounding box center [275, 194] width 534 height 294
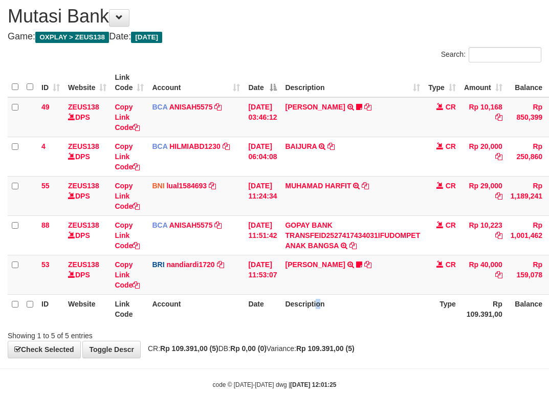
click at [333, 318] on th "Description" at bounding box center [352, 308] width 143 height 29
drag, startPoint x: 158, startPoint y: 321, endPoint x: 171, endPoint y: 326, distance: 14.3
click at [159, 322] on th "Account" at bounding box center [196, 308] width 96 height 29
drag, startPoint x: 171, startPoint y: 326, endPoint x: 193, endPoint y: 326, distance: 22.0
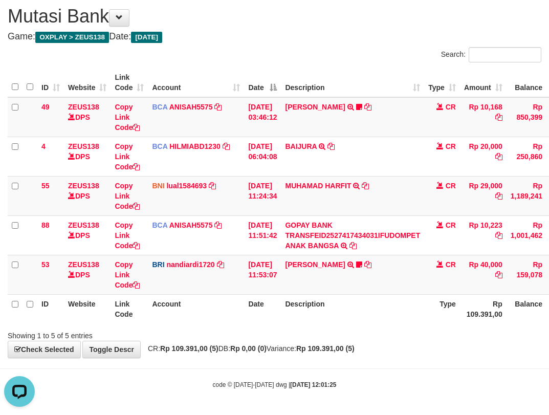
click at [172, 326] on div "Search: ID Website Link Code Account Date Description Type Amount Balance Statu…" at bounding box center [275, 194] width 534 height 294
drag, startPoint x: 246, startPoint y: 328, endPoint x: 246, endPoint y: 322, distance: 6.1
click at [246, 324] on div "Search: ID Website Link Code Account Date Description Type Amount Balance Statu…" at bounding box center [275, 194] width 534 height 294
click at [372, 407] on body "Toggle navigation Home Bank Account List Load By Website Group [OXPLAY] ZEUS138…" at bounding box center [274, 192] width 549 height 446
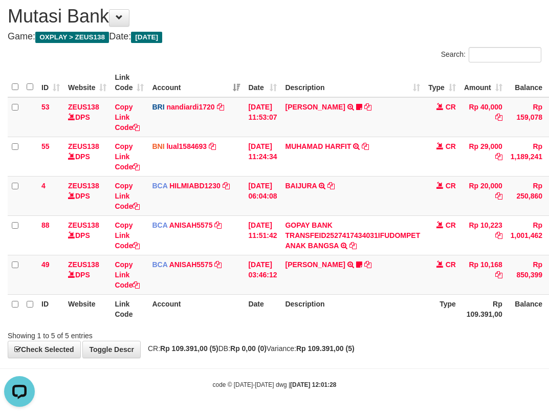
drag, startPoint x: 372, startPoint y: 408, endPoint x: 366, endPoint y: 389, distance: 20.6
click at [372, 406] on body "Toggle navigation Home Bank Account List Load By Website Group [OXPLAY] ZEUS138…" at bounding box center [274, 192] width 549 height 446
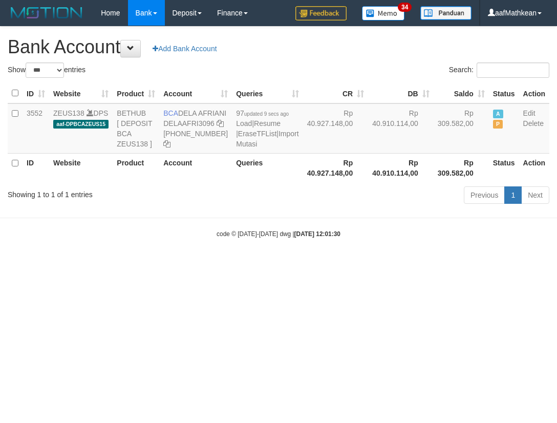
select select "***"
click at [268, 264] on body "Toggle navigation Home Bank Account List Load By Website Group [OXPLAY] ZEUS138…" at bounding box center [278, 132] width 557 height 264
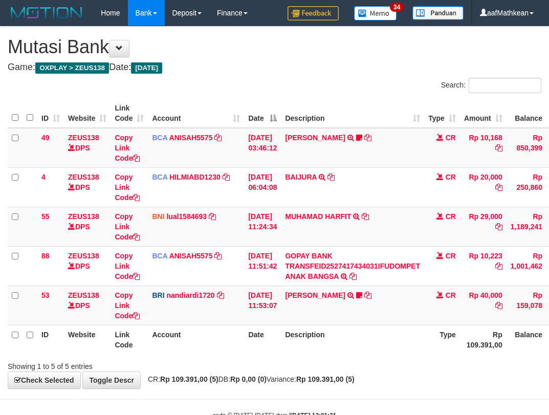
click at [370, 354] on body "Toggle navigation Home Bank Account List Load By Website Group [OXPLAY] ZEUS138…" at bounding box center [274, 223] width 549 height 446
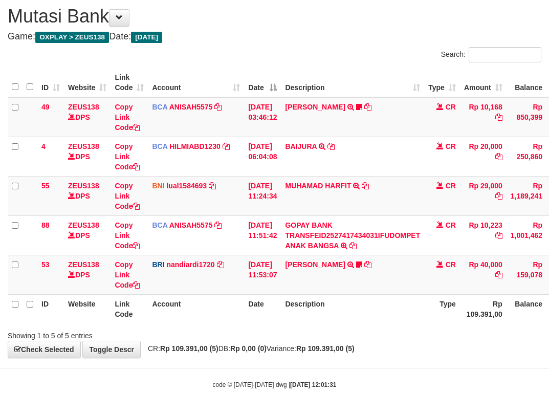
click at [386, 330] on div "Showing 1 to 5 of 5 entries" at bounding box center [274, 334] width 549 height 14
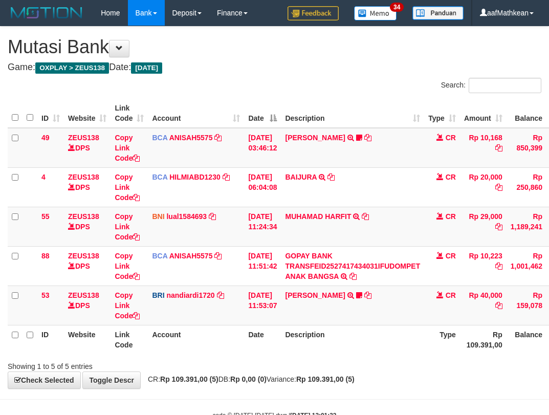
scroll to position [31, 0]
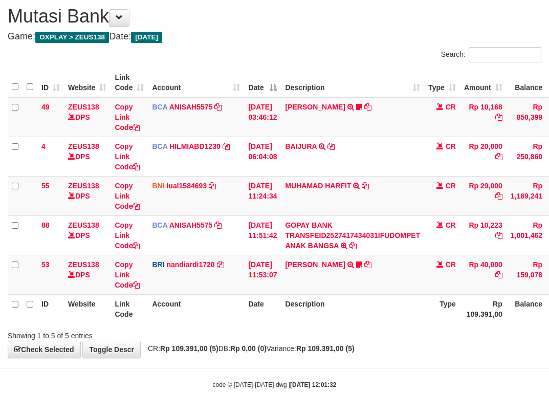
click at [371, 323] on th "Description" at bounding box center [352, 308] width 143 height 29
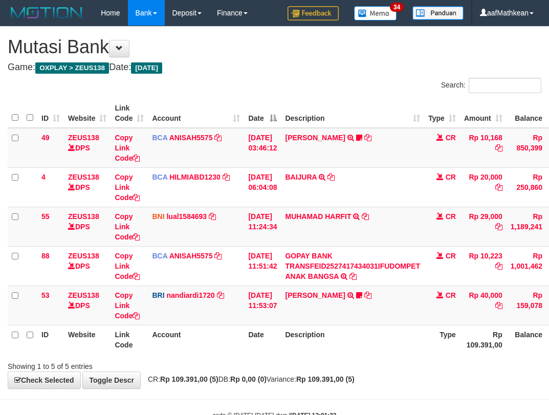
scroll to position [31, 0]
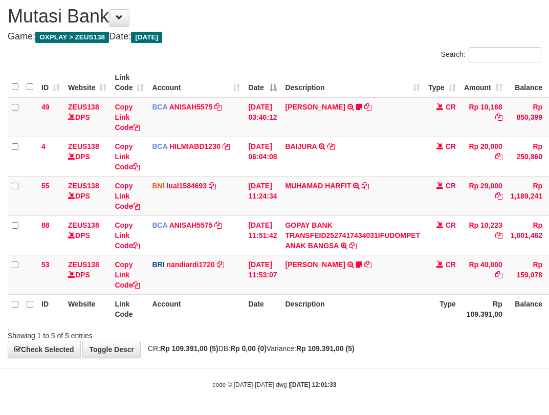
click at [367, 321] on th "Description" at bounding box center [352, 308] width 143 height 29
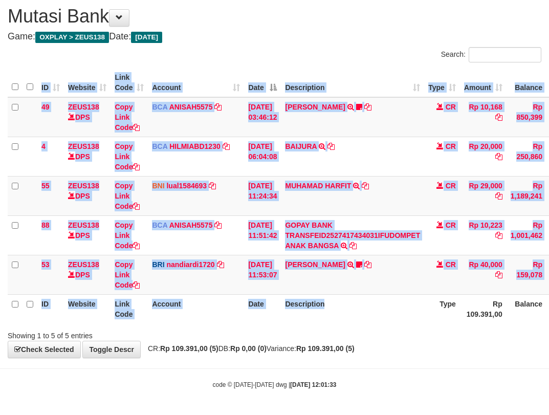
drag, startPoint x: 364, startPoint y: 319, endPoint x: 368, endPoint y: 324, distance: 5.8
click at [371, 325] on div "ID Website Link Code Account Date Description Type Amount Balance Status Action…" at bounding box center [274, 196] width 549 height 262
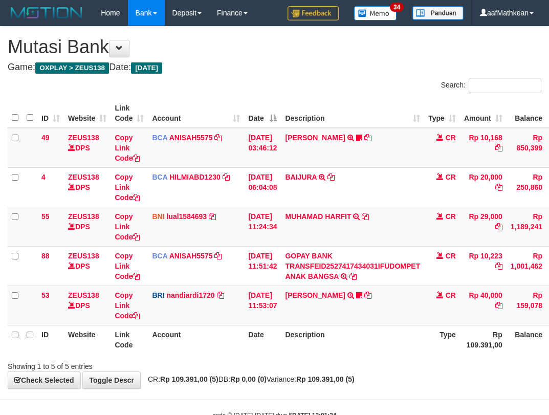
click at [368, 325] on th "Description" at bounding box center [352, 339] width 143 height 29
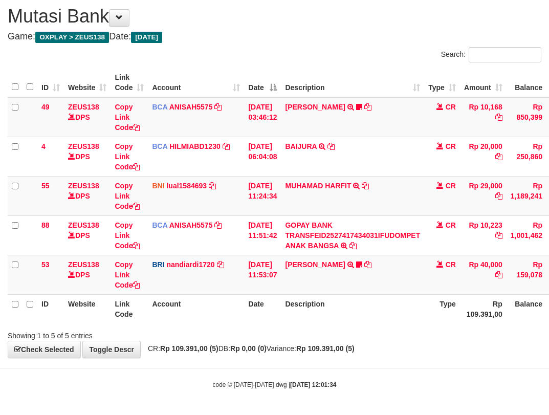
click at [371, 311] on th "Description" at bounding box center [352, 308] width 143 height 29
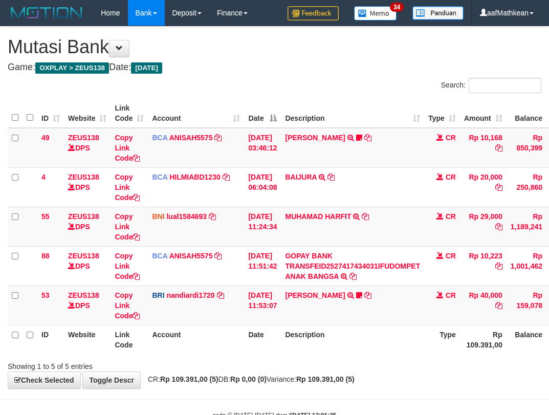
scroll to position [31, 0]
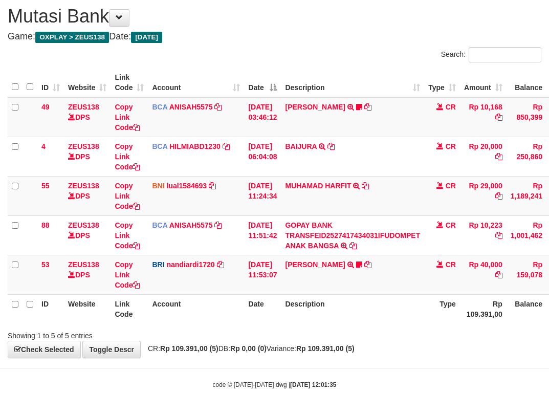
click at [370, 305] on th "Description" at bounding box center [352, 308] width 143 height 29
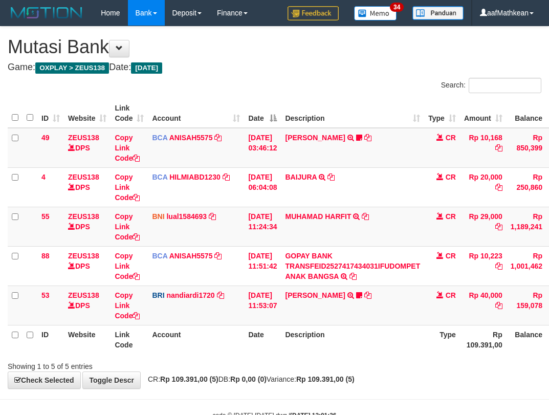
scroll to position [31, 0]
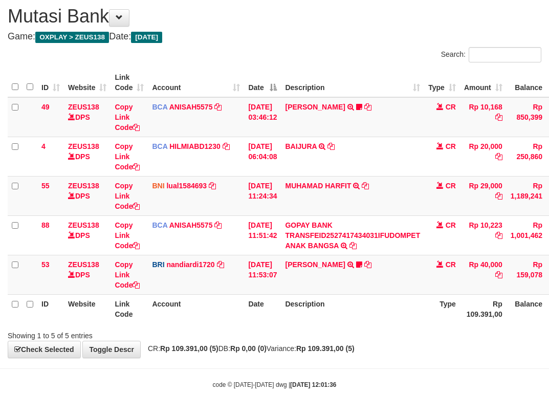
click at [375, 296] on th "Description" at bounding box center [352, 308] width 143 height 29
click at [347, 300] on table "ID Website Link Code Account Date Description Type Amount Balance Status Action…" at bounding box center [313, 196] width 611 height 256
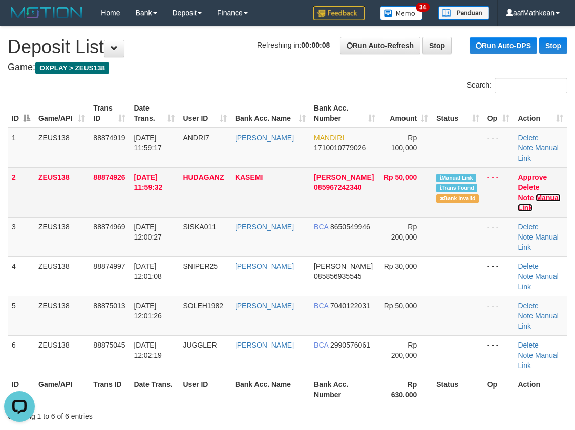
click at [542, 194] on link "Manual Link" at bounding box center [539, 203] width 43 height 18
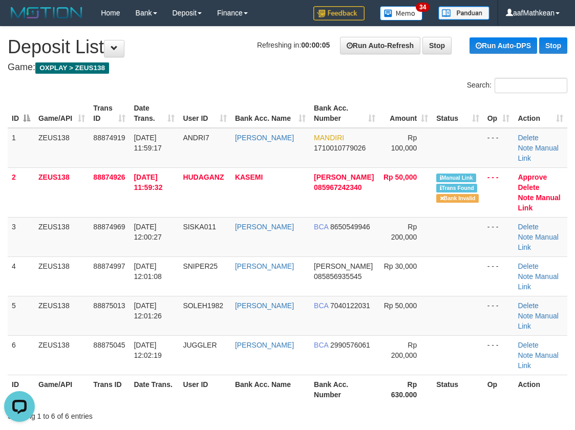
click at [267, 89] on div "Search:" at bounding box center [287, 87] width 575 height 18
drag, startPoint x: 268, startPoint y: 91, endPoint x: 209, endPoint y: 119, distance: 65.7
click at [271, 95] on div "Search: ID Game/API Trans ID Date Trans. User ID Bank Acc. Name Bank Acc. Numbe…" at bounding box center [288, 250] width 560 height 344
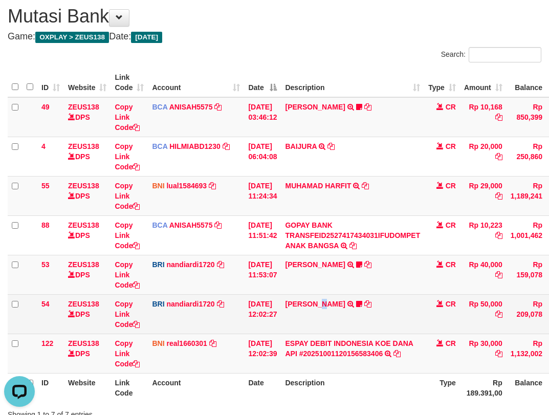
drag, startPoint x: 241, startPoint y: 303, endPoint x: 250, endPoint y: 295, distance: 12.0
click at [241, 299] on td "BRI nandiardi1720 DPS NANDI ARDIANSYAH mutasi_20251001_3776 | 54 mutasi_2025100…" at bounding box center [196, 313] width 96 height 39
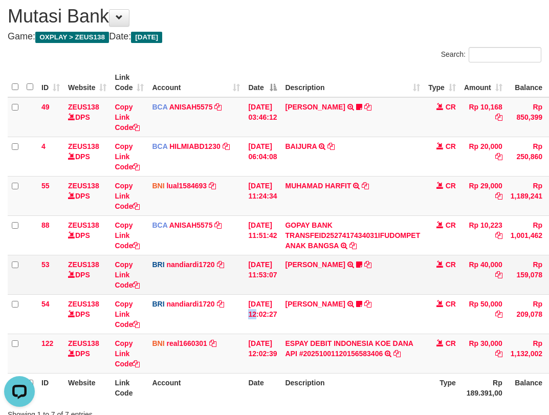
drag, startPoint x: 250, startPoint y: 295, endPoint x: 418, endPoint y: 271, distance: 169.7
click at [362, 281] on tbody "49 ZEUS138 DPS Copy Link Code BCA ANISAH5575 DPS ANISAH mutasi_20251001_3827 | …" at bounding box center [313, 235] width 611 height 277
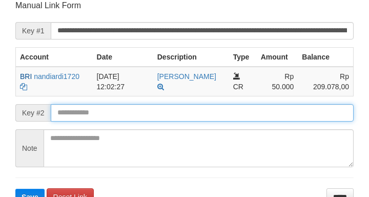
click at [220, 110] on input "text" at bounding box center [202, 112] width 303 height 17
click at [15, 188] on button "Save" at bounding box center [29, 196] width 29 height 16
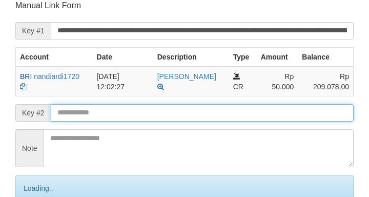
drag, startPoint x: 220, startPoint y: 110, endPoint x: 218, endPoint y: 115, distance: 5.3
click at [222, 111] on input "text" at bounding box center [202, 112] width 303 height 17
click at [219, 116] on input "text" at bounding box center [202, 112] width 303 height 17
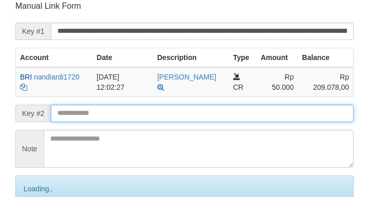
click at [220, 117] on input "text" at bounding box center [202, 112] width 303 height 17
click at [220, 118] on input "text" at bounding box center [202, 112] width 303 height 17
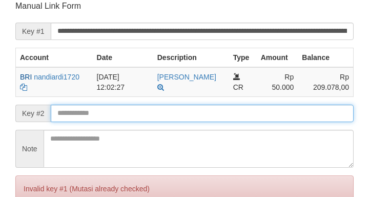
click at [219, 118] on input "text" at bounding box center [202, 112] width 303 height 17
drag, startPoint x: 219, startPoint y: 118, endPoint x: 176, endPoint y: 119, distance: 42.5
click at [219, 118] on input "text" at bounding box center [202, 112] width 303 height 17
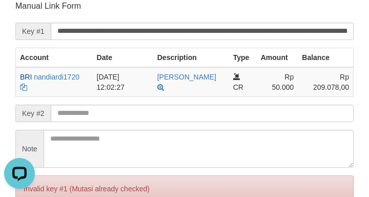
scroll to position [0, 0]
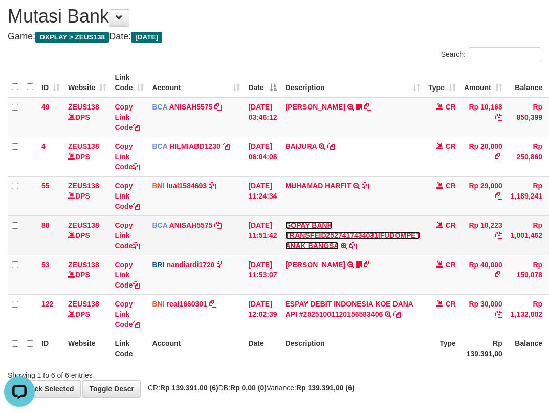
click at [285, 221] on link "GOPAY BANK TRANSFEID2527417434031IFUDOMPET ANAK BANGSA" at bounding box center [352, 235] width 135 height 29
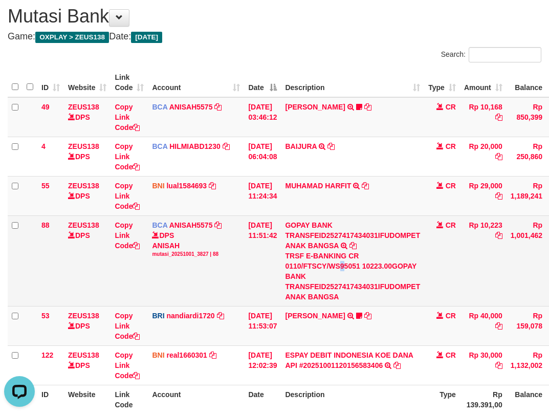
click at [351, 273] on div "TRSF E-BANKING CR 0110/FTSCY/WS95051 10223.00GOPAY BANK TRANSFEID2527417434031I…" at bounding box center [352, 276] width 135 height 51
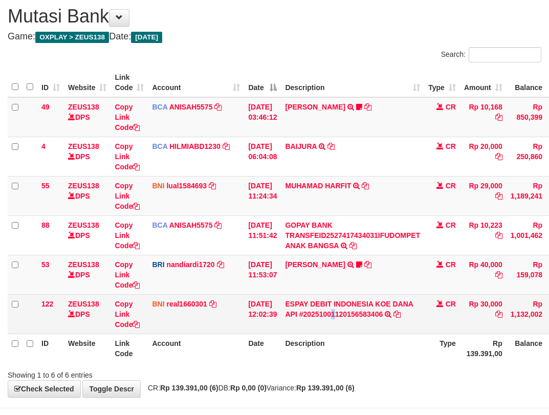
click at [341, 319] on td "ESPAY DEBIT INDONESIA KOE DANA API #20251001120156583406 TRANSFER DARI ESPAY DE…" at bounding box center [352, 313] width 143 height 39
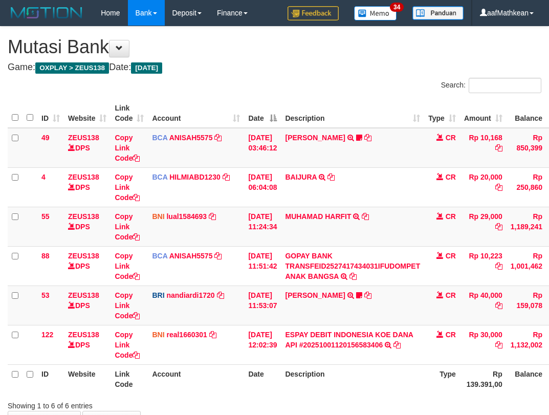
scroll to position [31, 0]
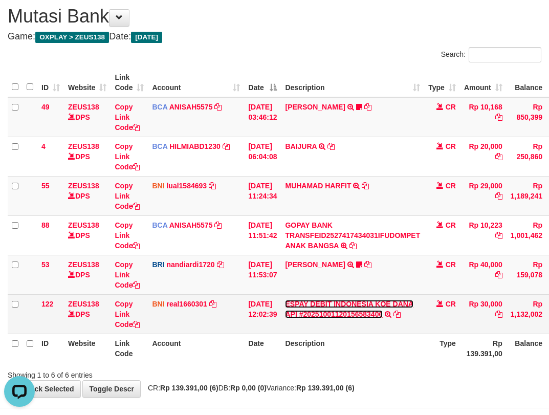
click at [285, 300] on link "ESPAY DEBIT INDONESIA KOE DANA API #20251001120156583406" at bounding box center [349, 309] width 129 height 18
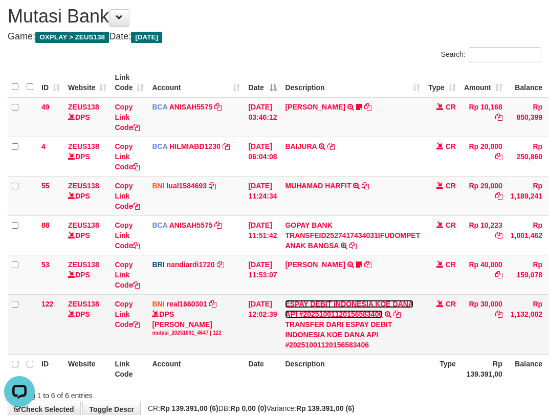
click at [285, 300] on link "ESPAY DEBIT INDONESIA KOE DANA API #20251001120156583406" at bounding box center [349, 309] width 129 height 18
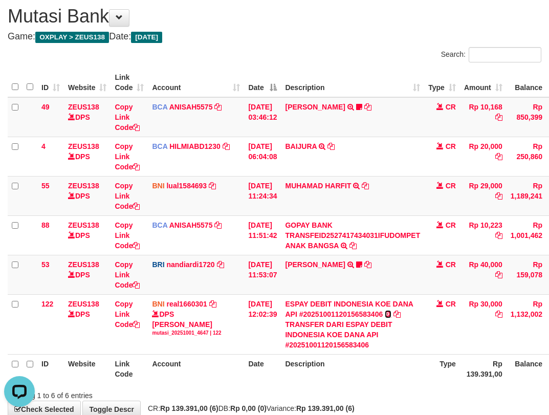
click at [385, 310] on link at bounding box center [388, 314] width 7 height 8
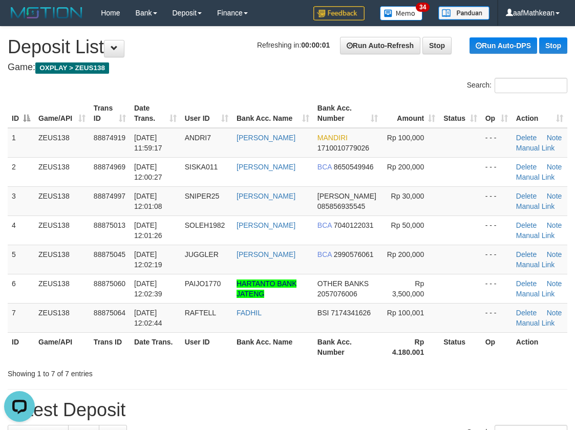
drag, startPoint x: 175, startPoint y: 80, endPoint x: 1, endPoint y: 182, distance: 201.7
click at [174, 82] on div "Search:" at bounding box center [287, 87] width 575 height 18
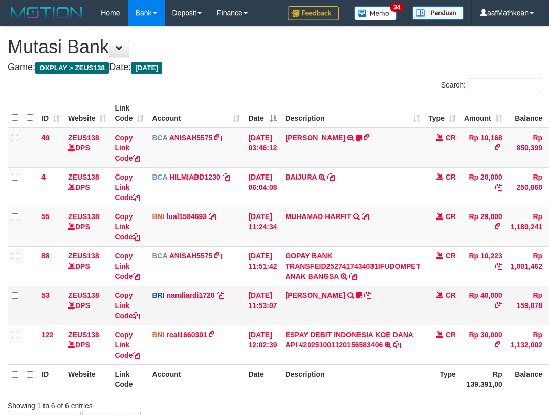
scroll to position [31, 0]
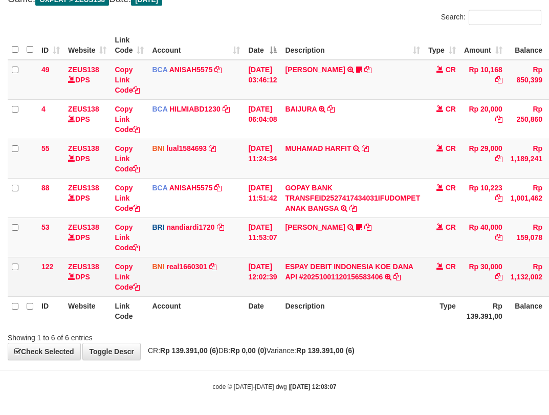
scroll to position [70, 0]
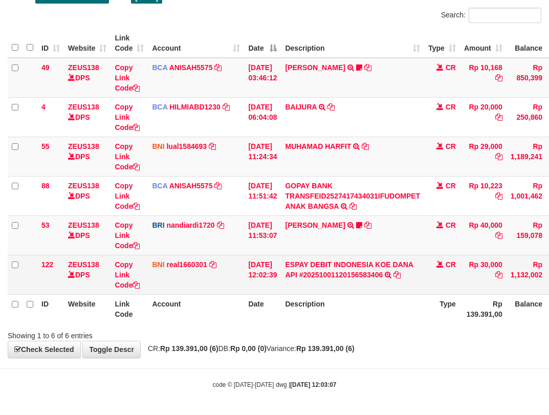
drag, startPoint x: 396, startPoint y: 288, endPoint x: 400, endPoint y: 305, distance: 17.8
click at [395, 288] on td "ESPAY DEBIT INDONESIA [PERSON_NAME] API #20251001120156583406 TRANSFER [PERSON_…" at bounding box center [352, 274] width 143 height 39
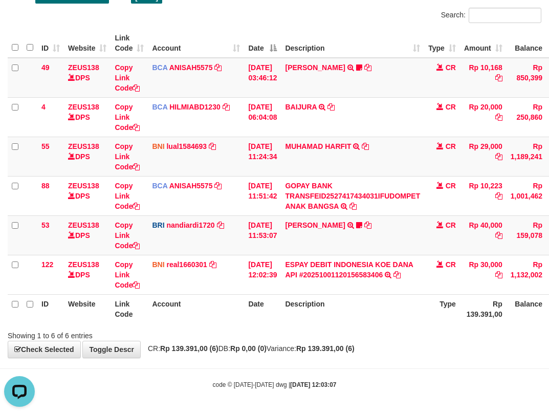
scroll to position [0, 0]
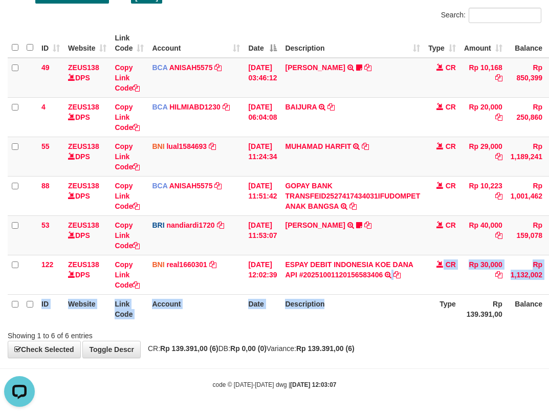
drag, startPoint x: 400, startPoint y: 305, endPoint x: 554, endPoint y: 234, distance: 170.0
click at [412, 301] on table "ID Website Link Code Account Date Description Type Amount Balance Status Action…" at bounding box center [313, 176] width 611 height 295
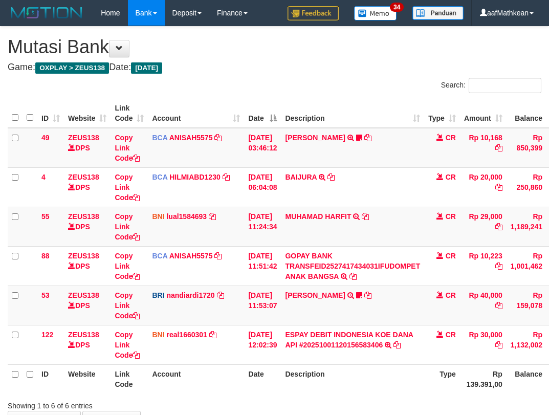
scroll to position [70, 0]
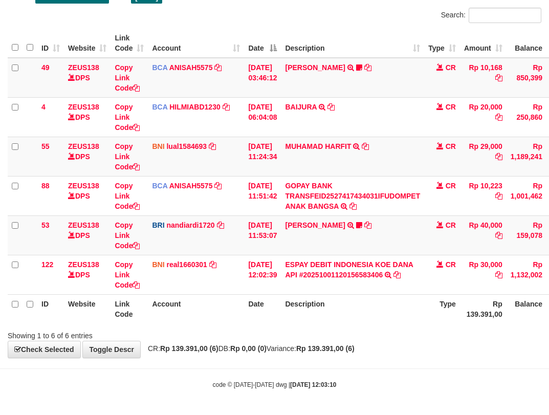
click at [295, 333] on div "Showing 1 to 6 of 6 entries" at bounding box center [274, 334] width 549 height 14
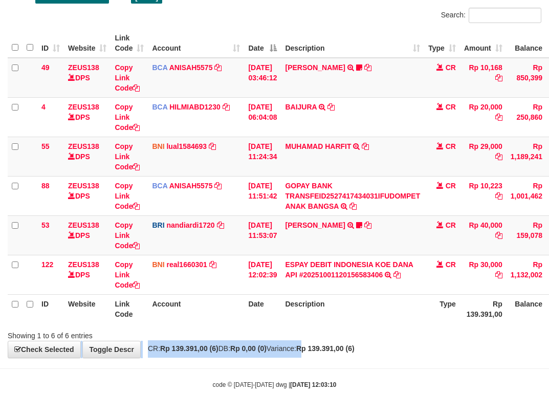
click at [329, 350] on div "**********" at bounding box center [274, 156] width 549 height 401
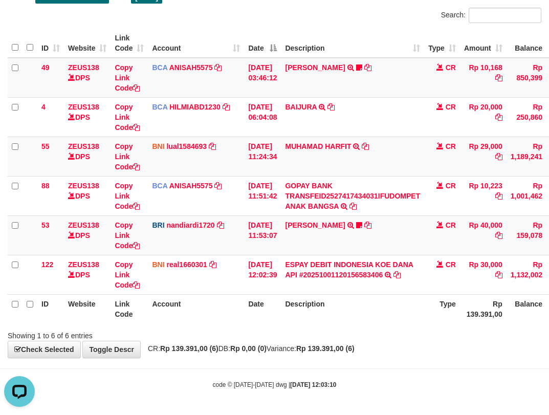
drag, startPoint x: 359, startPoint y: 350, endPoint x: 364, endPoint y: 352, distance: 5.3
click at [355, 350] on strong "Rp 139.391,00 (6)" at bounding box center [325, 349] width 58 height 8
click at [355, 345] on strong "Rp 139.391,00 (6)" at bounding box center [325, 349] width 58 height 8
click at [355, 342] on div "**********" at bounding box center [274, 156] width 549 height 401
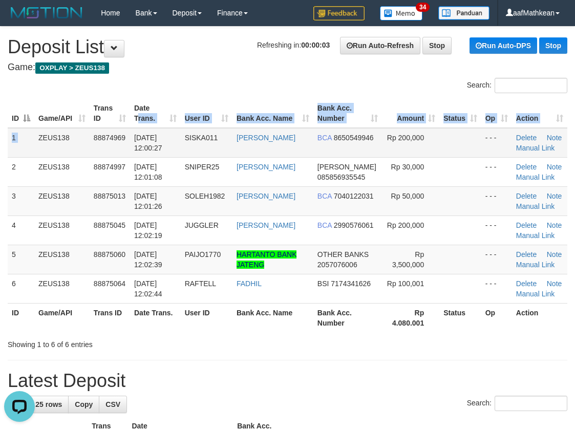
click at [133, 123] on table "ID Game/API Trans ID Date Trans. User ID Bank Acc. Name Bank Acc. Number Amount…" at bounding box center [288, 216] width 560 height 234
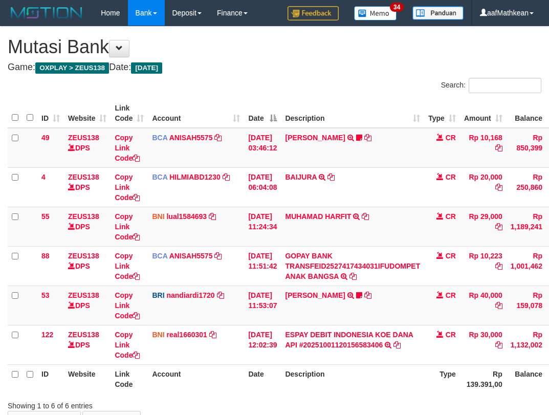
scroll to position [70, 0]
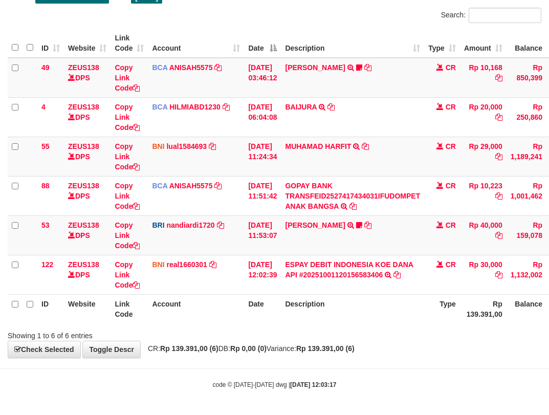
drag, startPoint x: 387, startPoint y: 356, endPoint x: 377, endPoint y: 273, distance: 83.5
click at [386, 317] on div "**********" at bounding box center [274, 156] width 549 height 401
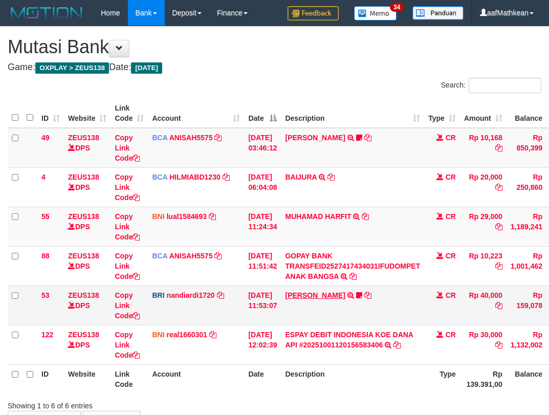
scroll to position [70, 0]
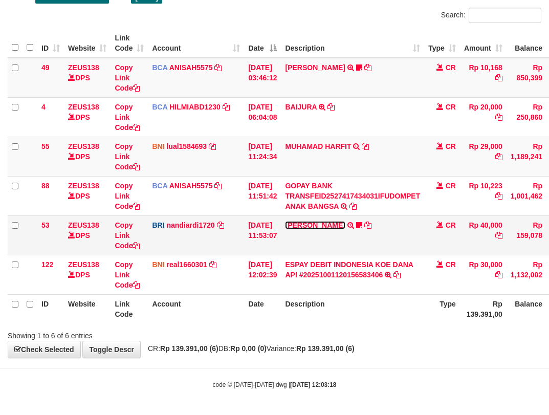
click at [319, 228] on link "[PERSON_NAME]" at bounding box center [315, 225] width 60 height 8
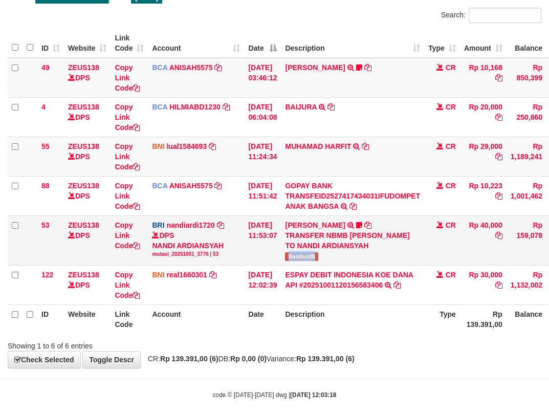
drag, startPoint x: 296, startPoint y: 258, endPoint x: 365, endPoint y: 240, distance: 70.6
click at [342, 258] on td "BASILIUS CHARL TRANSFER NBMB BASILIUS CHARL TO NANDI ARDIANSYAH Basilius08" at bounding box center [352, 241] width 143 height 50
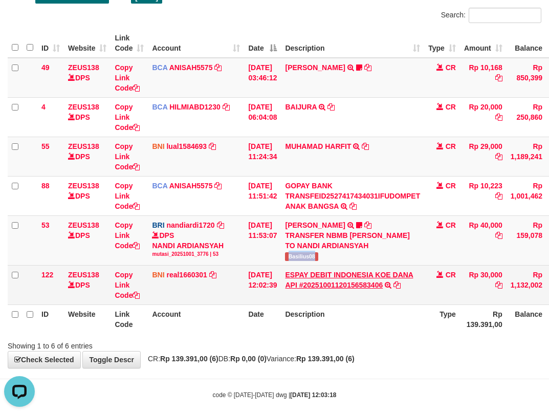
scroll to position [0, 0]
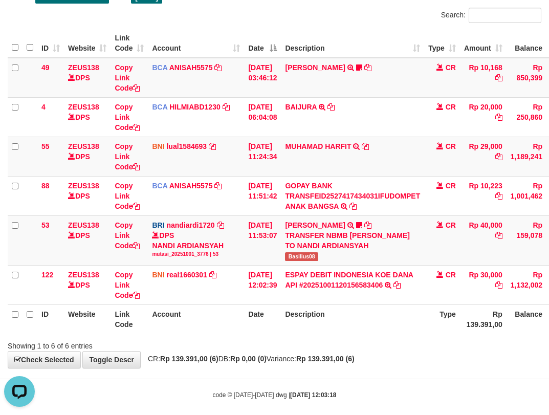
drag, startPoint x: 367, startPoint y: 327, endPoint x: 387, endPoint y: 381, distance: 57.8
click at [370, 337] on div "Search: ID Website Link Code Account Date Description Type Amount Balance Statu…" at bounding box center [275, 180] width 534 height 344
click at [388, 382] on body "Toggle navigation Home Bank Account List Load By Website Group [OXPLAY] ZEUS138…" at bounding box center [274, 178] width 549 height 496
click at [419, 329] on th "Description" at bounding box center [352, 319] width 143 height 29
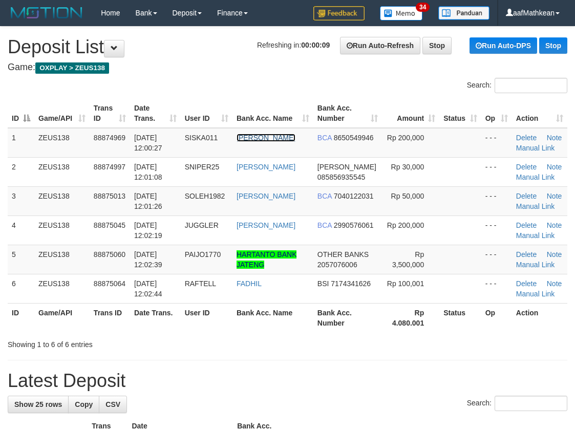
click at [237, 134] on link "[PERSON_NAME]" at bounding box center [266, 138] width 59 height 8
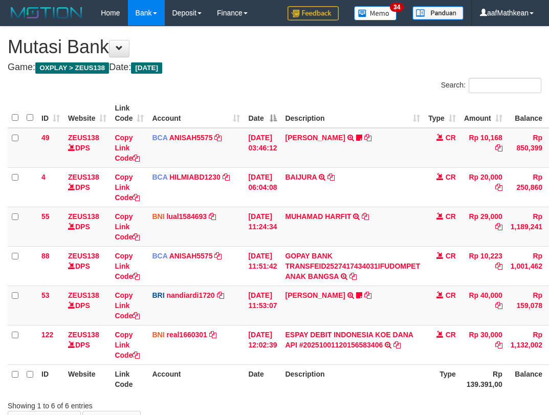
scroll to position [70, 0]
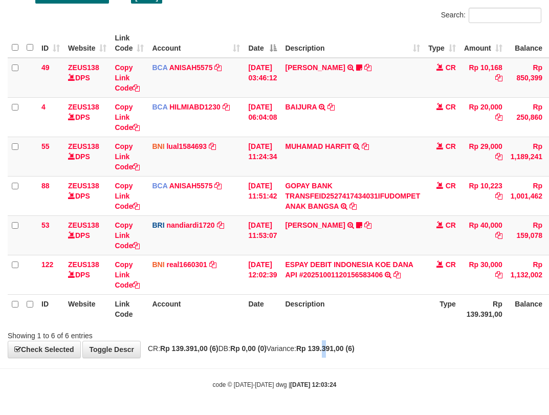
drag, startPoint x: 354, startPoint y: 354, endPoint x: 347, endPoint y: 362, distance: 10.5
click at [349, 358] on div "**********" at bounding box center [274, 156] width 549 height 401
drag, startPoint x: 347, startPoint y: 362, endPoint x: 339, endPoint y: 359, distance: 7.6
click at [344, 366] on body "Toggle navigation Home Bank Account List Load By Website Group [OXPLAY] ZEUS138…" at bounding box center [274, 172] width 549 height 485
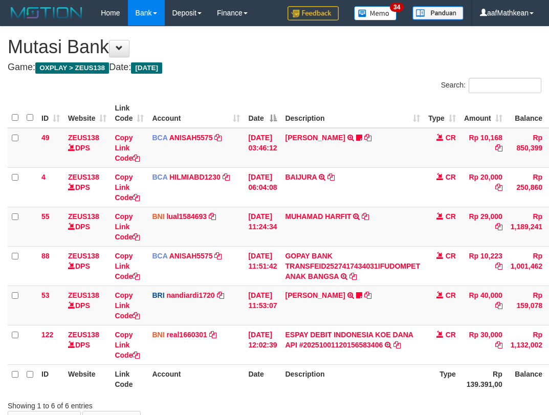
scroll to position [70, 0]
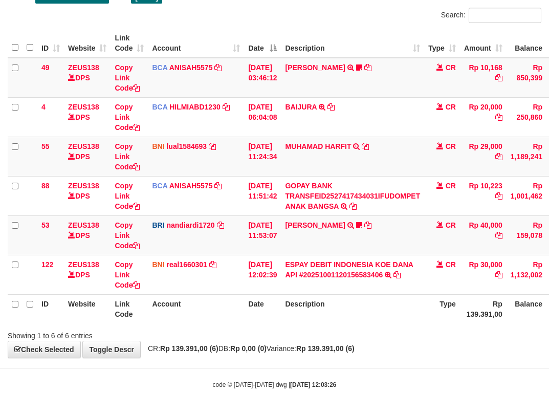
click at [307, 369] on body "Toggle navigation Home Bank Account List Load By Website Group [OXPLAY] ZEUS138…" at bounding box center [274, 172] width 549 height 485
click at [315, 376] on body "Toggle navigation Home Bank Account List Load By Website Group [OXPLAY] ZEUS138…" at bounding box center [274, 172] width 549 height 485
drag, startPoint x: 325, startPoint y: 310, endPoint x: 333, endPoint y: 311, distance: 8.8
click at [328, 312] on th "Description" at bounding box center [352, 308] width 143 height 29
drag, startPoint x: 333, startPoint y: 311, endPoint x: 343, endPoint y: 295, distance: 18.2
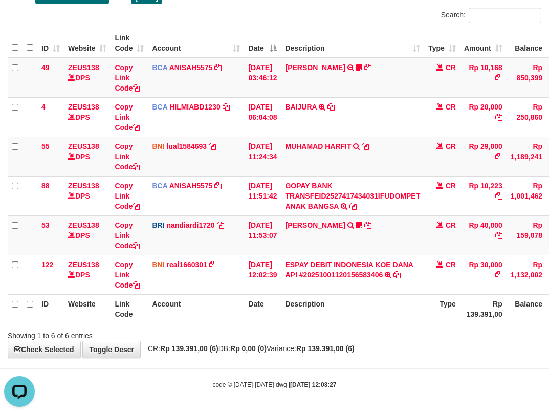
click at [338, 301] on th "Description" at bounding box center [352, 308] width 143 height 29
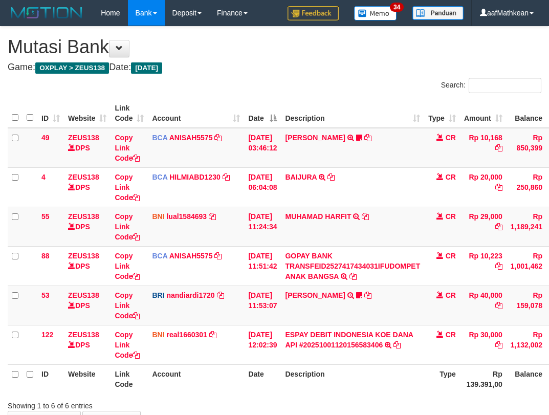
scroll to position [70, 0]
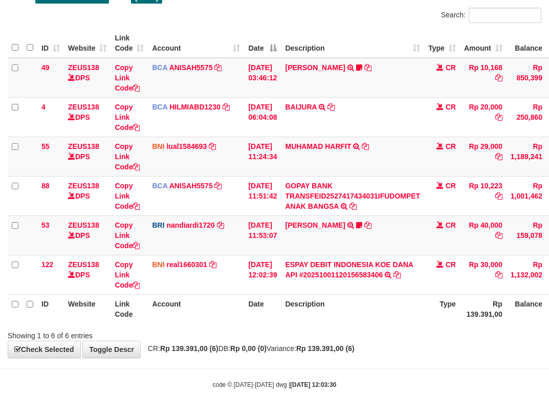
click at [182, 312] on tr "ID Website Link Code Account Date Description Type Rp 139.391,00 Balance Status…" at bounding box center [313, 308] width 611 height 29
click at [229, 241] on td "BRI nandiardi1720 DPS NANDI ARDIANSYAH mutasi_20251001_3776 | 53 mutasi_2025100…" at bounding box center [196, 235] width 96 height 39
drag, startPoint x: 245, startPoint y: 248, endPoint x: 229, endPoint y: 246, distance: 16.5
click at [247, 250] on tr "53 ZEUS138 DPS Copy Link Code BRI nandiardi1720 DPS NANDI ARDIANSYAH mutasi_202…" at bounding box center [313, 235] width 611 height 39
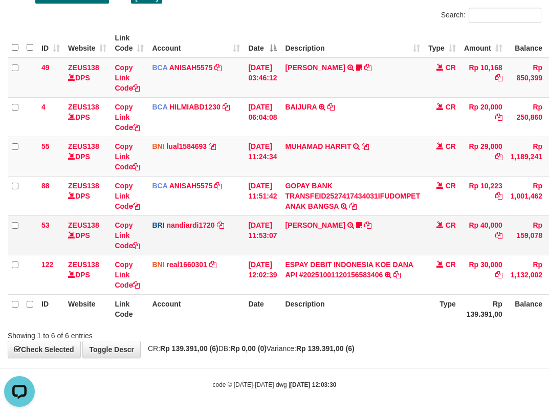
click at [270, 236] on td "[DATE] 11:53:07" at bounding box center [262, 235] width 37 height 39
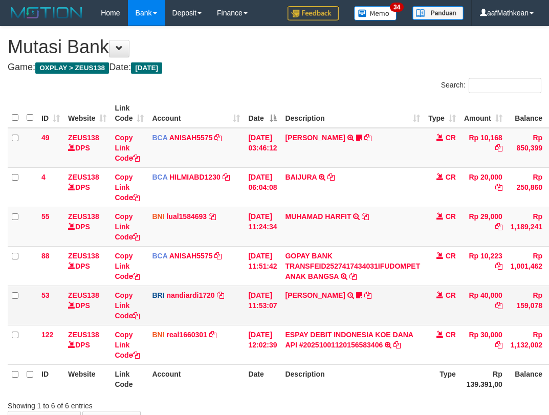
scroll to position [70, 0]
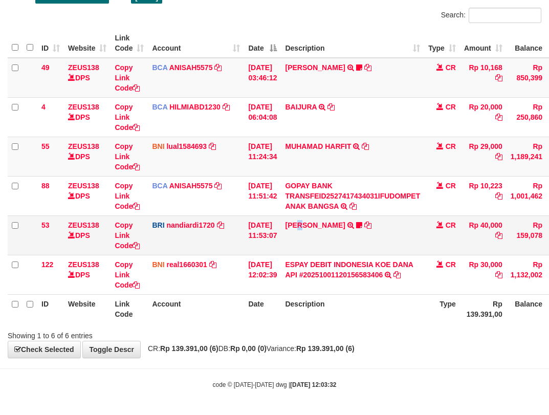
click at [311, 234] on td "[PERSON_NAME] TRANSFER NBMB [PERSON_NAME] TO NANDI ARDIANSYAH Basilius08" at bounding box center [352, 235] width 143 height 39
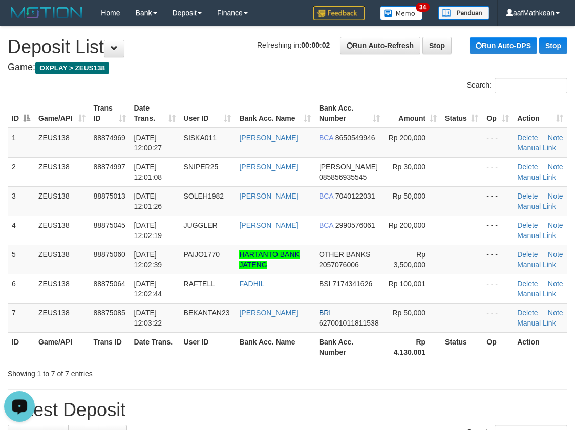
click at [99, 111] on tr "ID Game/API Trans ID Date Trans. User ID Bank Acc. Name Bank Acc. Number Amount…" at bounding box center [288, 113] width 560 height 29
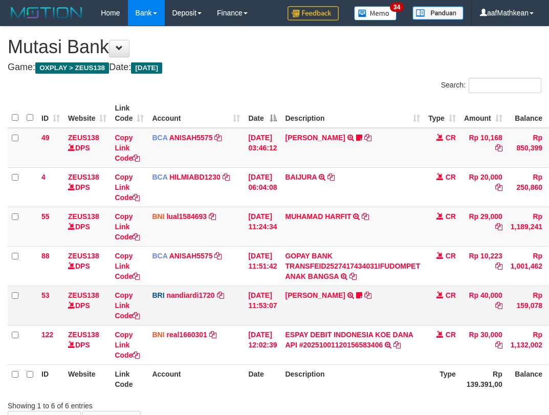
scroll to position [70, 0]
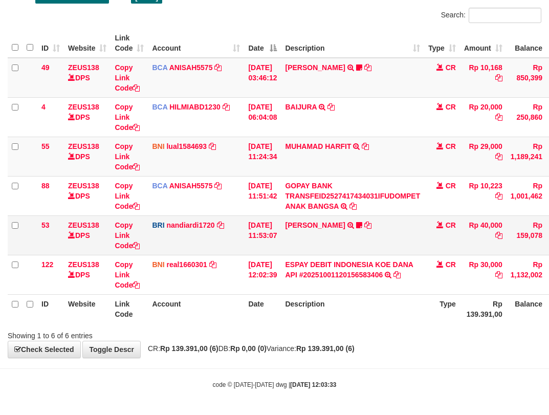
drag, startPoint x: 343, startPoint y: 240, endPoint x: 392, endPoint y: 254, distance: 51.6
click at [363, 245] on td "[PERSON_NAME] TRANSFER NBMB [PERSON_NAME] TO NANDI ARDIANSYAH Basilius08" at bounding box center [352, 235] width 143 height 39
drag, startPoint x: 384, startPoint y: 370, endPoint x: 554, endPoint y: 412, distance: 175.1
click at [549, 412] on html "Toggle navigation Home Bank Account List Load By Website Group [OXPLAY] ZEUS138…" at bounding box center [274, 172] width 549 height 485
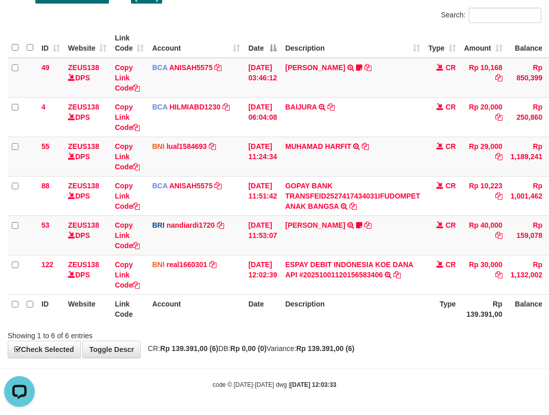
click at [214, 339] on div "Showing 1 to 6 of 6 entries" at bounding box center [115, 334] width 214 height 14
drag, startPoint x: 245, startPoint y: 342, endPoint x: 252, endPoint y: 338, distance: 8.3
click at [246, 341] on div "**********" at bounding box center [274, 156] width 549 height 401
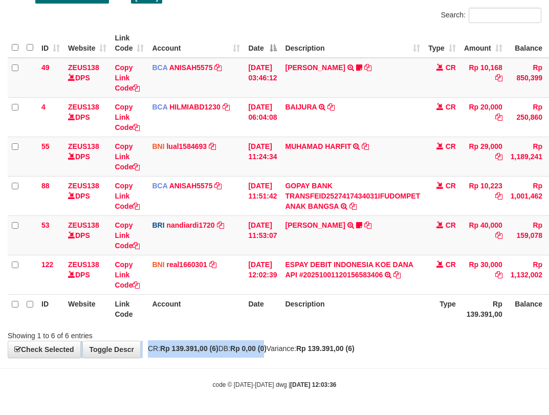
click at [291, 344] on div "**********" at bounding box center [274, 156] width 549 height 401
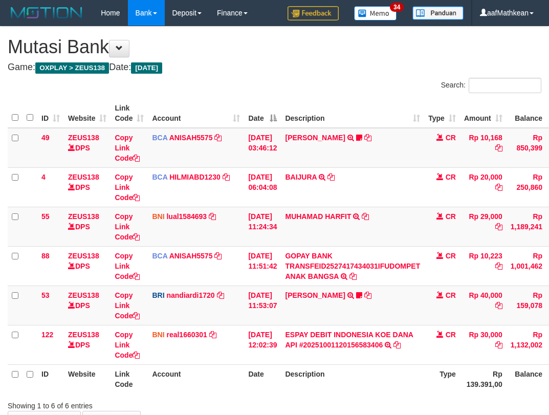
scroll to position [70, 0]
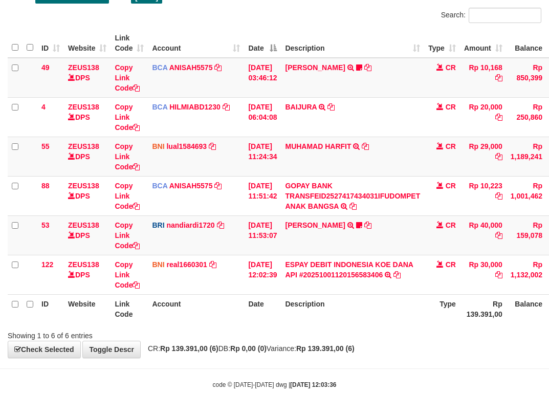
click at [316, 330] on div "Showing 1 to 6 of 6 entries" at bounding box center [274, 334] width 549 height 14
click at [318, 325] on div "ID Website Link Code Account Date Description Type Amount Balance Status Action…" at bounding box center [274, 176] width 549 height 301
drag, startPoint x: 315, startPoint y: 323, endPoint x: 346, endPoint y: 321, distance: 31.3
click at [317, 322] on th "Description" at bounding box center [352, 308] width 143 height 29
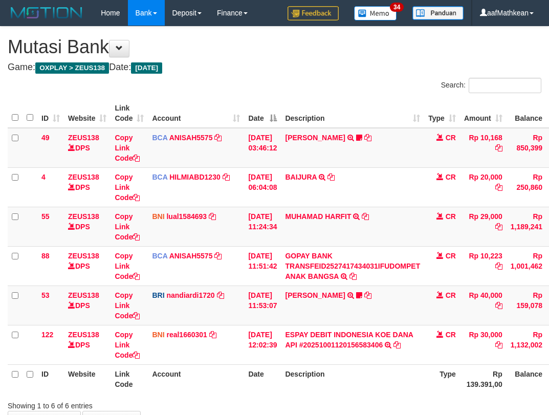
scroll to position [70, 0]
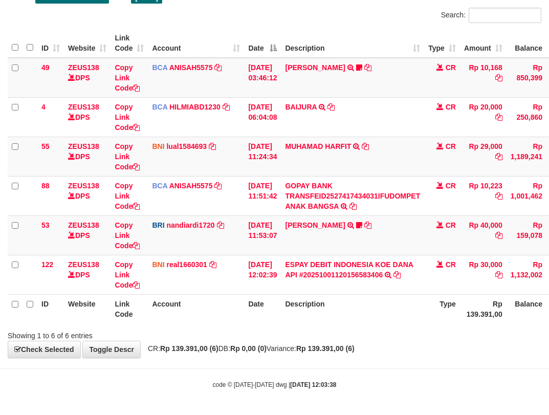
click at [301, 328] on div "Showing 1 to 6 of 6 entries" at bounding box center [274, 334] width 549 height 14
click at [305, 328] on div "Showing 1 to 6 of 6 entries" at bounding box center [274, 334] width 549 height 14
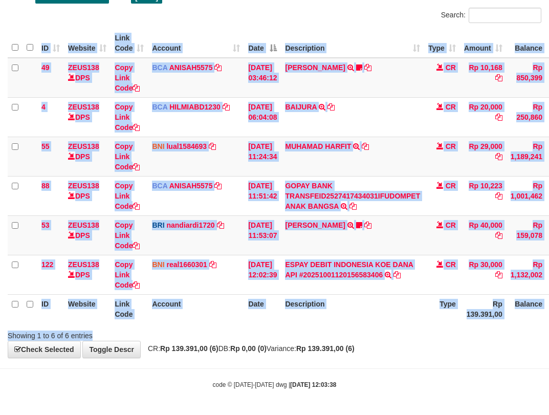
drag, startPoint x: 318, startPoint y: 326, endPoint x: 326, endPoint y: 324, distance: 8.1
click at [322, 328] on div "Search: ID Website Link Code Account Date Description Type Amount Balance Statu…" at bounding box center [275, 174] width 534 height 333
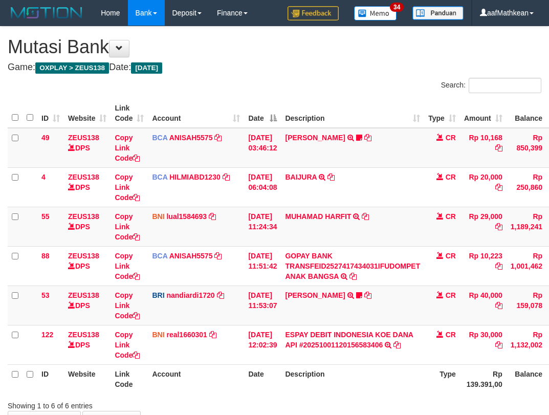
click at [330, 365] on th "Description" at bounding box center [352, 379] width 143 height 29
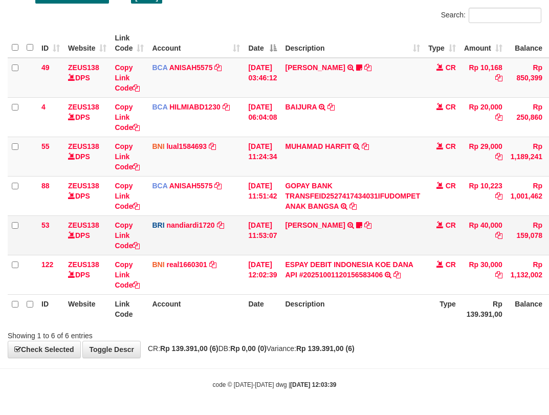
click at [315, 217] on td "[PERSON_NAME] TRANSFER NBMB [PERSON_NAME] TO NANDI ARDIANSYAH Basilius08" at bounding box center [352, 235] width 143 height 39
click at [319, 226] on link "[PERSON_NAME]" at bounding box center [315, 225] width 60 height 8
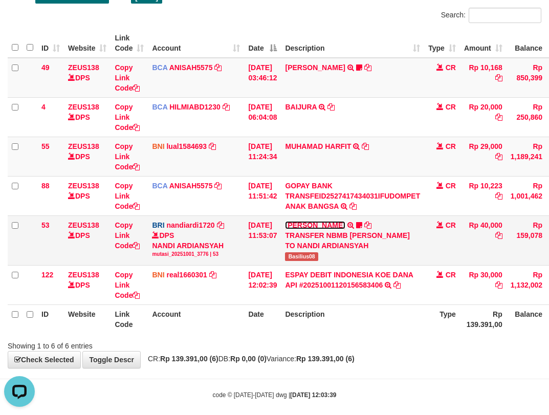
scroll to position [0, 0]
drag, startPoint x: 297, startPoint y: 254, endPoint x: 555, endPoint y: 155, distance: 276.1
click at [319, 256] on span "Basilius08" at bounding box center [301, 256] width 33 height 9
copy span "Basilius08"
click at [304, 244] on div "TRANSFER NBMB [PERSON_NAME] TO NANDI ARDIANSYAH" at bounding box center [352, 240] width 135 height 20
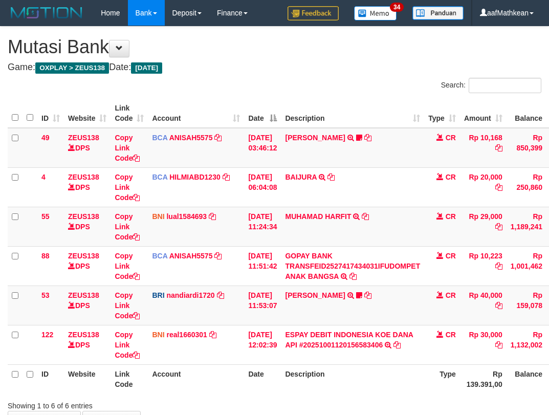
scroll to position [70, 0]
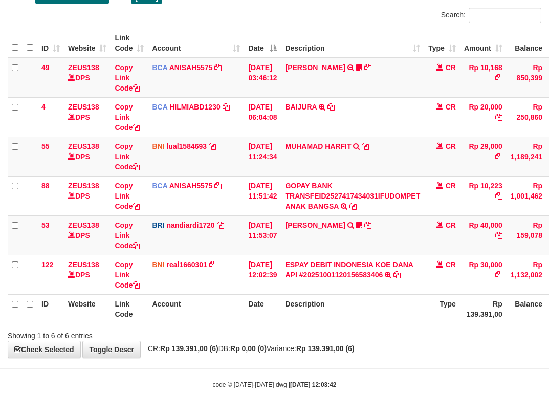
click at [209, 308] on tr "ID Website Link Code Account Date Description Type Rp 139.391,00 Balance Status…" at bounding box center [313, 308] width 611 height 29
click at [463, 408] on body "Toggle navigation Home Bank Account List Load By Website Group [OXPLAY] ZEUS138…" at bounding box center [274, 172] width 549 height 485
drag, startPoint x: 371, startPoint y: 303, endPoint x: 382, endPoint y: 306, distance: 11.7
click at [381, 306] on th "Description" at bounding box center [352, 308] width 143 height 29
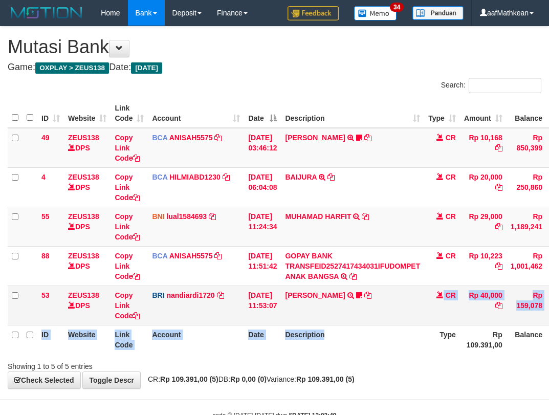
click at [405, 327] on table "ID Website Link Code Account Date Description Type Amount Balance Status Action…" at bounding box center [313, 227] width 611 height 256
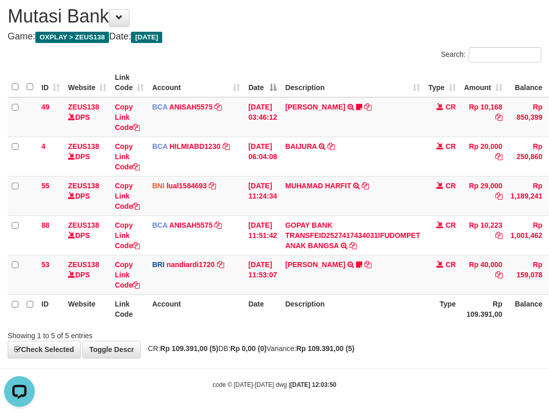
click at [302, 344] on div "**********" at bounding box center [274, 177] width 549 height 362
drag, startPoint x: 301, startPoint y: 344, endPoint x: 301, endPoint y: 350, distance: 5.6
click at [299, 345] on div "**********" at bounding box center [274, 177] width 549 height 362
click at [341, 356] on div "**********" at bounding box center [274, 177] width 549 height 362
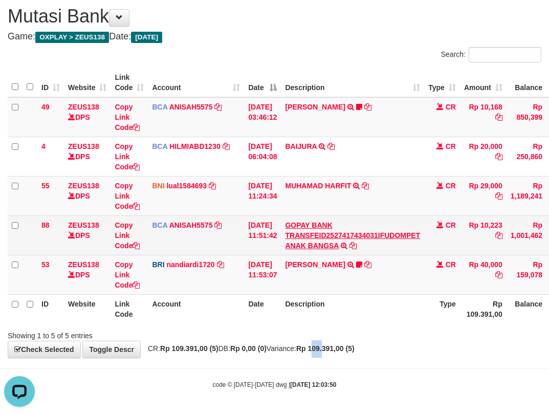
drag, startPoint x: 345, startPoint y: 230, endPoint x: 347, endPoint y: 237, distance: 7.6
click at [347, 236] on td "GOPAY BANK TRANSFEID2527417434031IFUDOMPET ANAK BANGSA TRSF E-BANKING CR 0110/F…" at bounding box center [352, 235] width 143 height 39
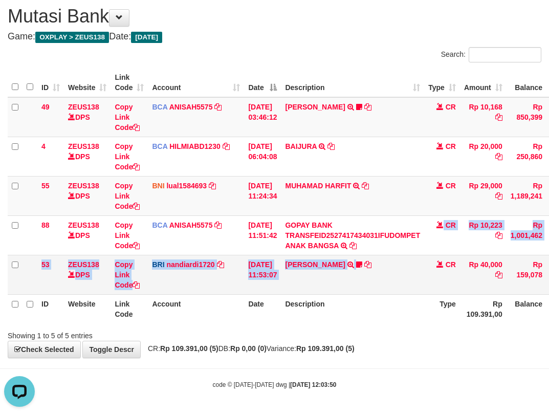
click at [367, 263] on tbody "49 ZEUS138 DPS Copy Link Code BCA ANISAH5575 DPS ANISAH mutasi_20251001_3827 | …" at bounding box center [313, 196] width 611 height 198
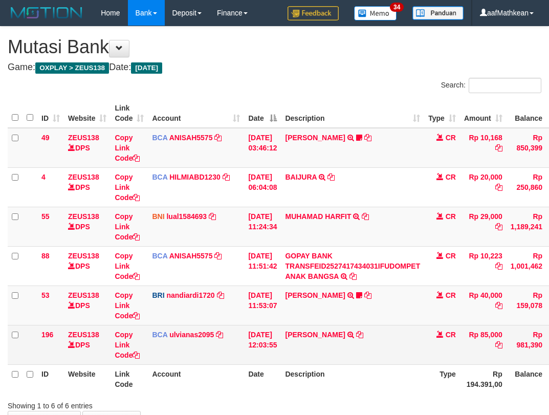
scroll to position [57, 0]
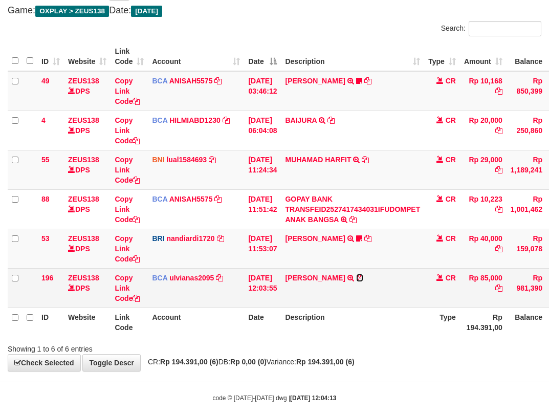
click at [364, 277] on icon at bounding box center [359, 277] width 7 height 7
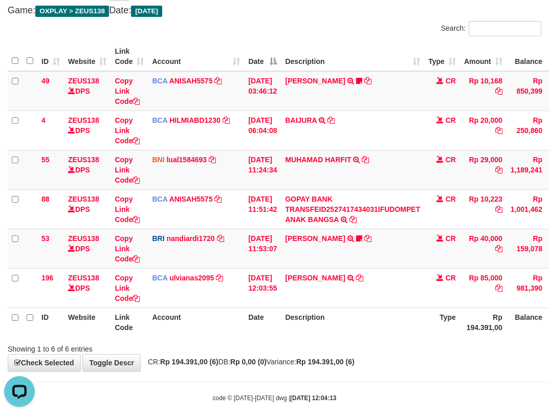
scroll to position [0, 0]
click at [301, 296] on td "ELISA RAHWAN TRSF E-BANKING CR 0110/FTSCY/WS95031 85000.00ELISA RAHWAN" at bounding box center [352, 287] width 143 height 39
drag, startPoint x: 313, startPoint y: 316, endPoint x: 316, endPoint y: 323, distance: 7.3
click at [314, 325] on th "Description" at bounding box center [352, 322] width 143 height 29
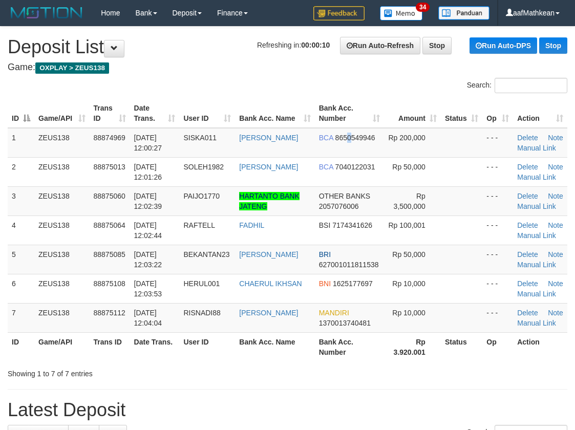
drag, startPoint x: 346, startPoint y: 133, endPoint x: 405, endPoint y: 70, distance: 86.2
click at [353, 115] on table "ID Game/API Trans ID Date Trans. User ID Bank Acc. Name Bank Acc. Number Amount…" at bounding box center [288, 230] width 560 height 263
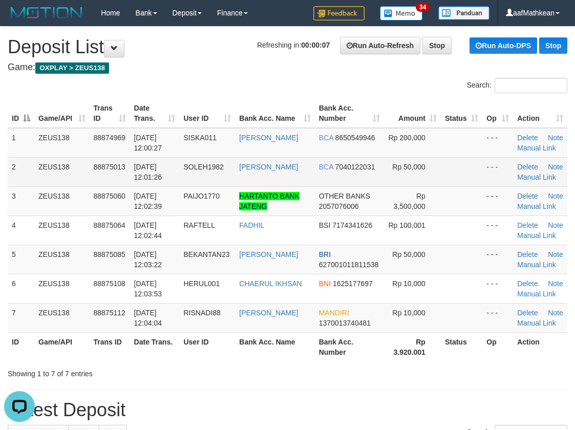
click at [372, 124] on th "Bank Acc. Number" at bounding box center [349, 113] width 69 height 29
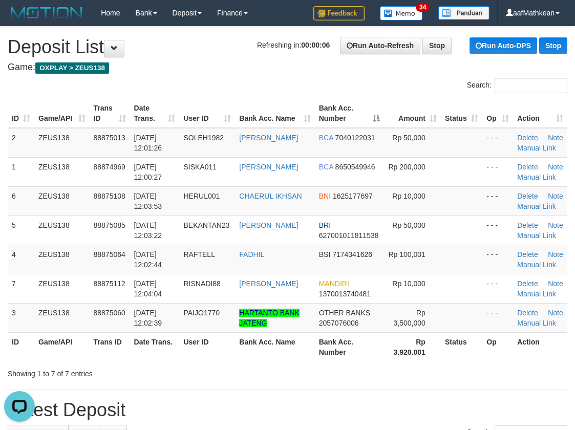
click at [206, 124] on tr "ID Game/API Trans ID Date Trans. User ID Bank Acc. Name Bank Acc. Number Amount…" at bounding box center [288, 113] width 560 height 29
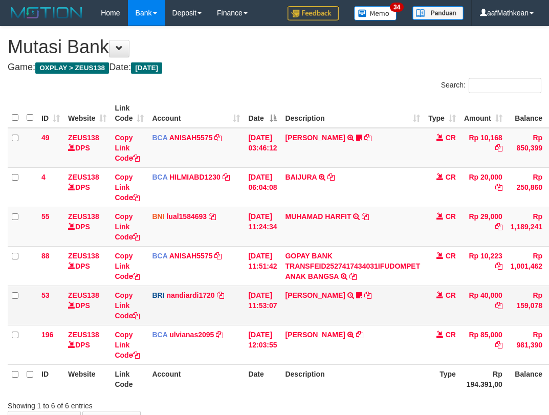
scroll to position [57, 0]
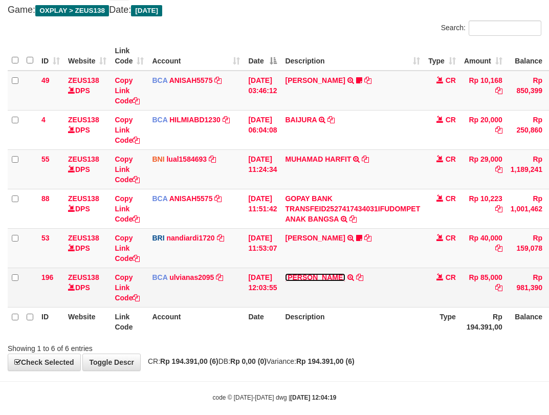
click at [318, 279] on link "ELISA RAHWAN" at bounding box center [315, 277] width 60 height 8
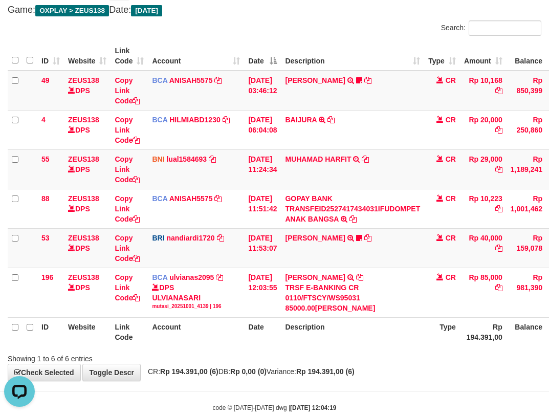
scroll to position [0, 0]
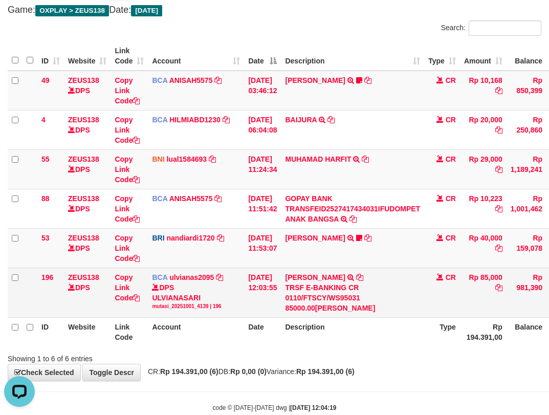
click at [288, 264] on tr "53 ZEUS138 DPS Copy Link Code BRI nandiardi1720 DPS NANDI ARDIANSYAH mutasi_202…" at bounding box center [313, 247] width 611 height 39
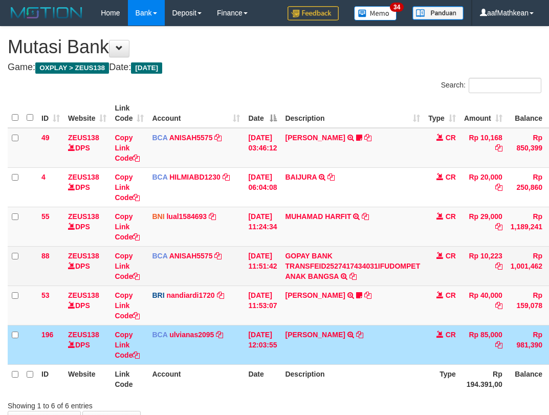
scroll to position [58, 0]
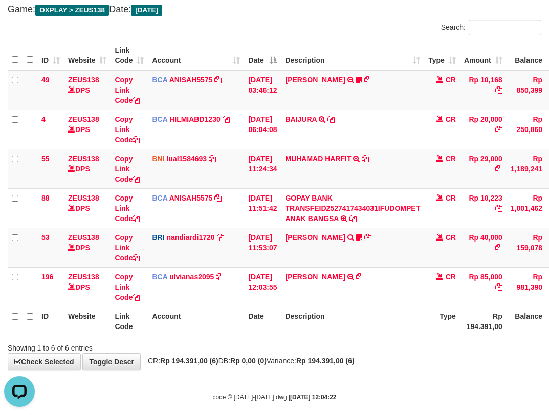
drag, startPoint x: 382, startPoint y: 412, endPoint x: 380, endPoint y: 422, distance: 10.9
click at [381, 415] on html "Toggle navigation Home Bank Account List Load By Website Group [OXPLAY] ZEUS138…" at bounding box center [274, 184] width 549 height 485
drag, startPoint x: 370, startPoint y: 351, endPoint x: 357, endPoint y: 341, distance: 16.8
click at [367, 353] on div "**********" at bounding box center [274, 169] width 549 height 401
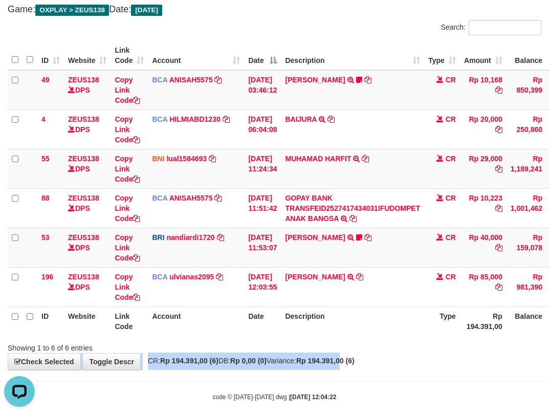
click at [379, 300] on td "ELISA RAHWAN TRSF E-BANKING CR 0110/FTSCY/WS95031 85000.00ELISA RAHWAN" at bounding box center [352, 286] width 143 height 39
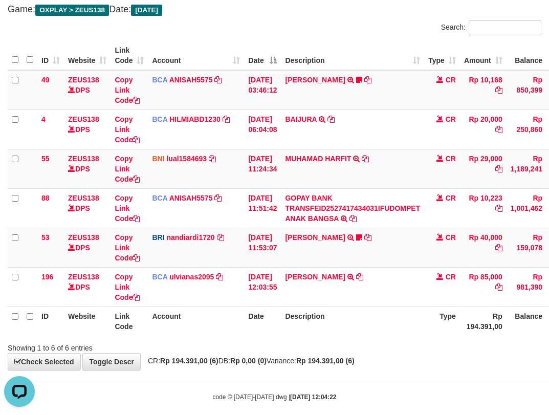
click at [375, 314] on th "Description" at bounding box center [352, 321] width 143 height 29
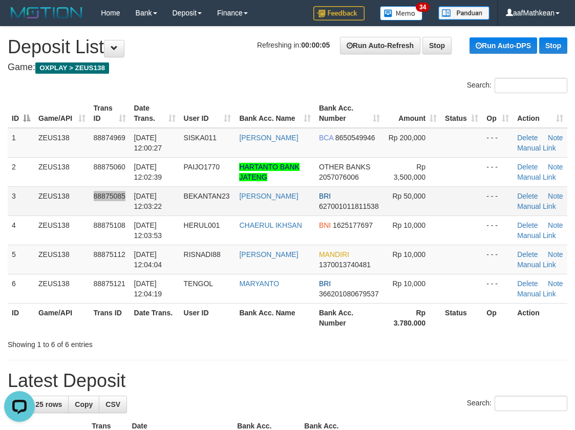
click at [114, 193] on tr "3 ZEUS138 88875085 [DATE] 12:03:22 BEKANTAN23 [PERSON_NAME] BRI 627001011811538…" at bounding box center [288, 200] width 560 height 29
